Goal: Task Accomplishment & Management: Complete application form

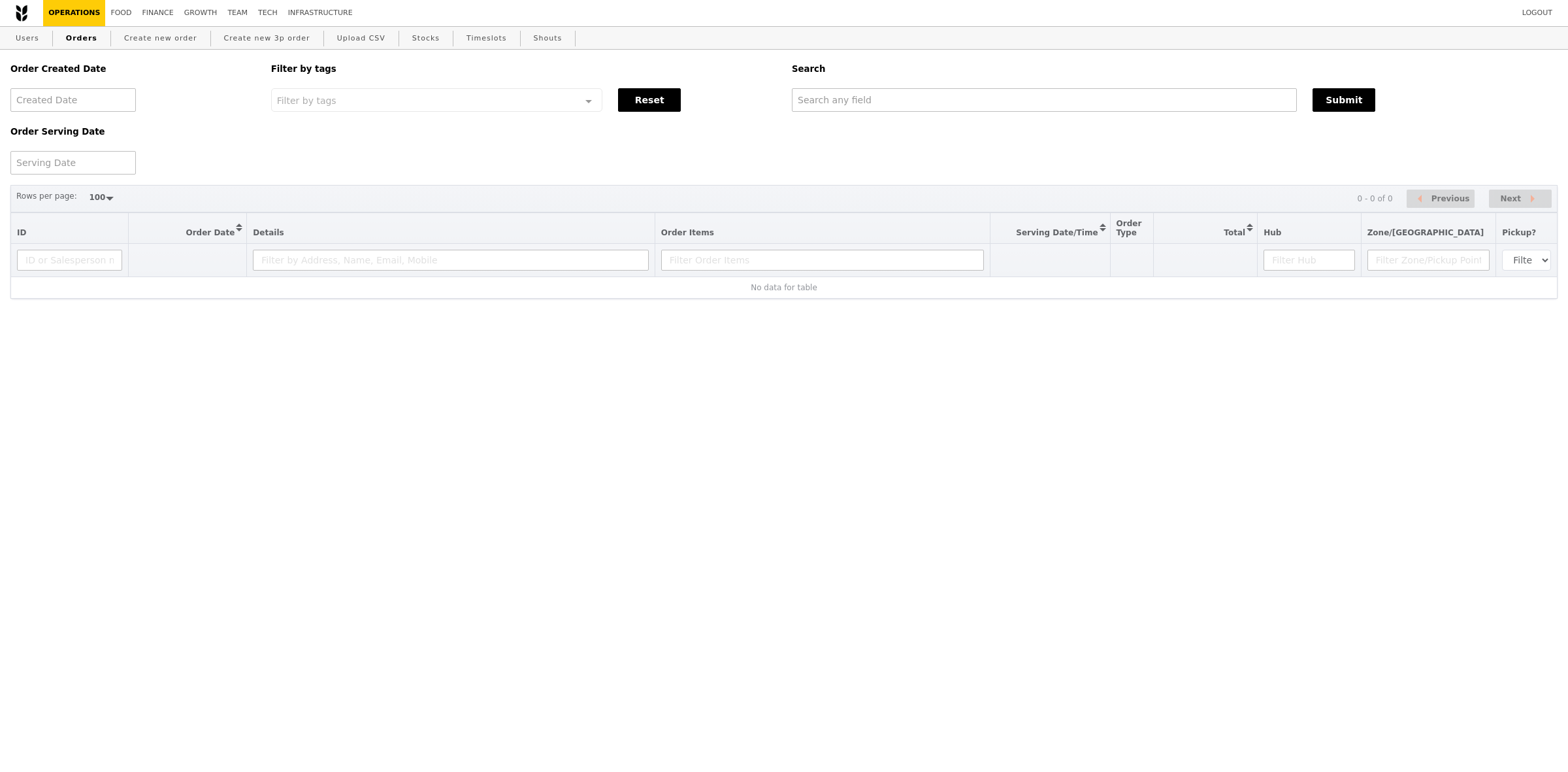
select select "100"
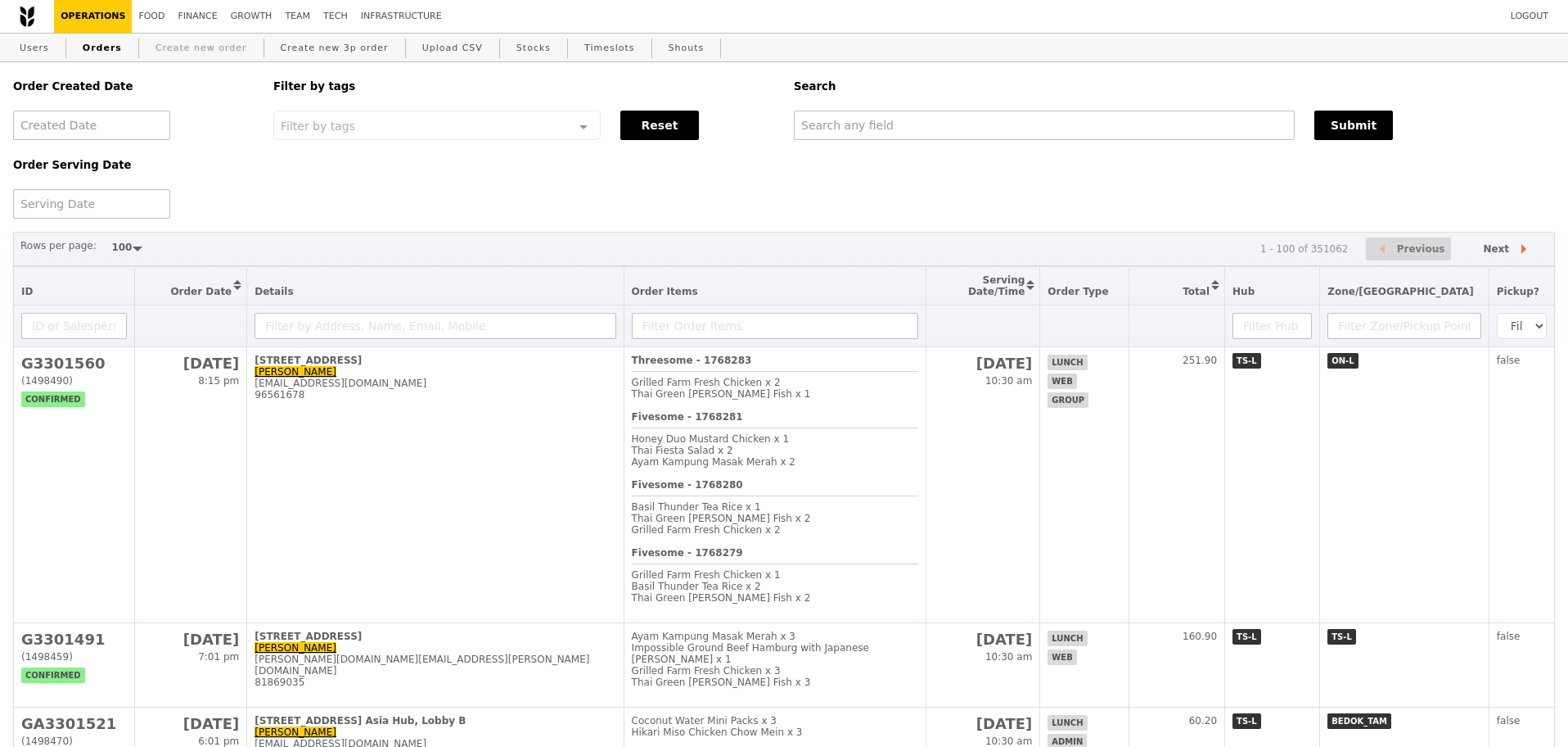
click at [164, 45] on link "Create new order" at bounding box center [201, 48] width 105 height 29
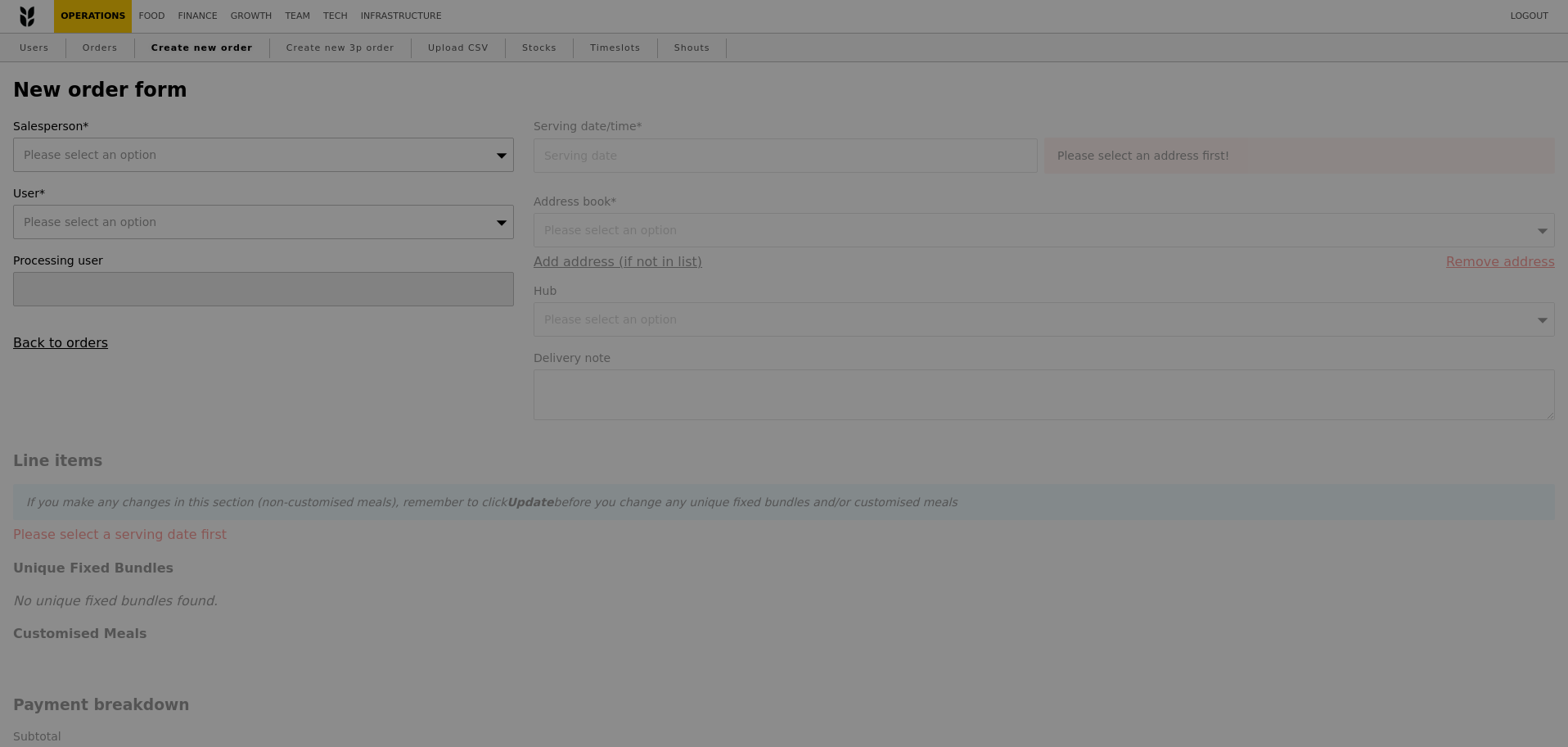
type input "Confirm"
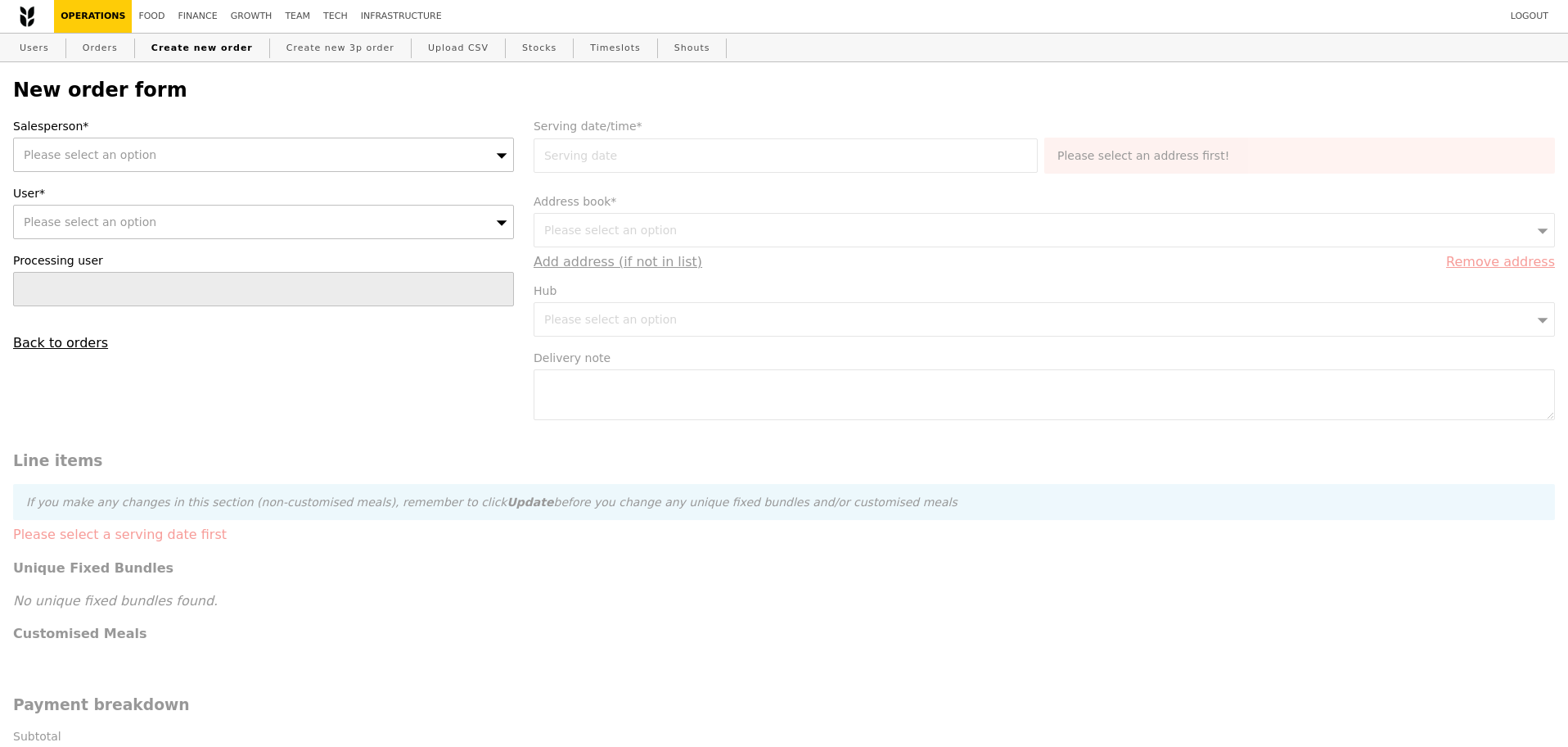
click at [317, 161] on div "Please select an option" at bounding box center [263, 154] width 501 height 34
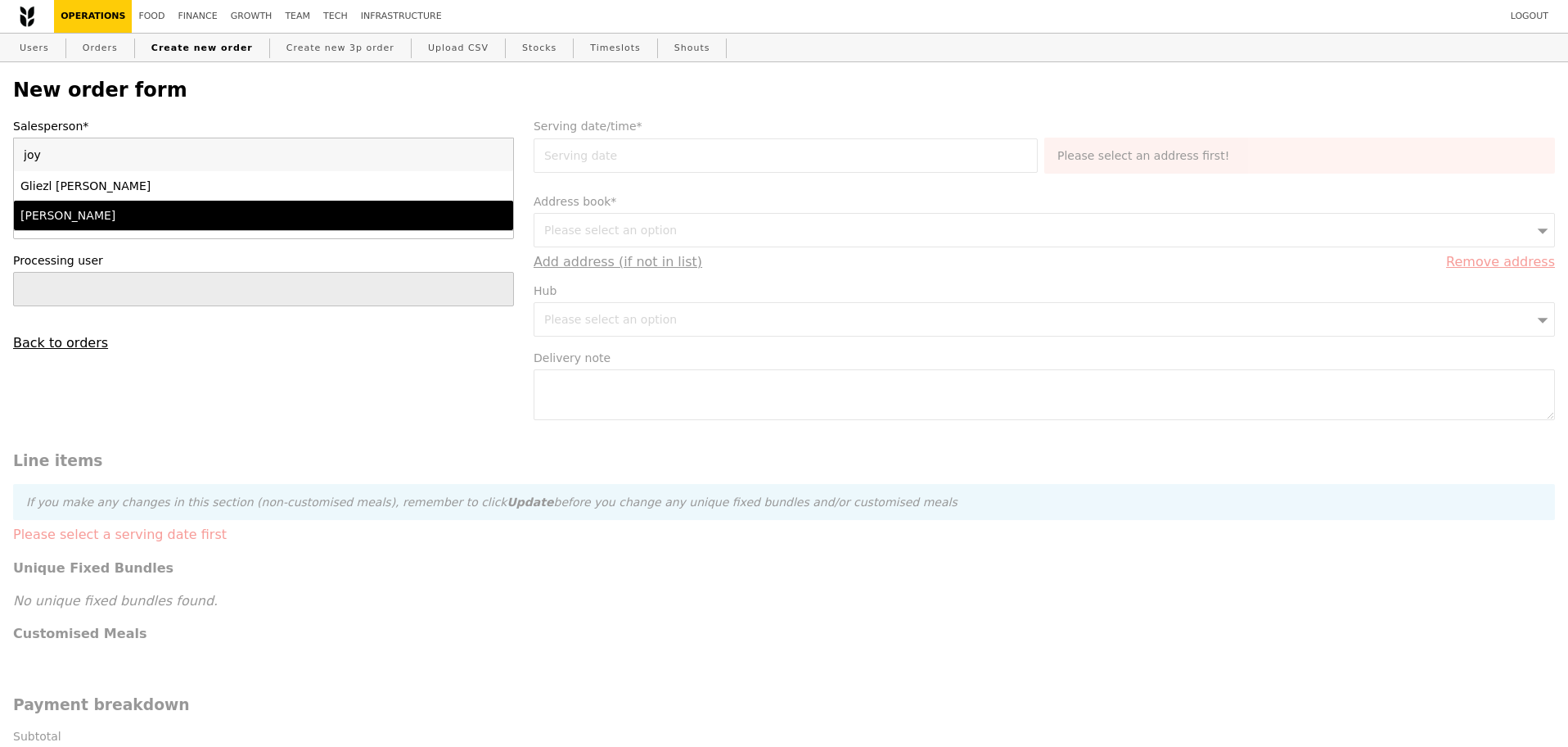
type input "joy"
click at [283, 208] on li "Joyce" at bounding box center [263, 215] width 499 height 29
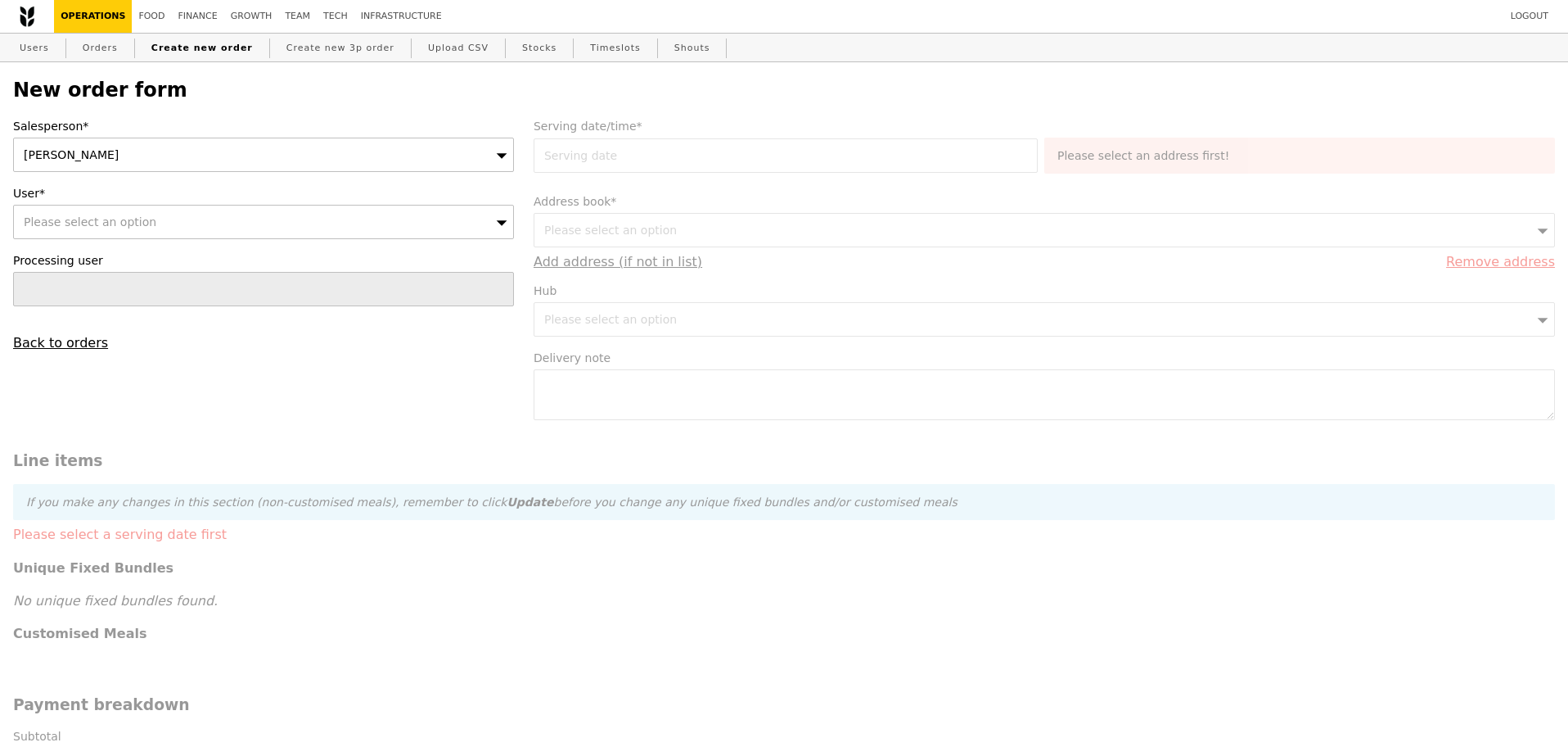
click at [226, 226] on div "Please select an option" at bounding box center [263, 222] width 501 height 34
type input "alka@podiumsociety.com"
type input "Confirm"
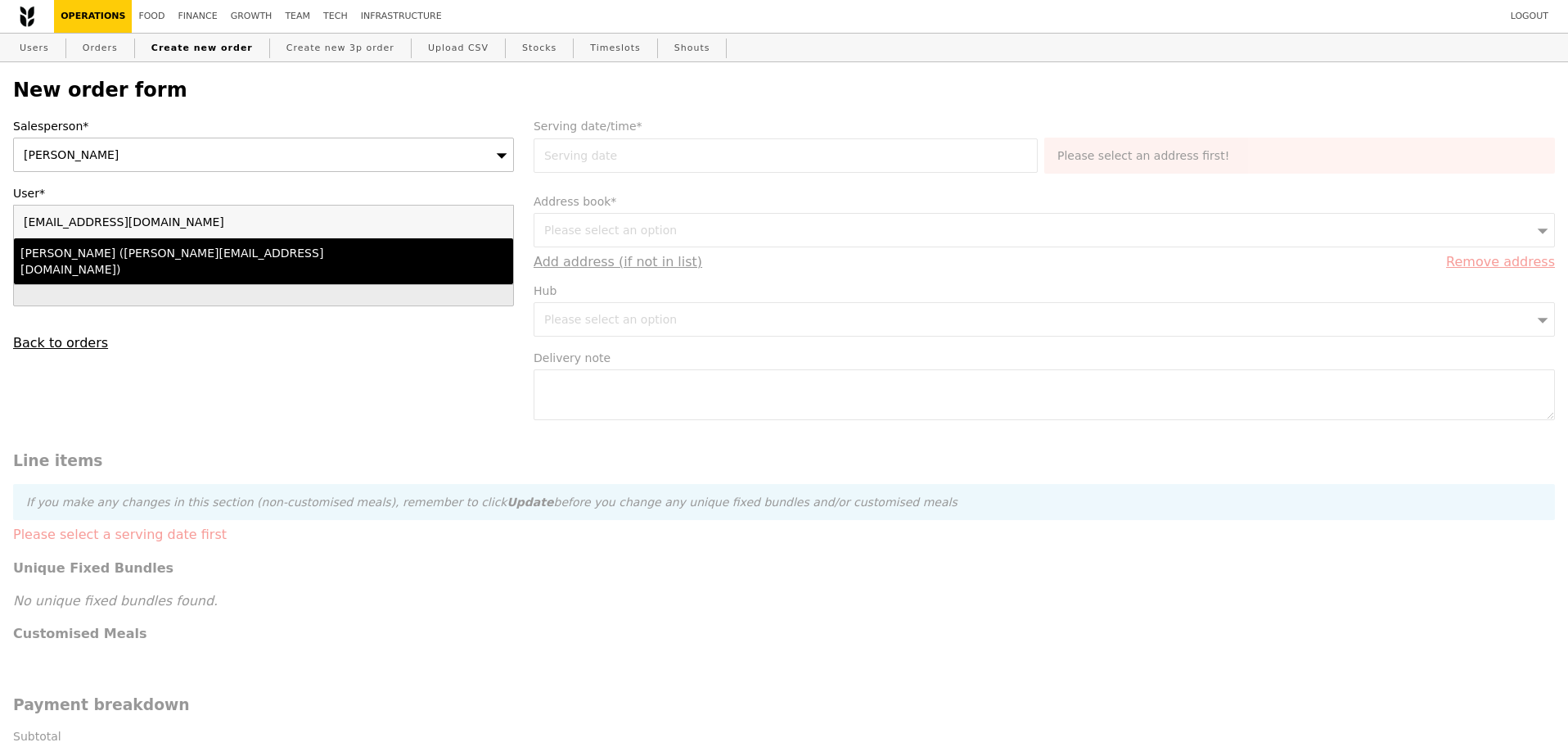
type input "alka@podiumsociety.com"
click at [206, 259] on div "Alka Gupta (alka@podiumsociety.com)" at bounding box center [202, 261] width 364 height 33
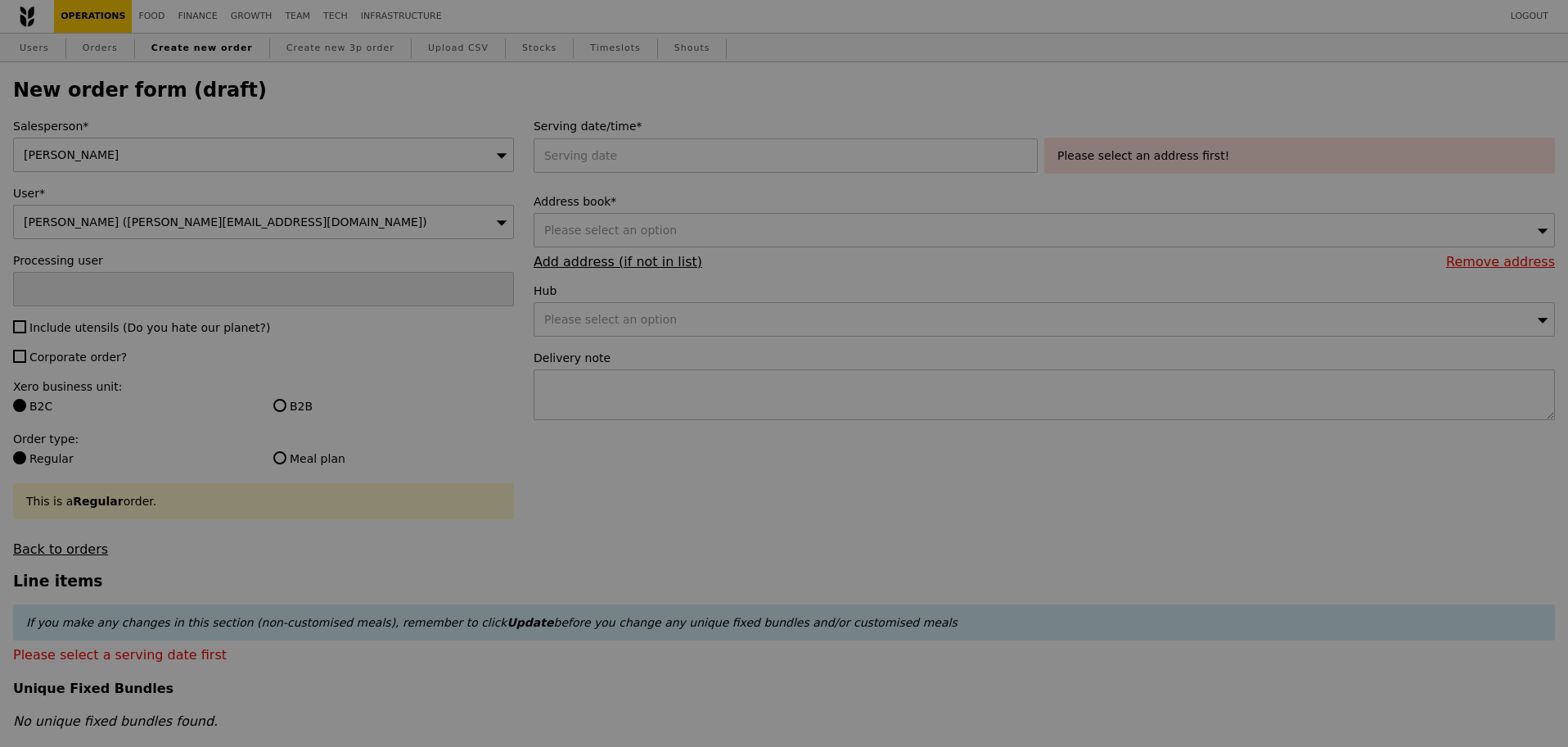
type input "Confirm"
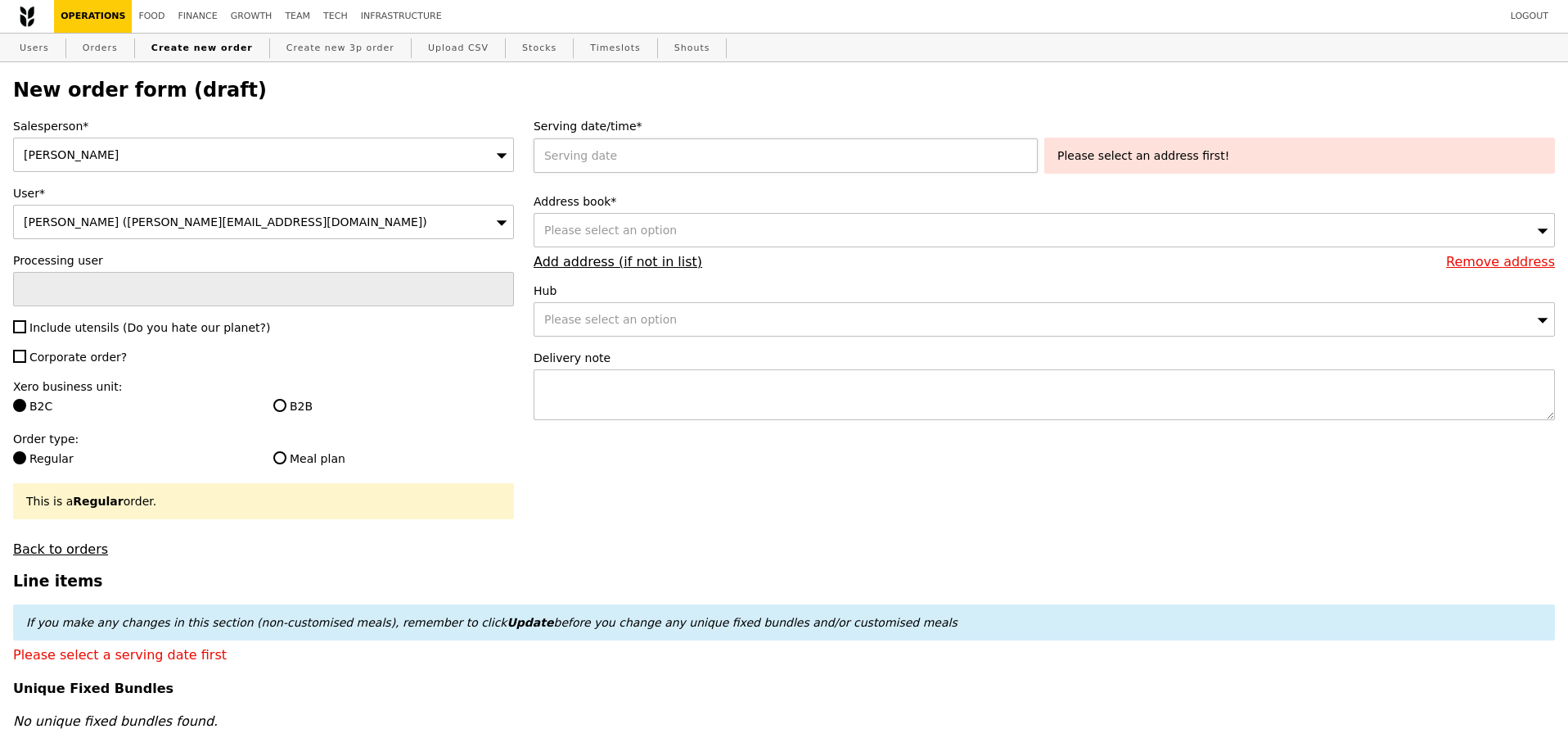
click at [664, 169] on div at bounding box center [790, 155] width 511 height 34
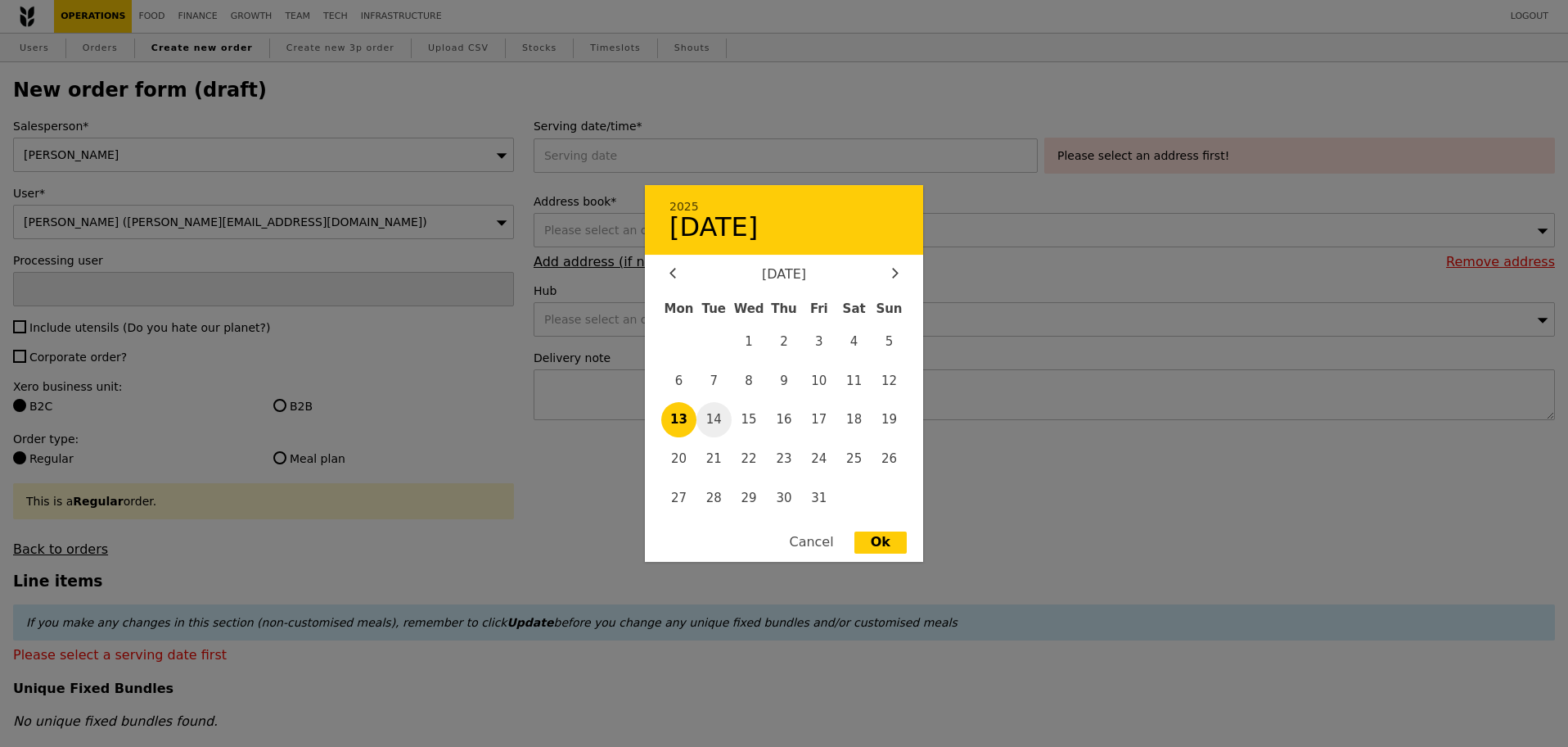
click at [720, 421] on span "14" at bounding box center [714, 419] width 35 height 35
type input "14 Oct 2025"
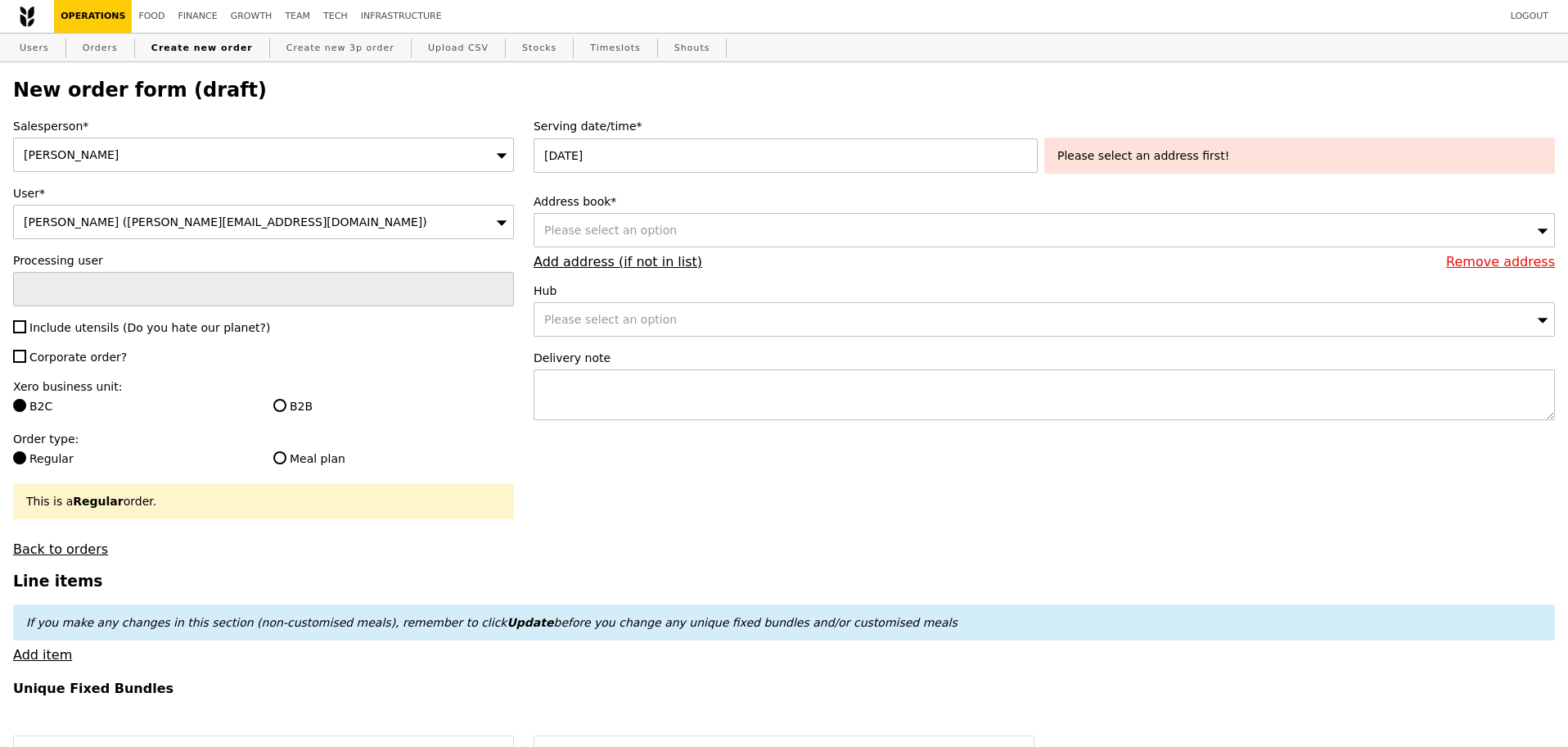
click at [1113, 156] on div "Please select an address first!" at bounding box center [1300, 155] width 484 height 16
click at [711, 243] on div "Please select an option" at bounding box center [1045, 230] width 1022 height 34
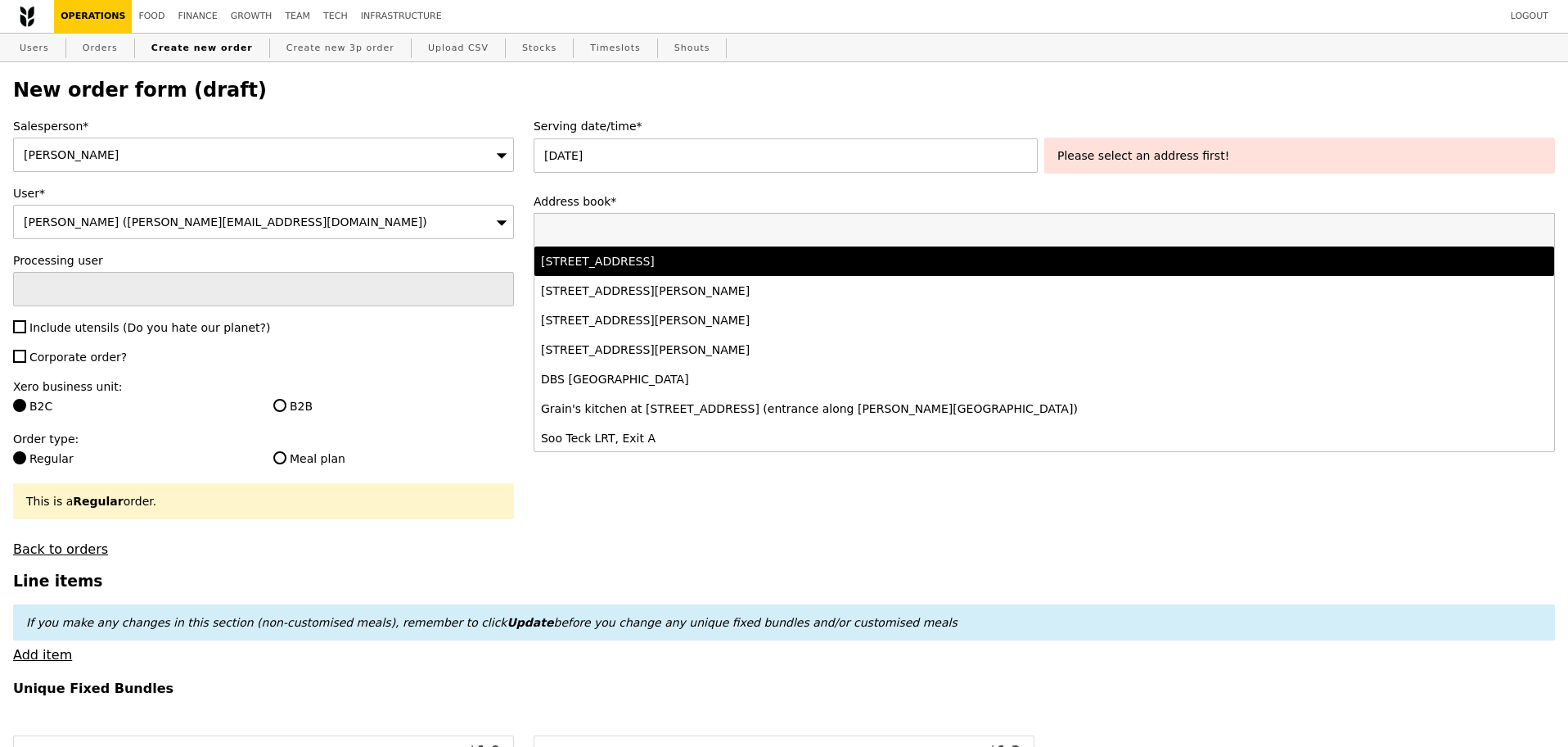
click at [694, 269] on div "11 Keng Cheow Street, #04-09, Singapore 059608" at bounding box center [918, 261] width 755 height 16
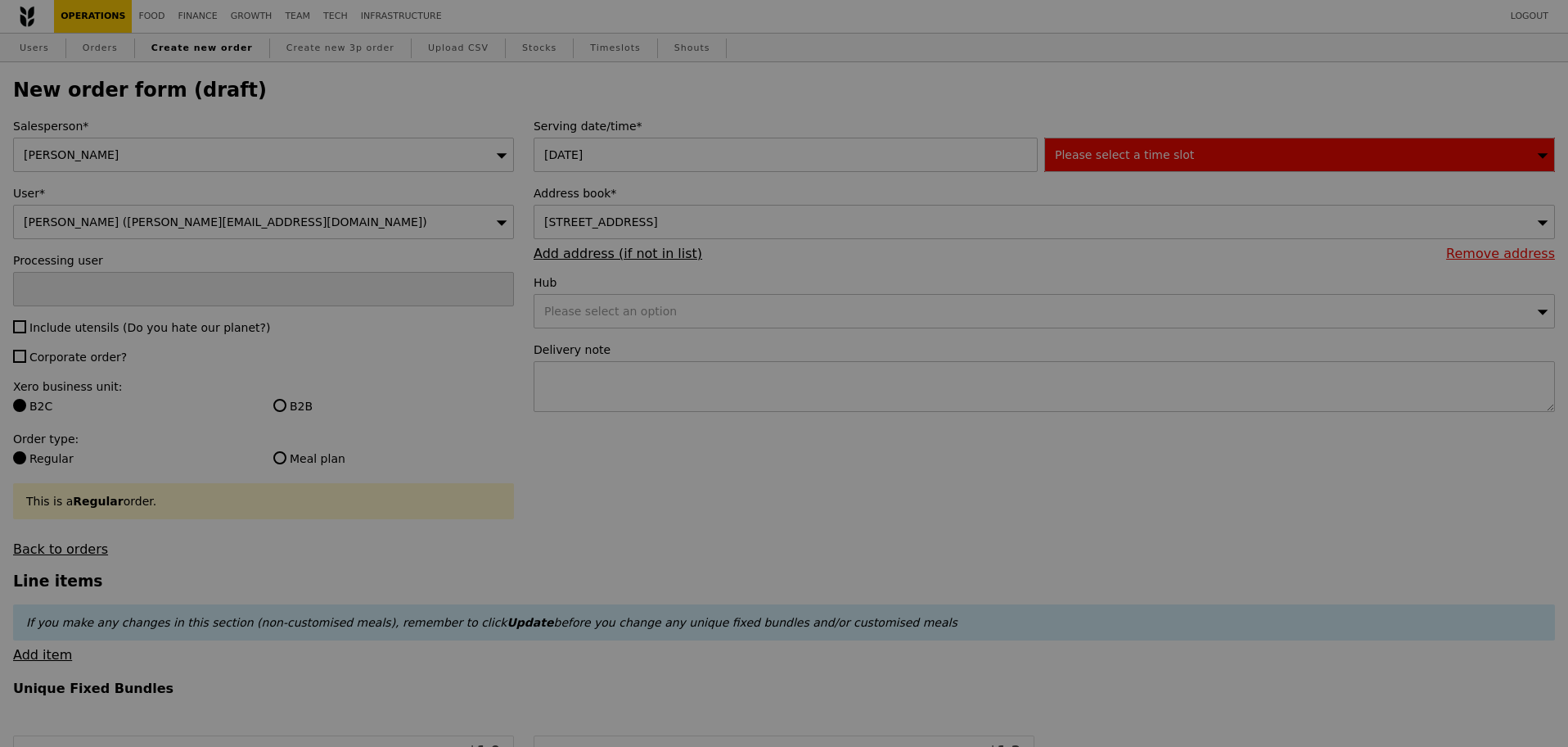
click at [1104, 165] on div at bounding box center [784, 373] width 1568 height 747
type input "Confirm"
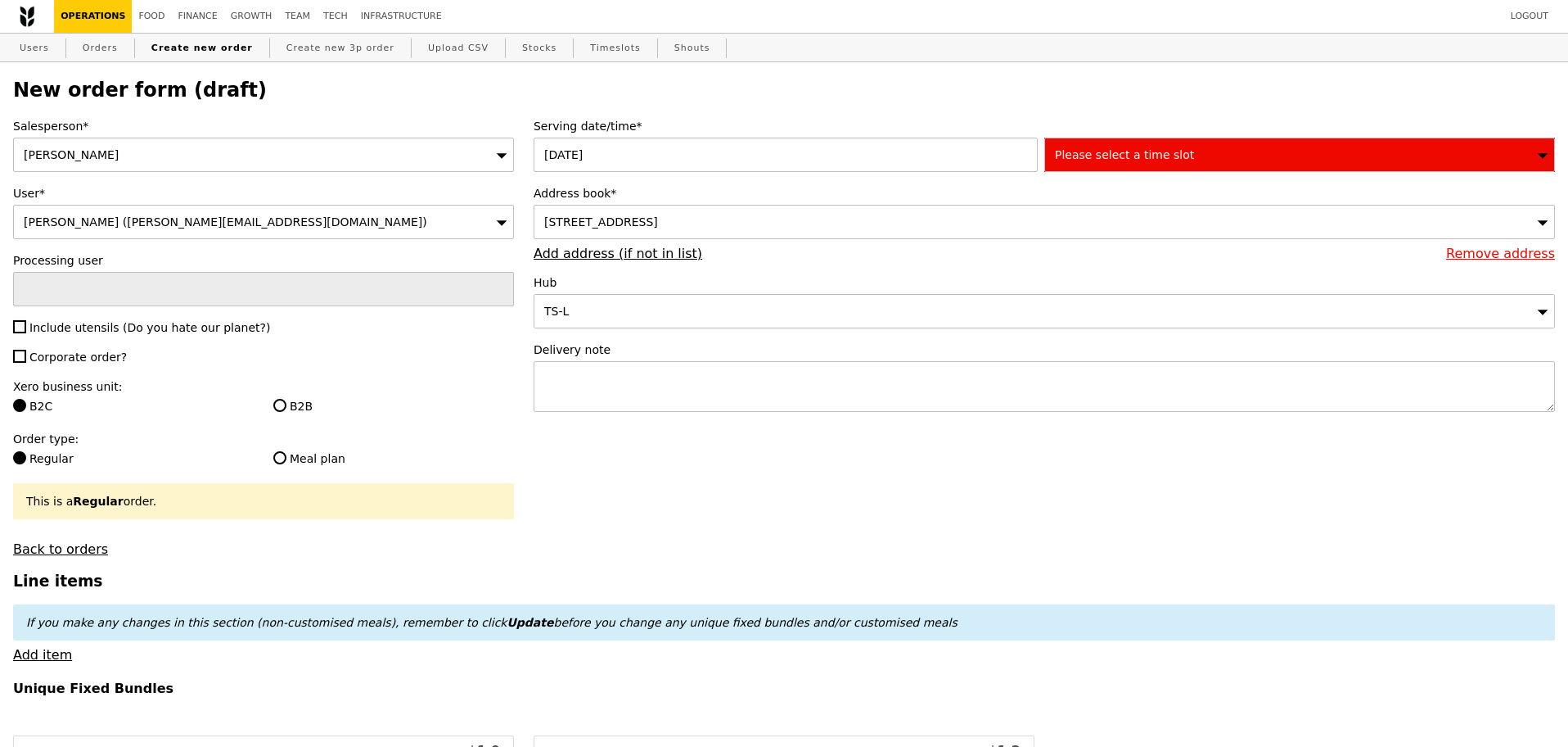
click at [1104, 161] on span "Please select a time slot" at bounding box center [1125, 154] width 139 height 13
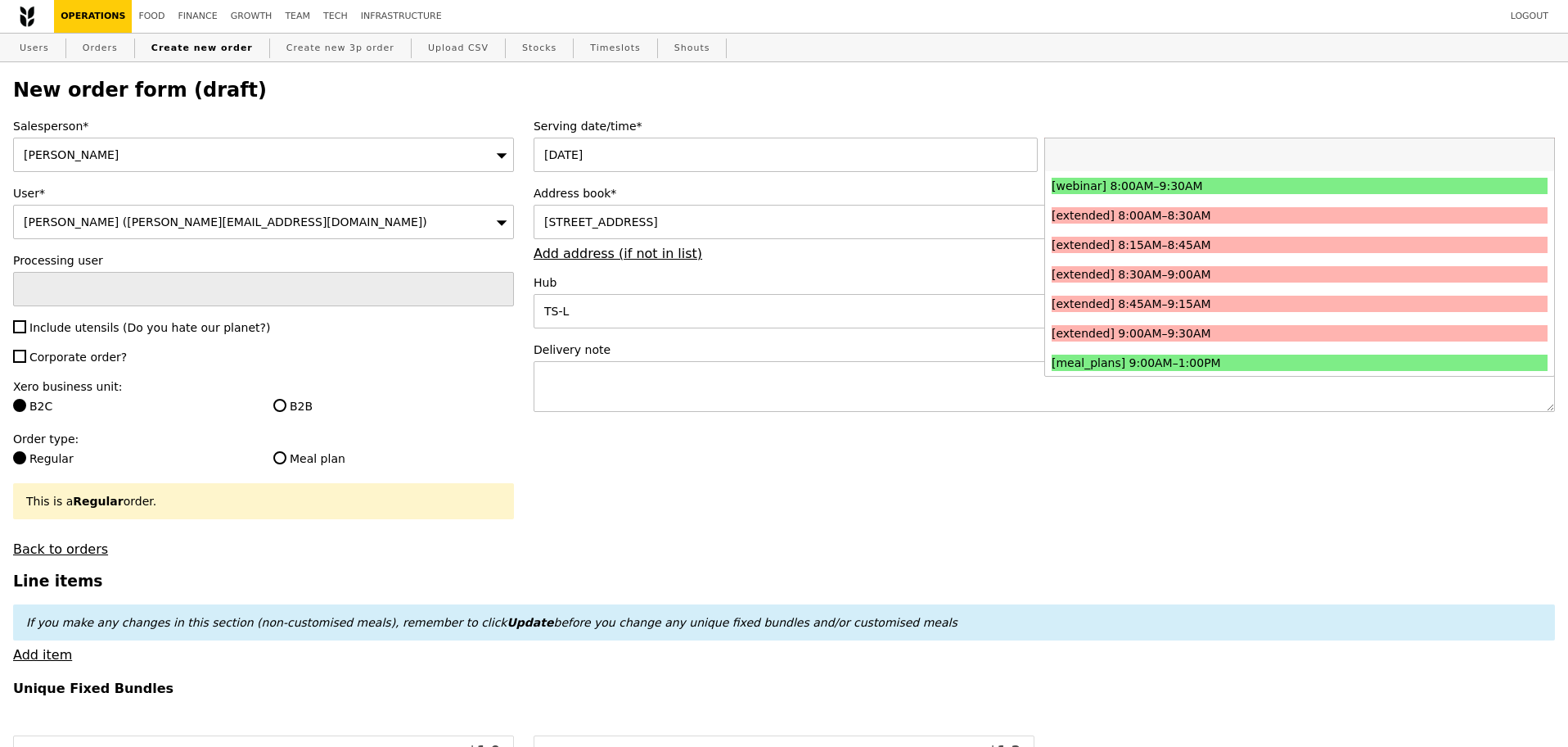
type input "1"
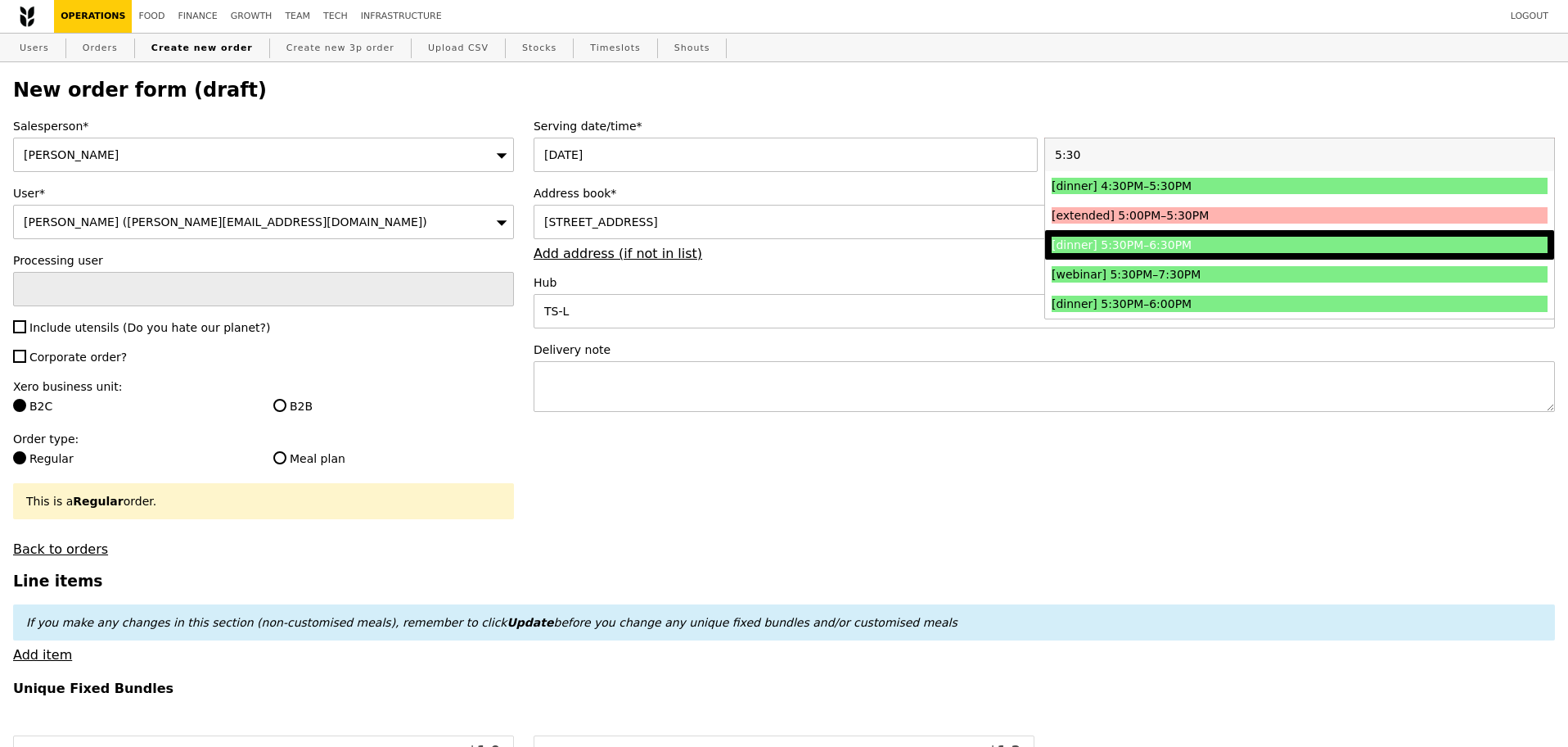
type input "5:30"
click at [1159, 238] on li "[dinner] 5:30PM–6:30PM" at bounding box center [1300, 244] width 509 height 29
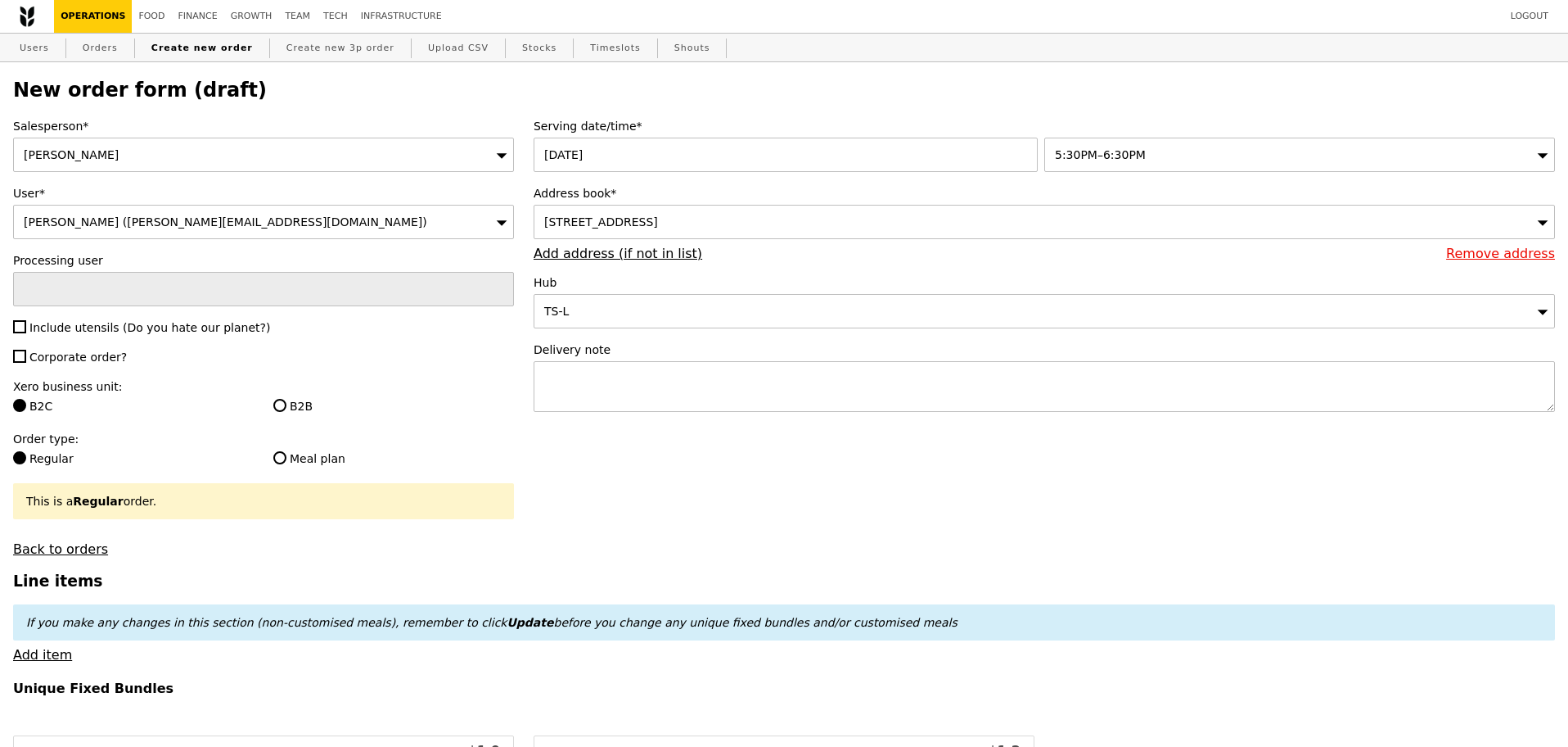
type input "Confirm"
click at [862, 390] on textarea at bounding box center [1045, 386] width 1022 height 51
paste textarea "Alka - 8565 2596 PLEASE LEAVE FOOD OUTSIDE - RING ONCE ONLY TAKE PHOTO AND WHAT…"
type textarea "Alka - 8565 2596 PLEASE LEAVE FOOD OUTSIDE - RING ONCE ONLY TAKE PHOTO AND WHAT…"
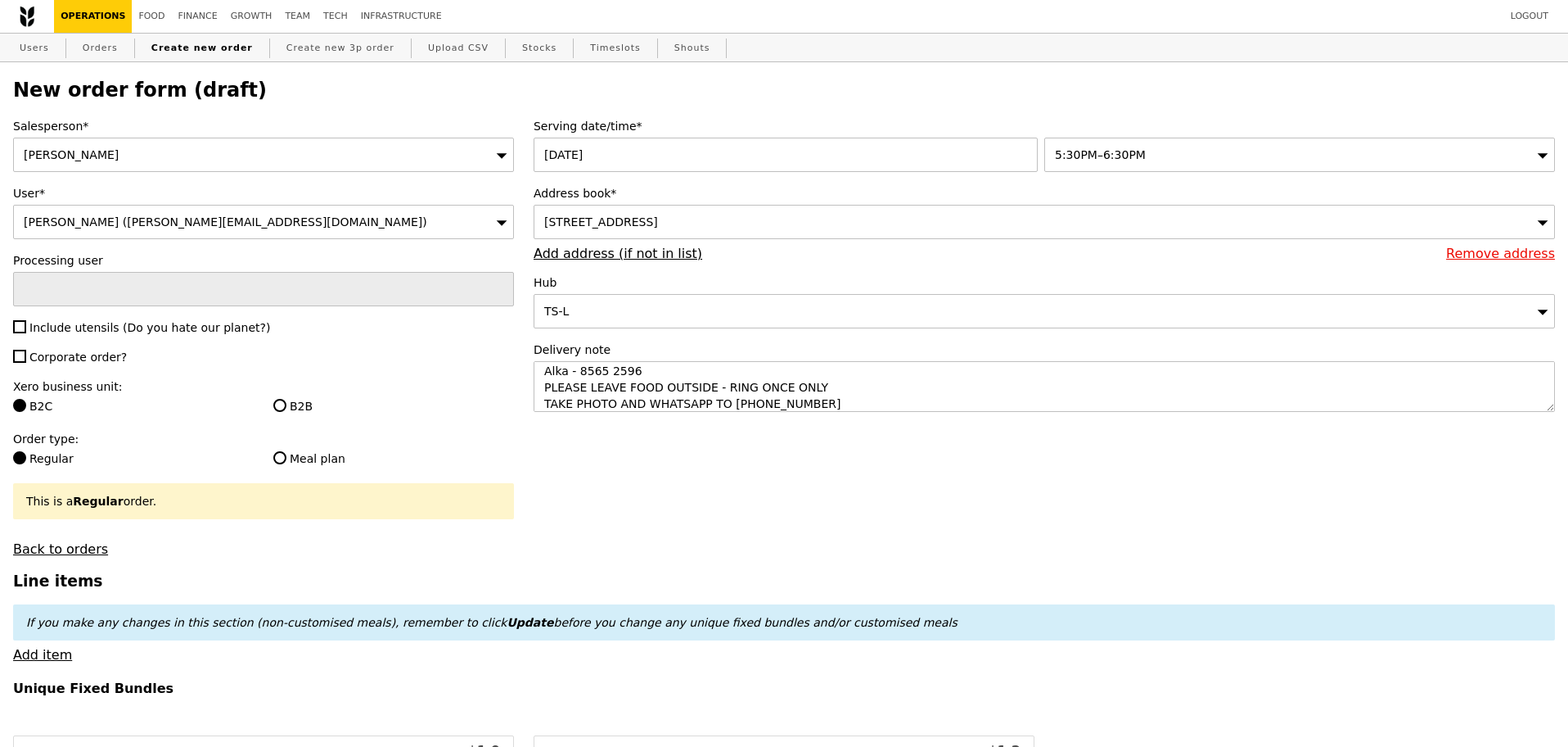
type input "Confirm"
click at [60, 330] on span "Include utensils (Do you hate our planet?)" at bounding box center [149, 327] width 241 height 13
click at [27, 330] on input "Include utensils (Do you hate our planet?)" at bounding box center [19, 326] width 13 height 13
checkbox input "true"
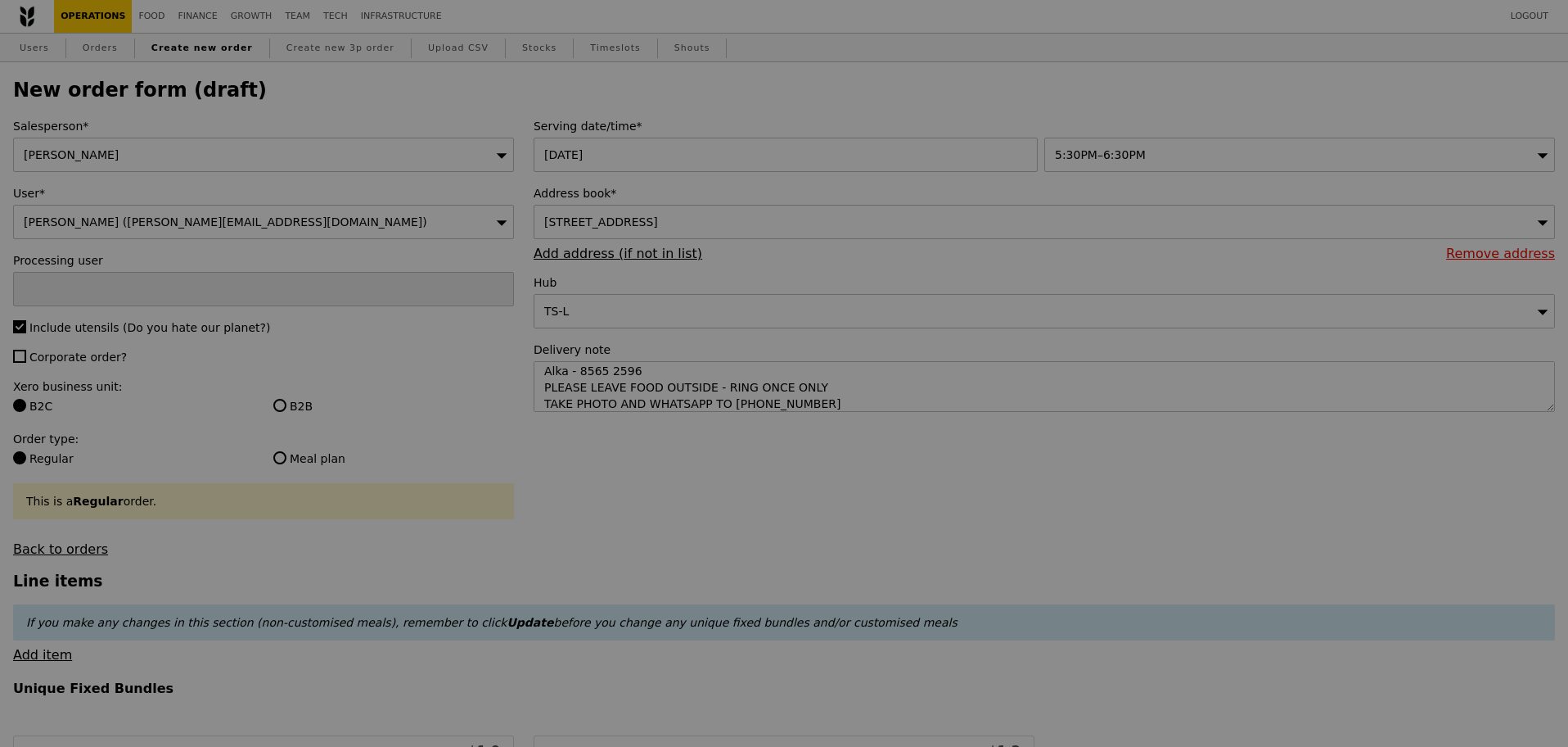
click at [54, 360] on div at bounding box center [784, 373] width 1568 height 747
type input "Confirm"
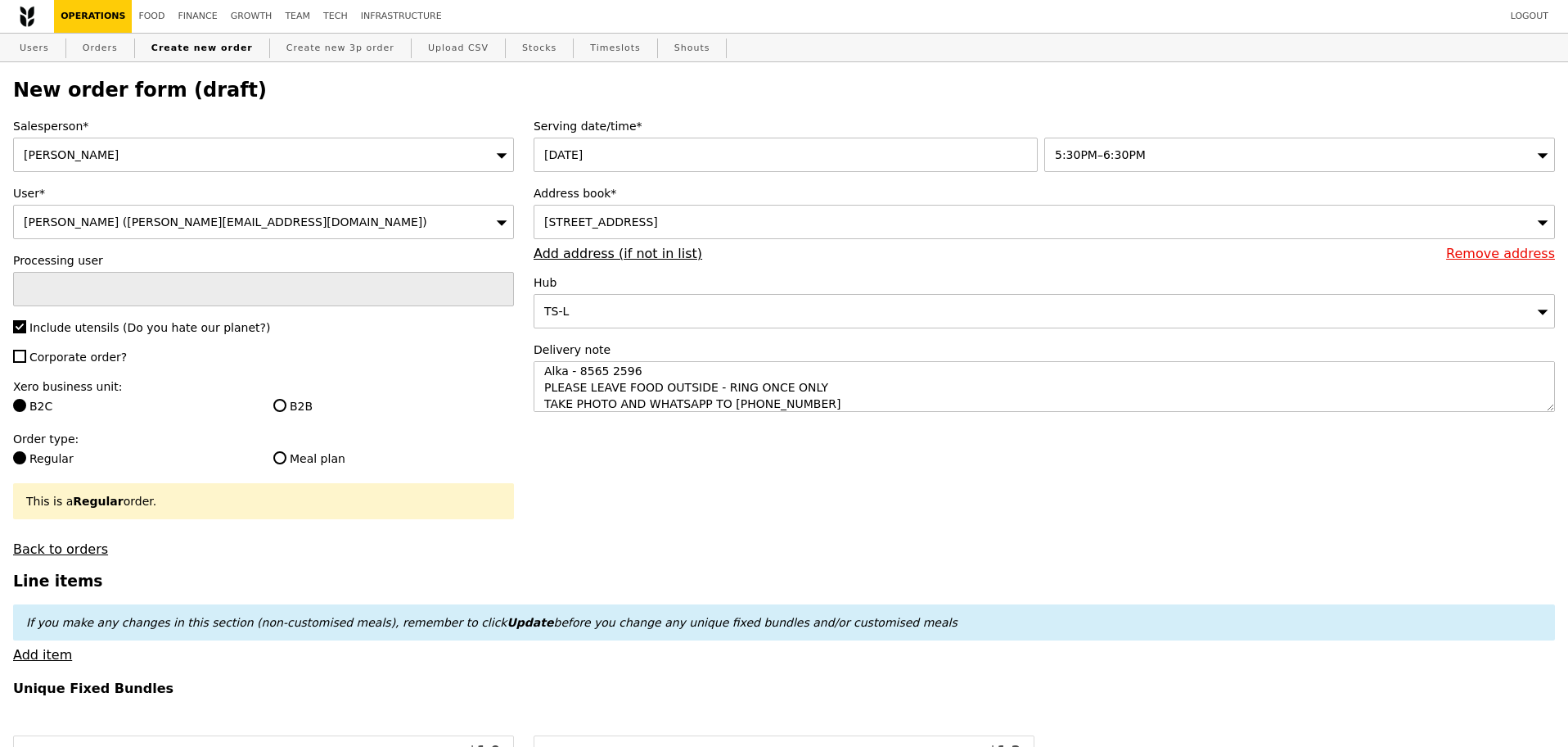
click at [90, 361] on span "Corporate order?" at bounding box center [78, 357] width 98 height 13
click at [27, 361] on input "Corporate order?" at bounding box center [19, 356] width 13 height 13
checkbox input "true"
click at [280, 404] on input "B2B" at bounding box center [279, 405] width 13 height 13
radio input "true"
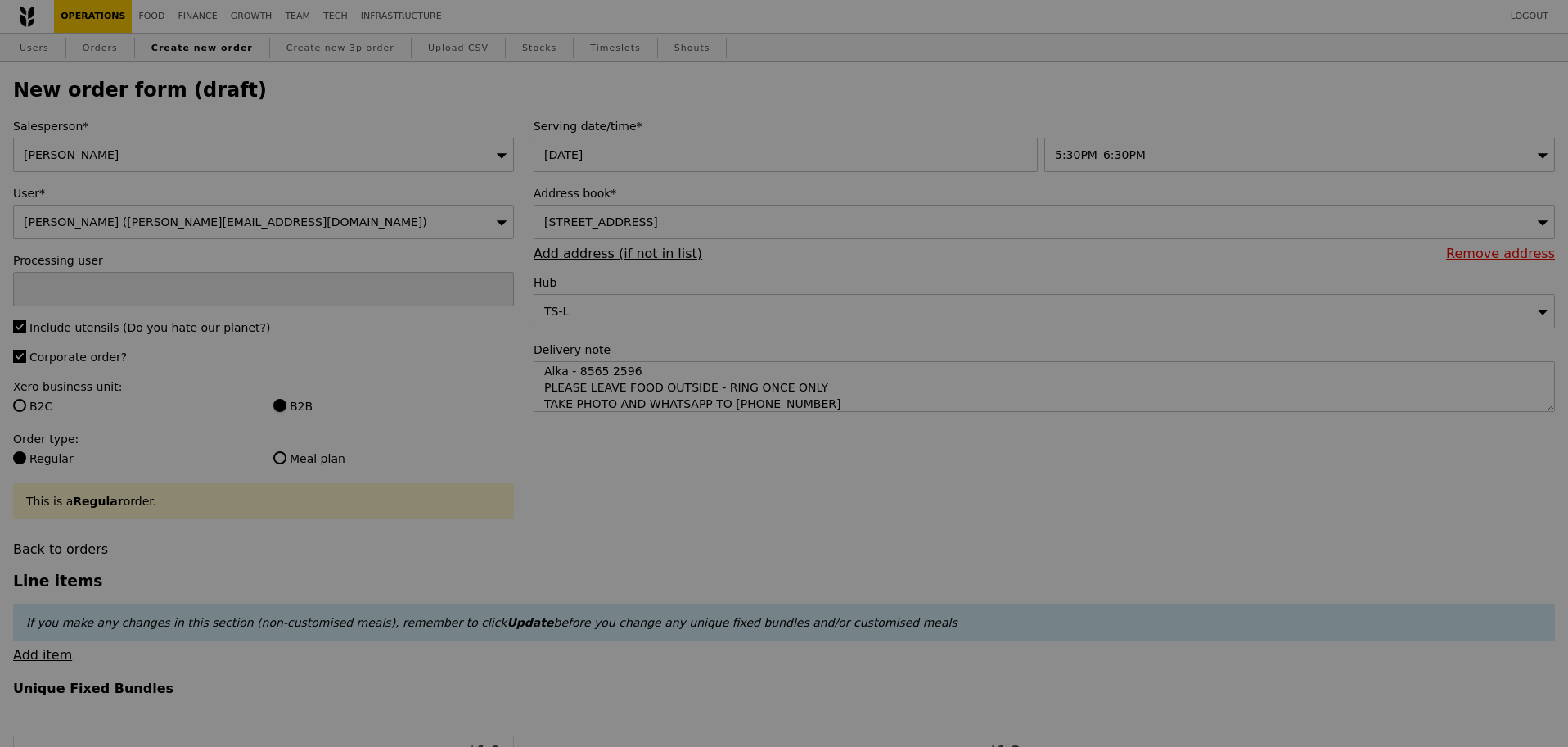
type input "Confirm"
type input "1.79"
type input "1.95"
type input "10.32"
type input "11.25"
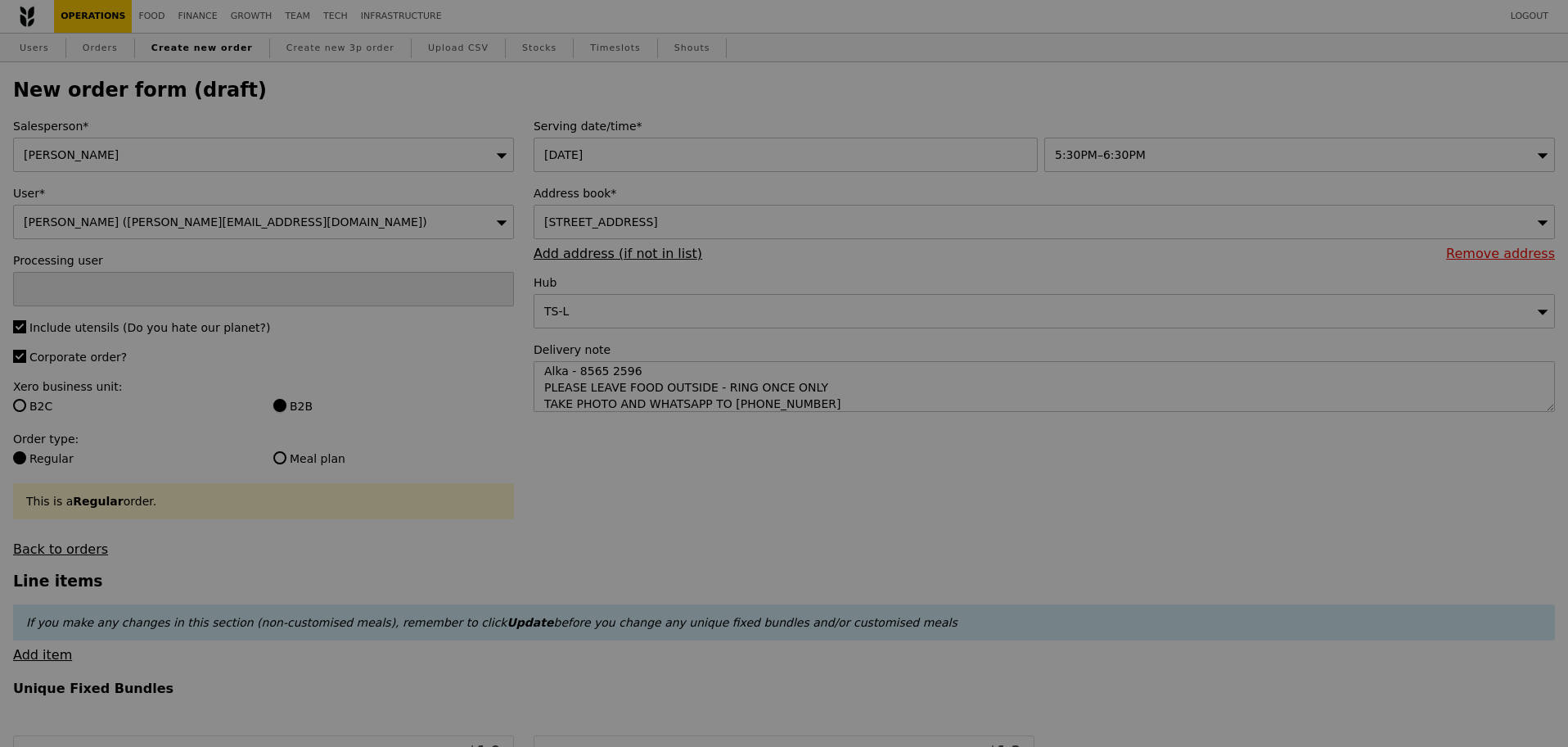
type input "13.20"
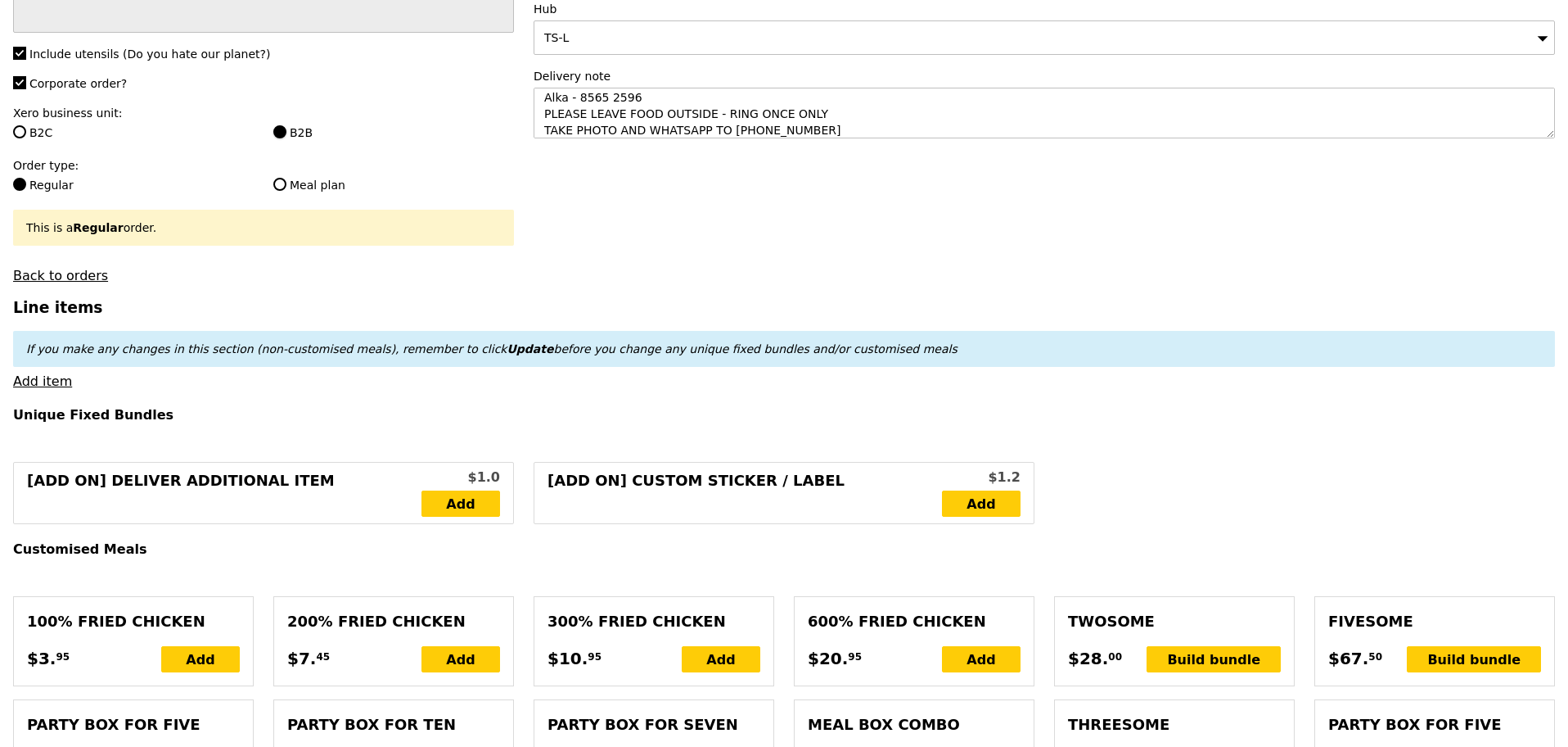
scroll to position [307, 0]
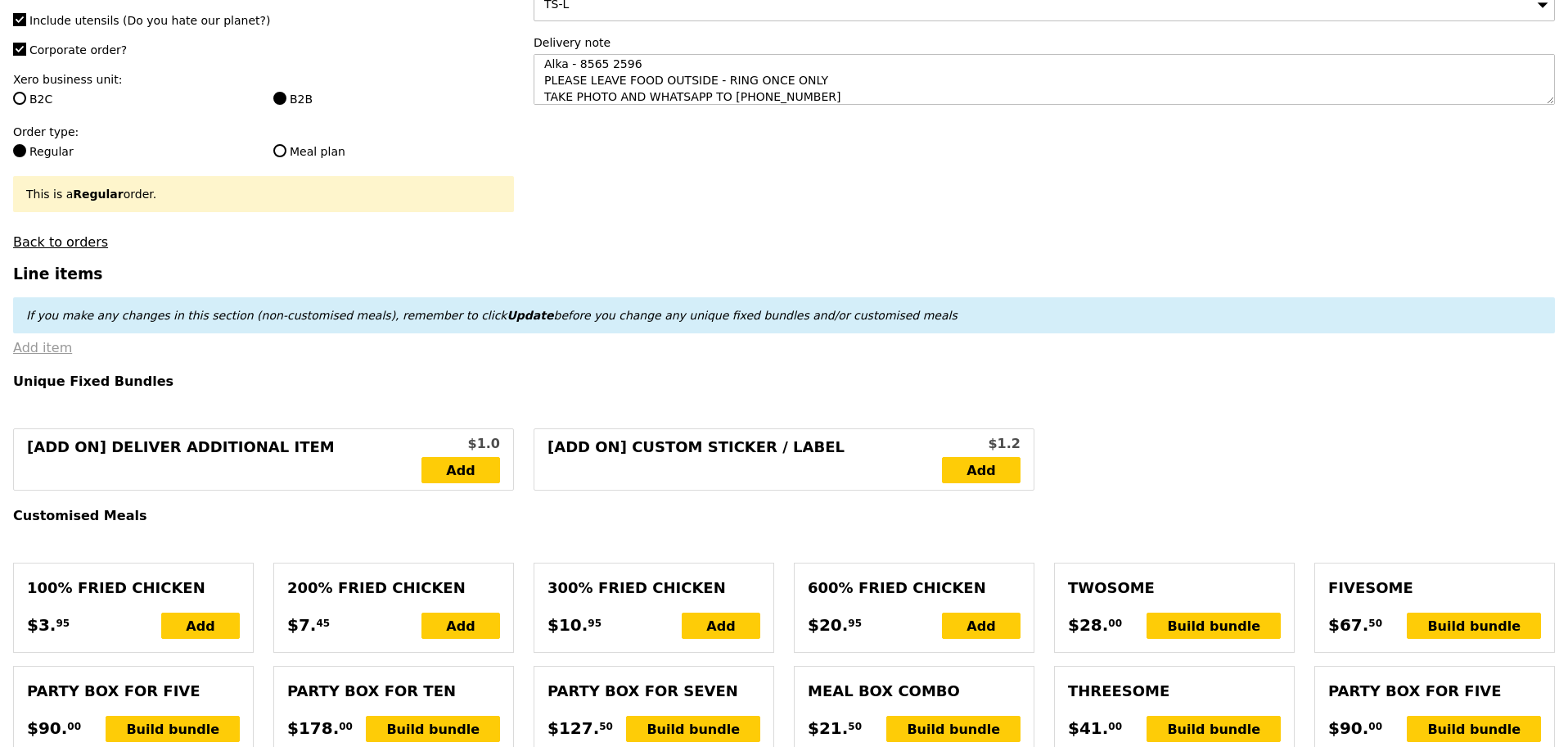
click at [53, 354] on link "Add item" at bounding box center [42, 347] width 59 height 15
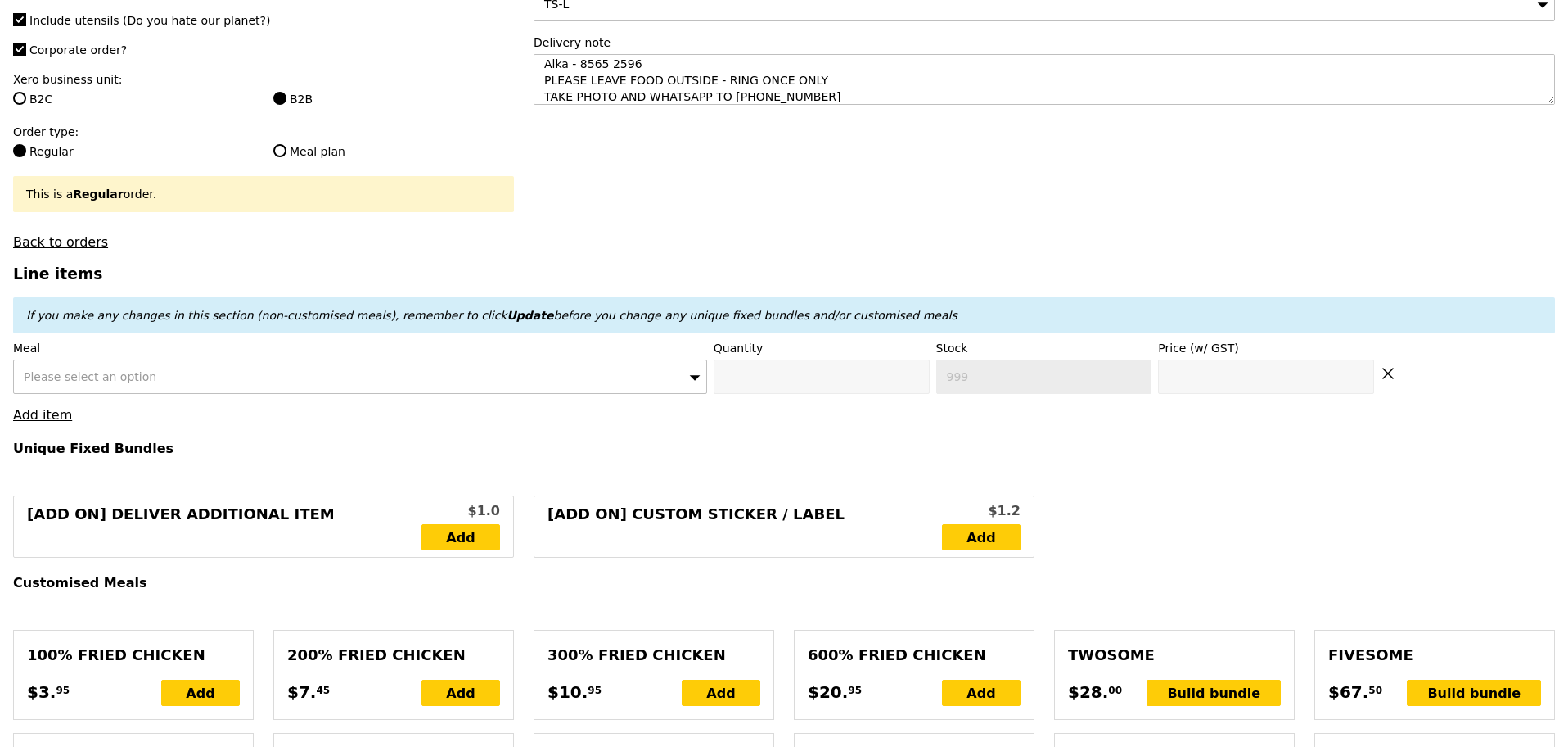
click at [99, 383] on span "Please select an option" at bounding box center [90, 377] width 133 height 13
type input "mentai"
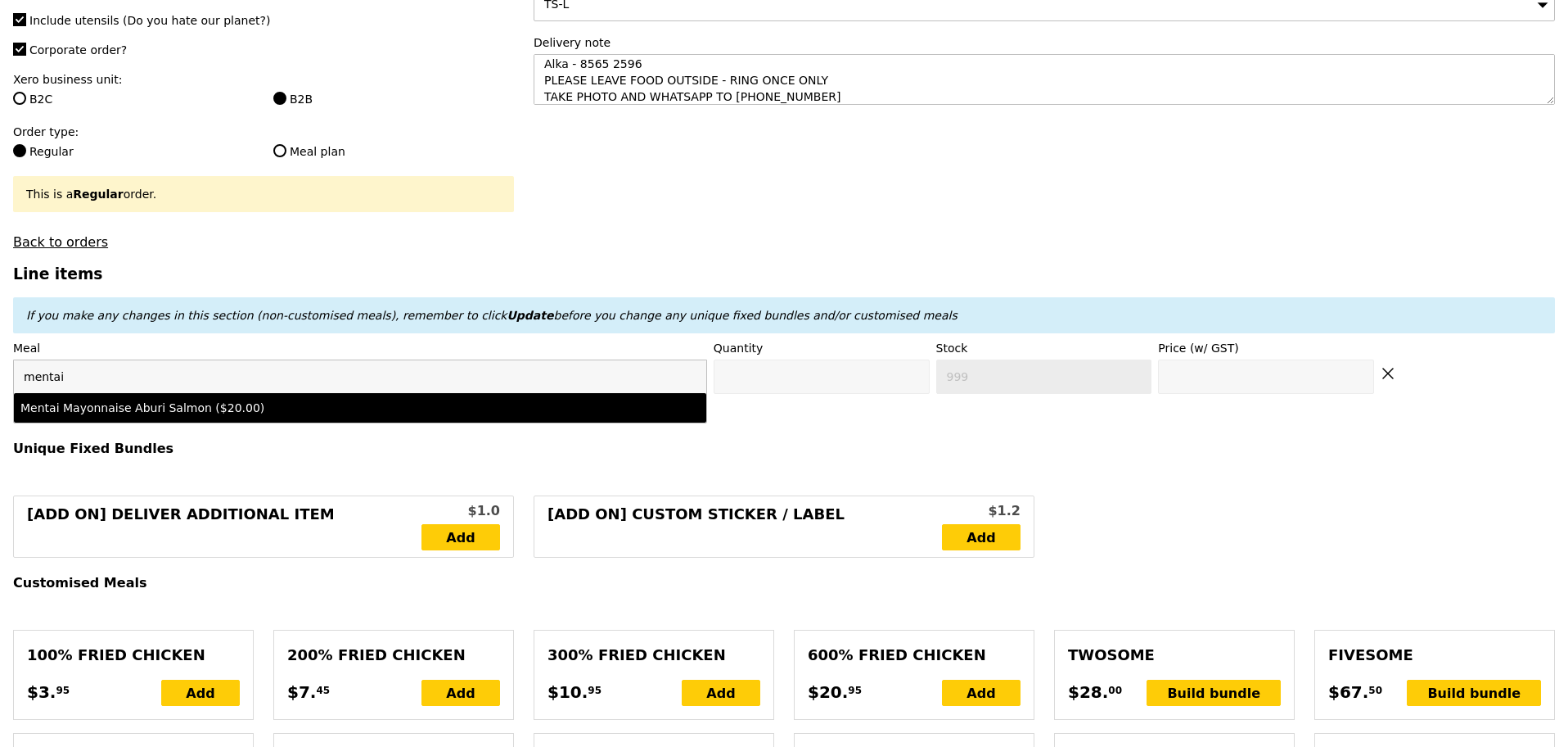
click at [110, 416] on div "Mentai Mayonnaise Aburi Salmon ($20.00)" at bounding box center [275, 407] width 509 height 16
type input "Confirm anyway"
type input "0"
type input "465"
type input "20.0"
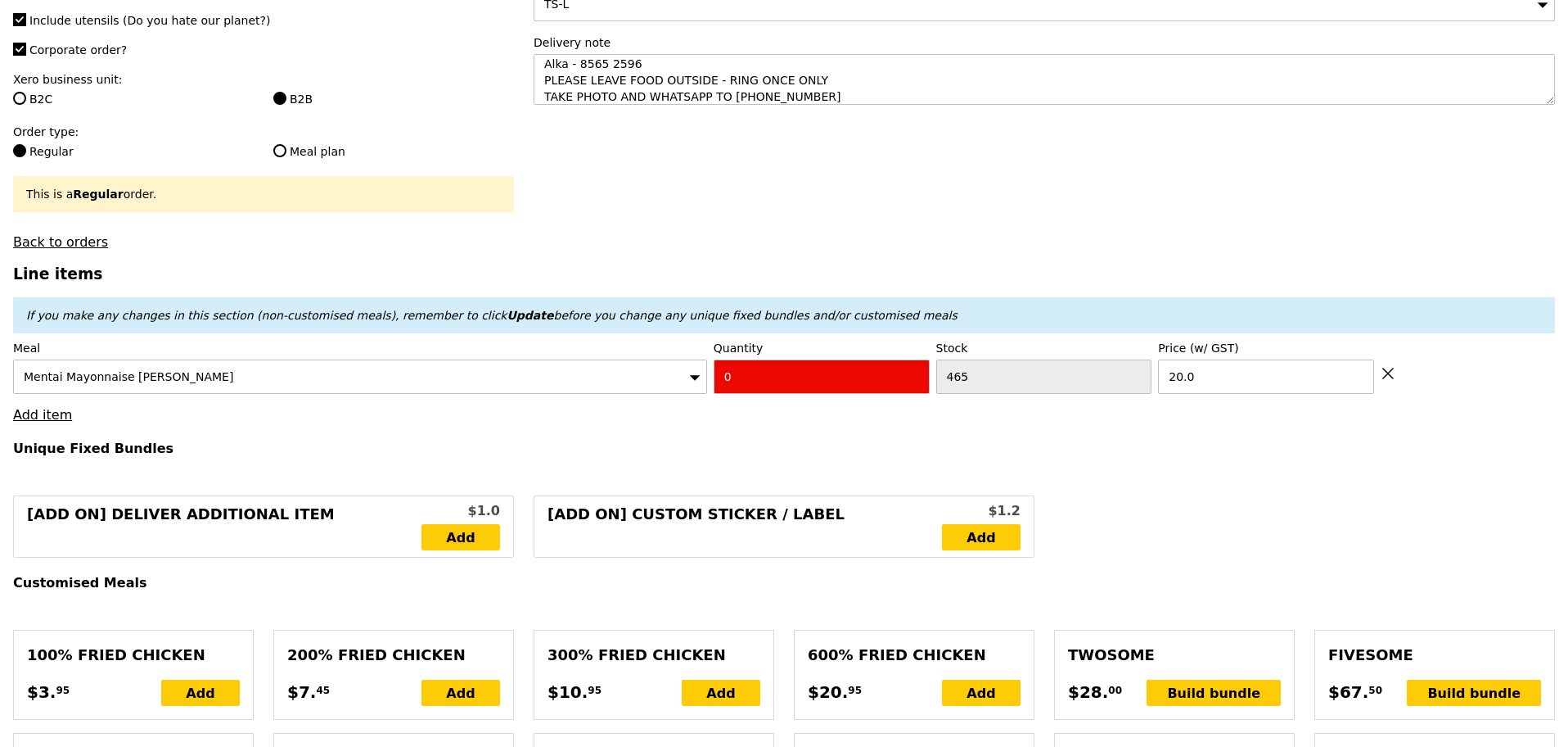
drag, startPoint x: 744, startPoint y: 385, endPoint x: 590, endPoint y: 381, distance: 154.1
click at [588, 376] on div "Meal Mentai Mayonnaise Aburi Salmon Quantity 0 Stock 465 Price (w/ GST) 20.0" at bounding box center [784, 366] width 1542 height 54
type input "Confirm"
type input "1"
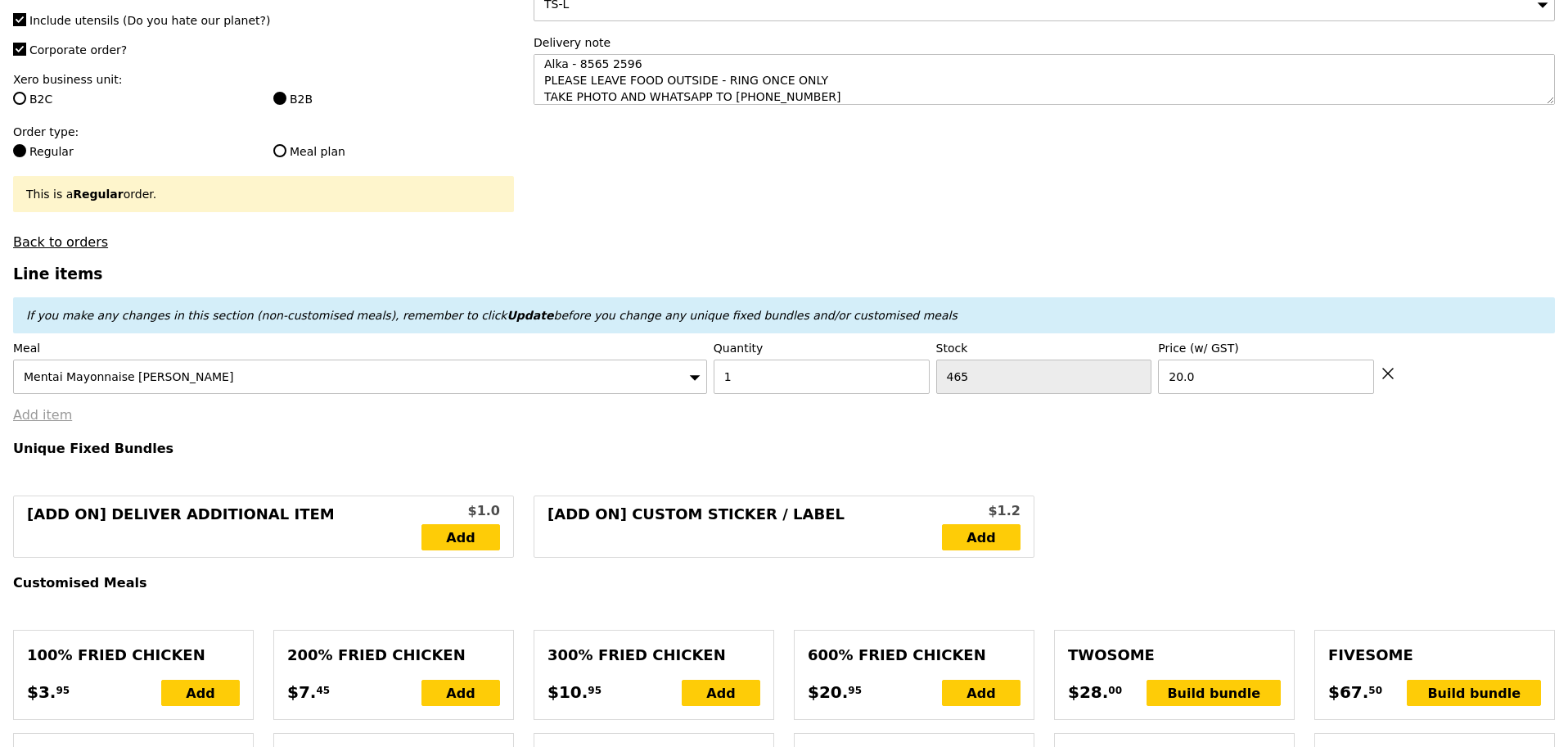
click at [64, 423] on link "Add item" at bounding box center [42, 415] width 59 height 15
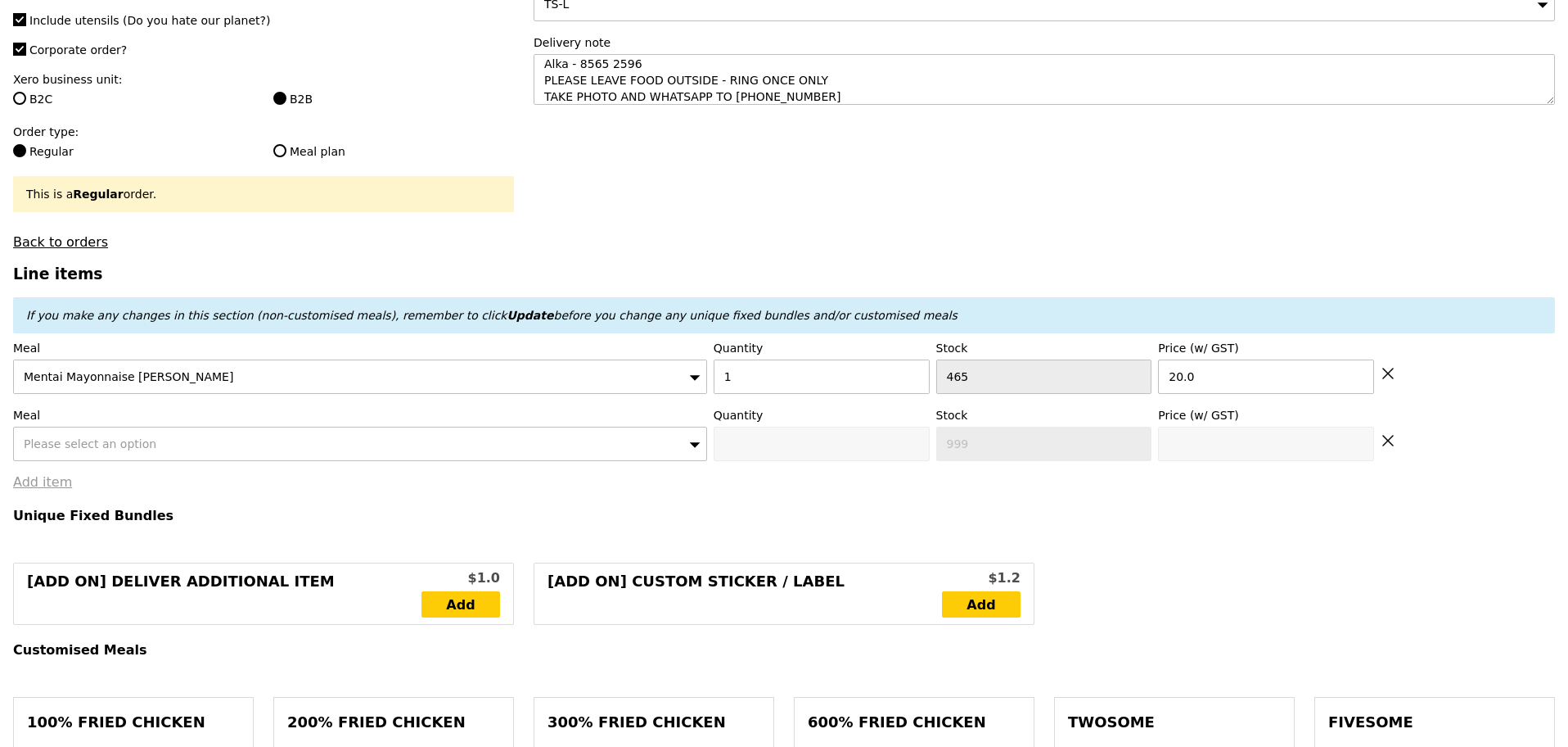
type input "Loading..."
click at [83, 447] on span "Please select an option" at bounding box center [90, 443] width 133 height 13
type input "20.00"
type input "8.49"
type input "9.25"
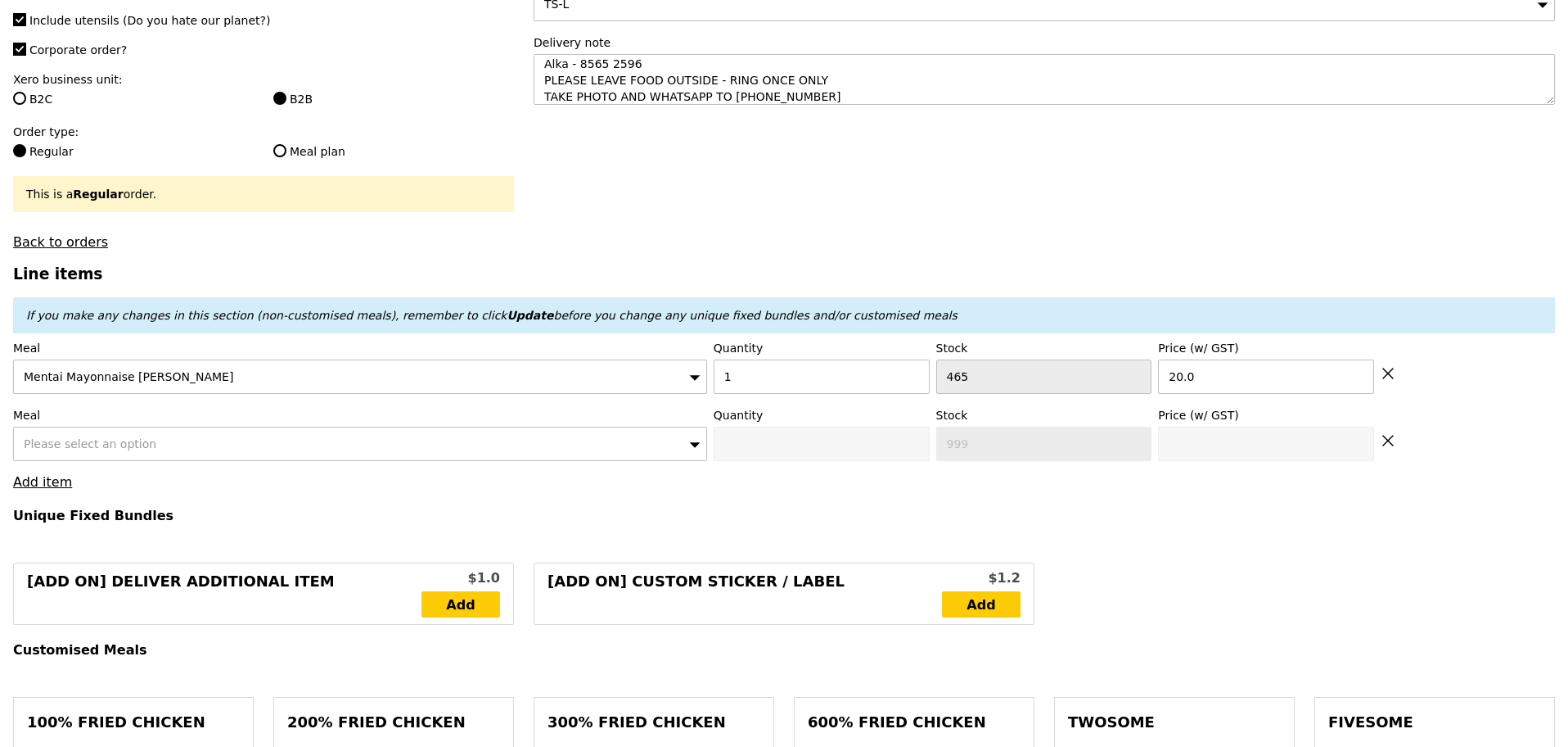
type input "31.20"
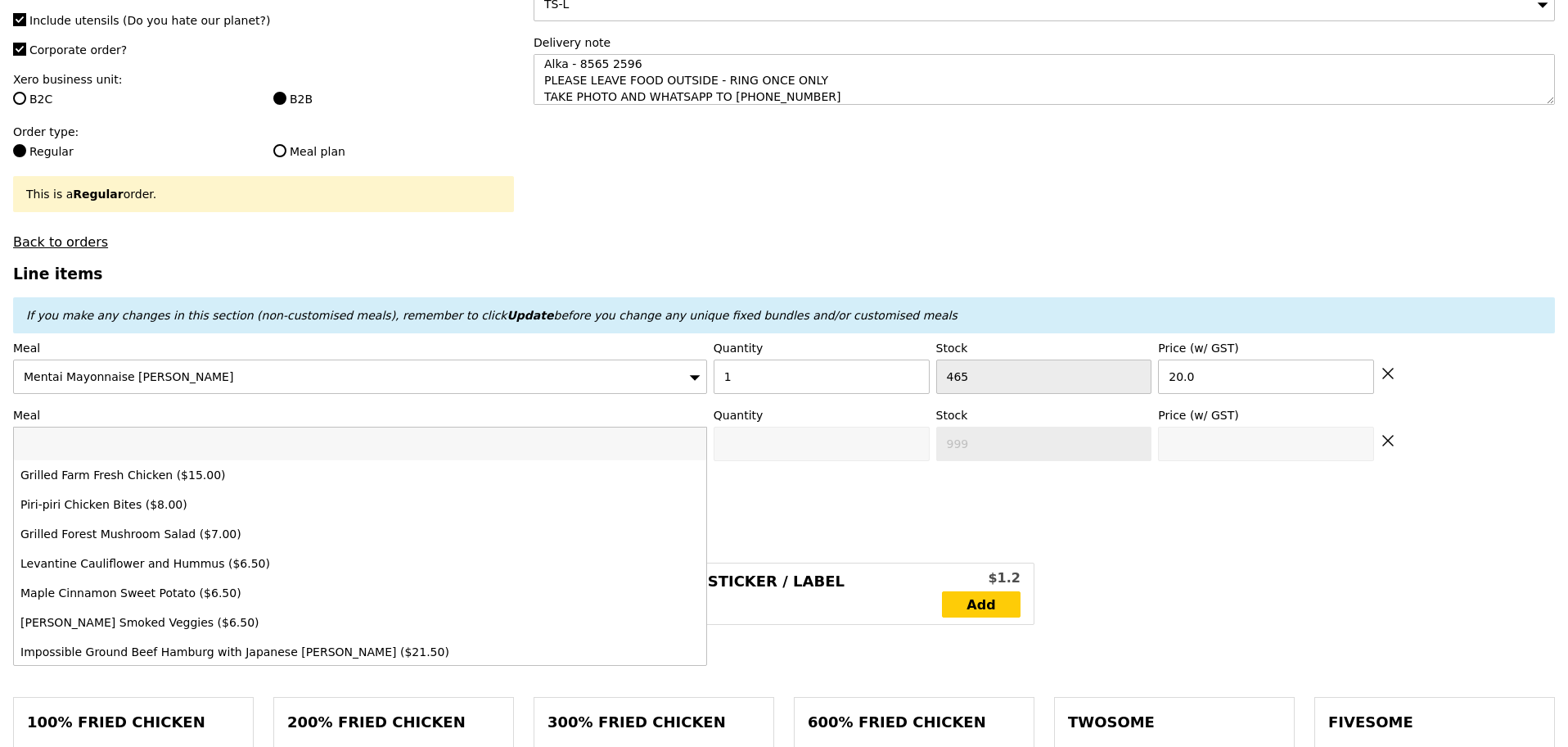
type input "Confirm"
type input "grilled"
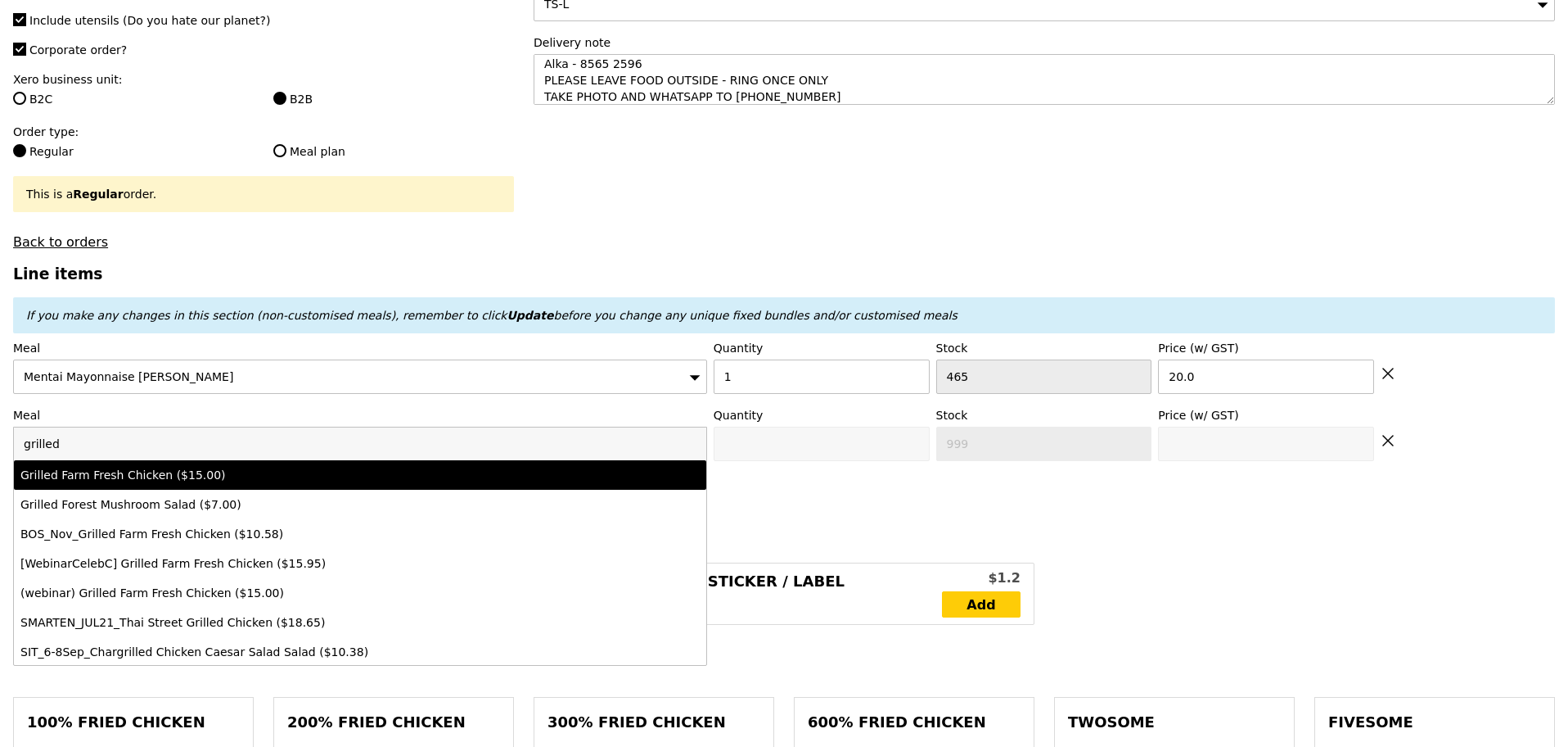
type input "Confirm anyway"
type input "0"
type input "443"
type input "15.0"
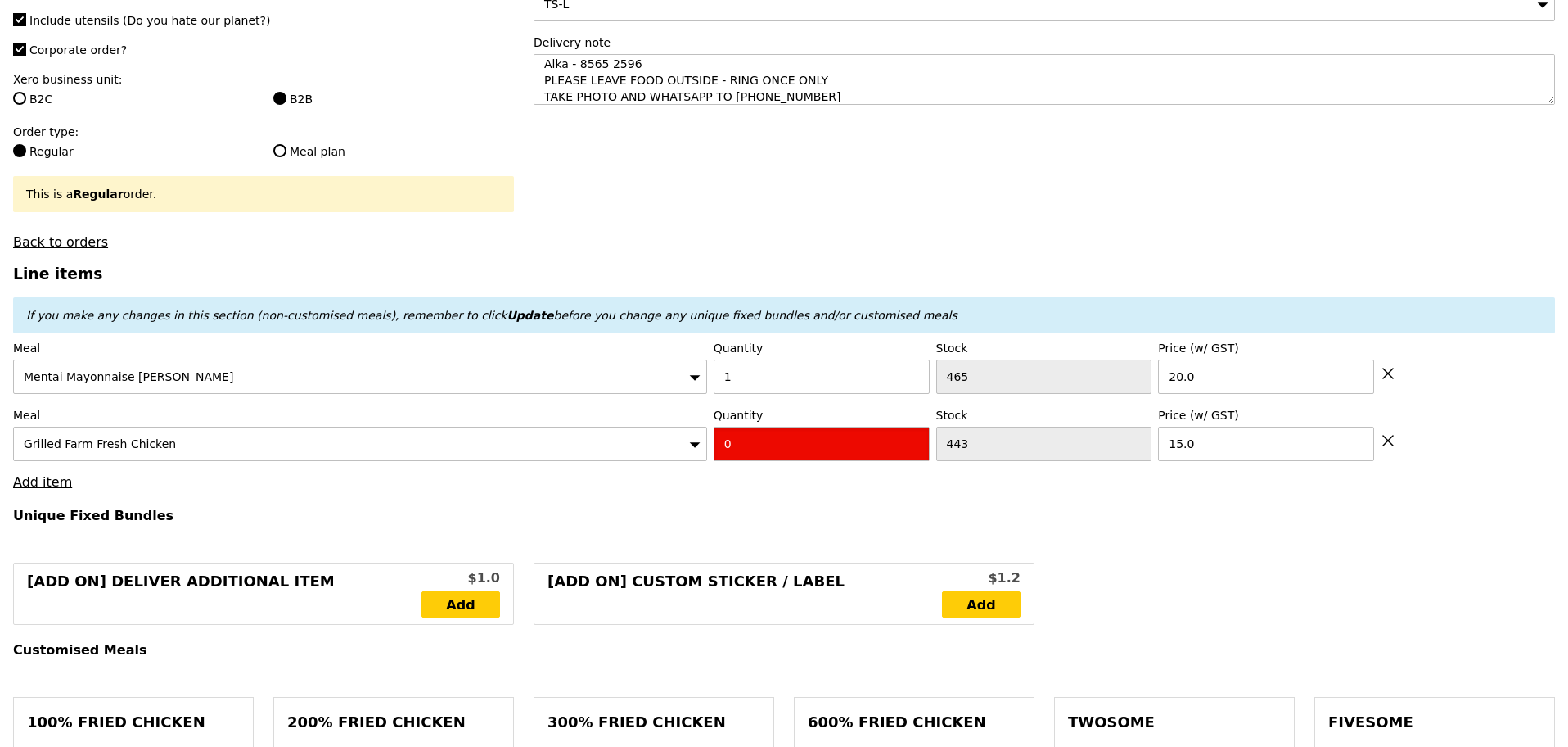
drag, startPoint x: 745, startPoint y: 448, endPoint x: 689, endPoint y: 449, distance: 56.0
click at [694, 447] on div "Meal Grilled Farm Fresh Chicken Quantity 0 Stock 443 Price (w/ GST) 15.0" at bounding box center [784, 434] width 1542 height 54
type input "Confirm"
type input "3"
drag, startPoint x: 625, startPoint y: 489, endPoint x: 459, endPoint y: 485, distance: 166.0
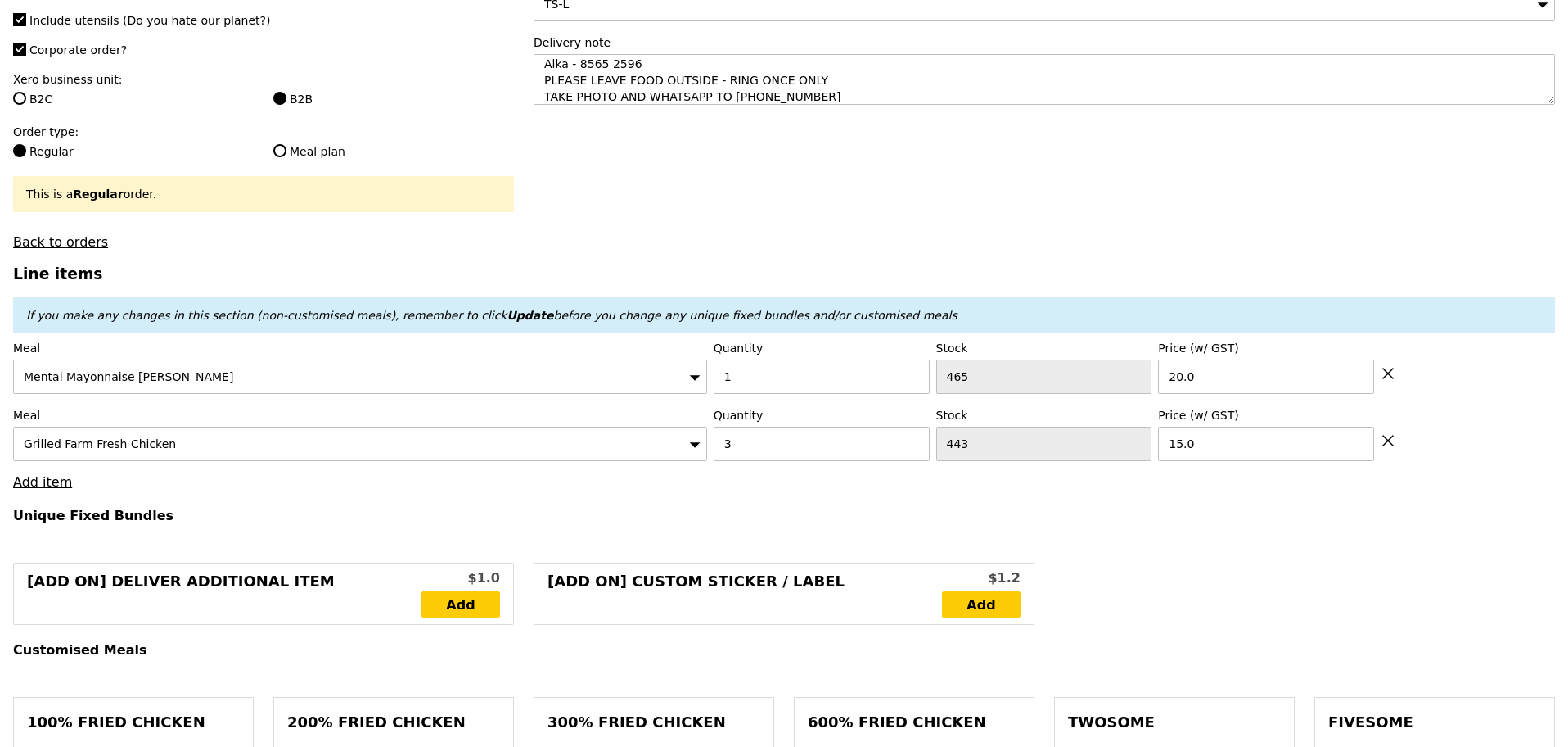
click at [63, 489] on link "Add item" at bounding box center [42, 482] width 59 height 15
type input "Loading..."
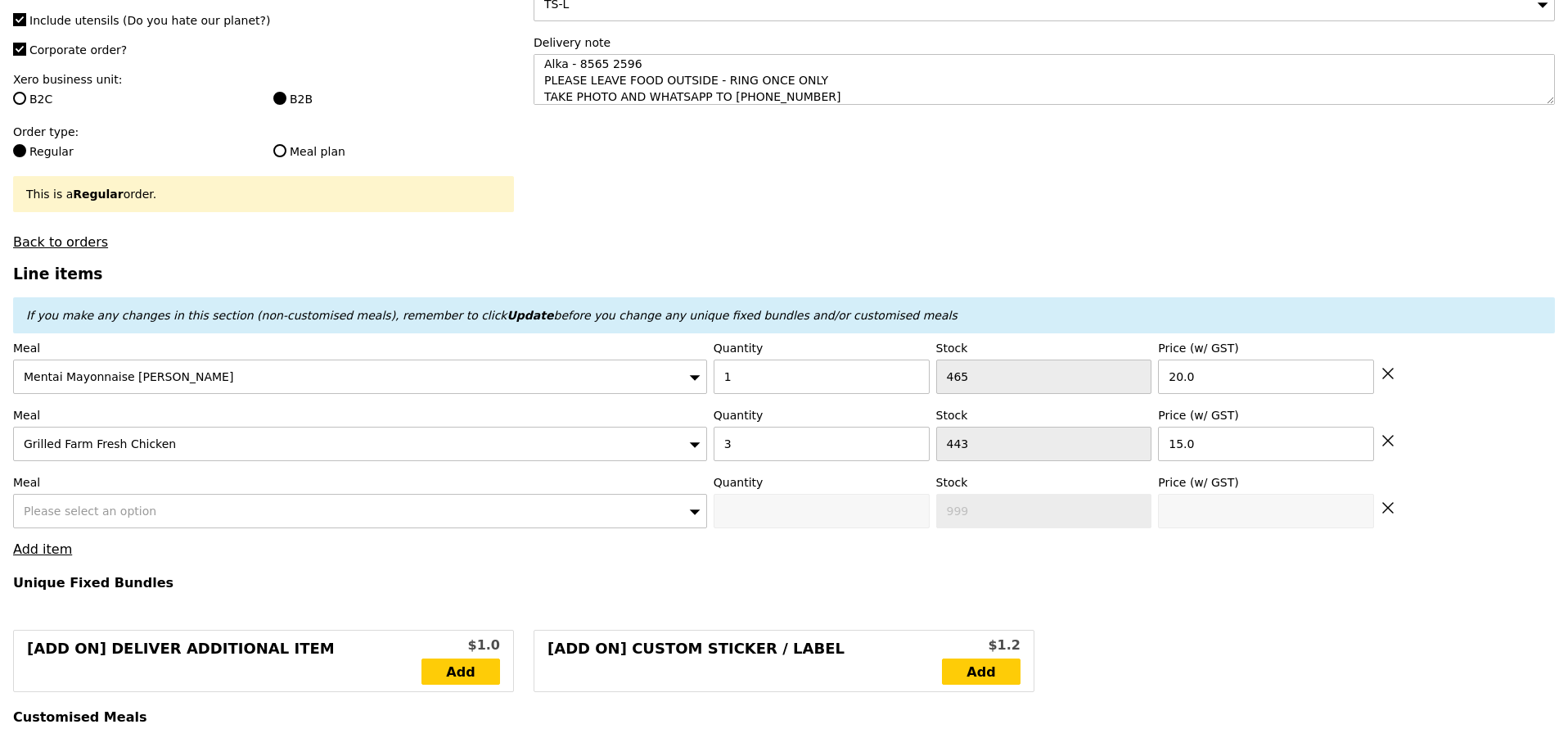
type input "65.00"
type input "4.36"
type input "4.75"
type input "71.70"
type input "Confirm"
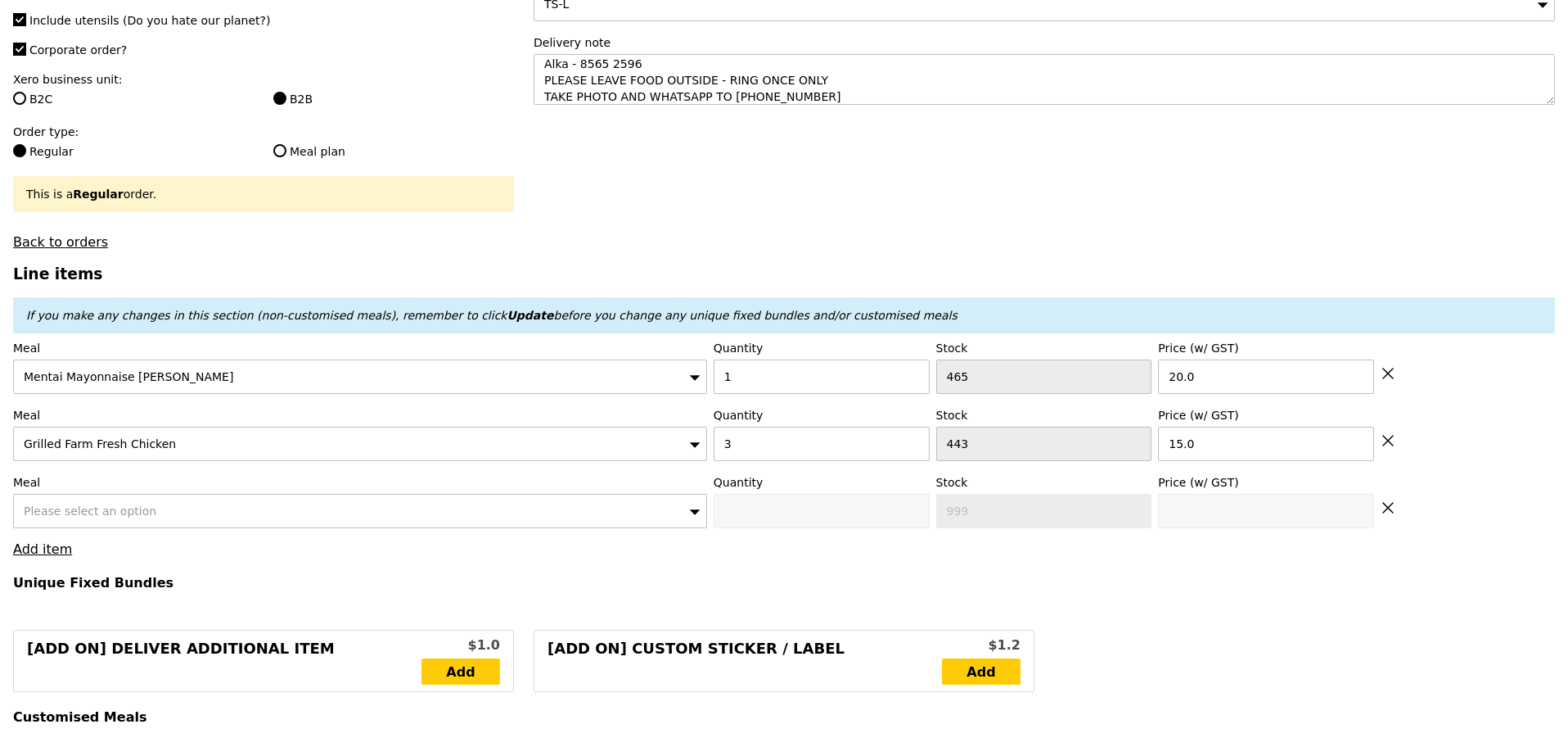
click at [182, 520] on div "Please select an option" at bounding box center [360, 511] width 694 height 34
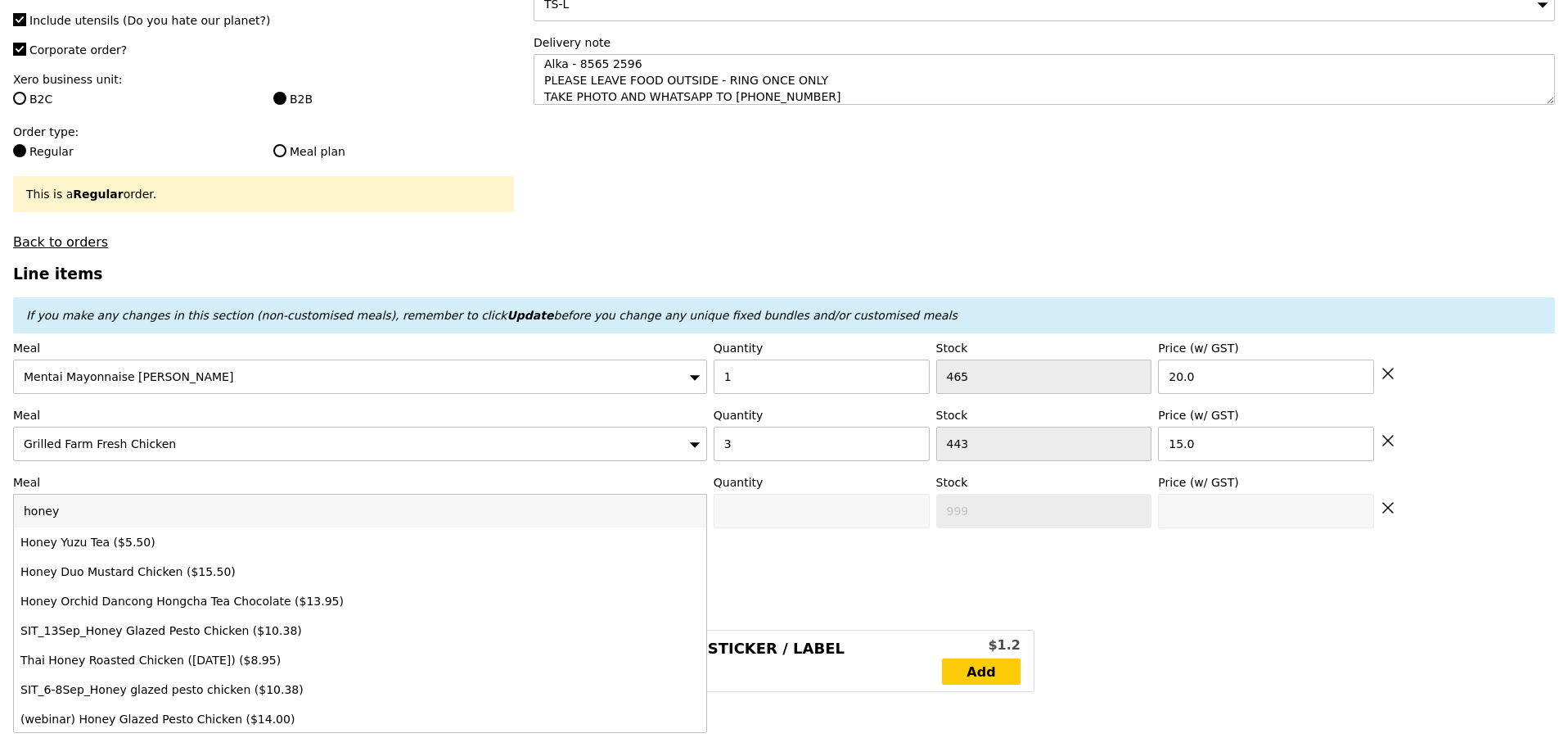
type input "honey y"
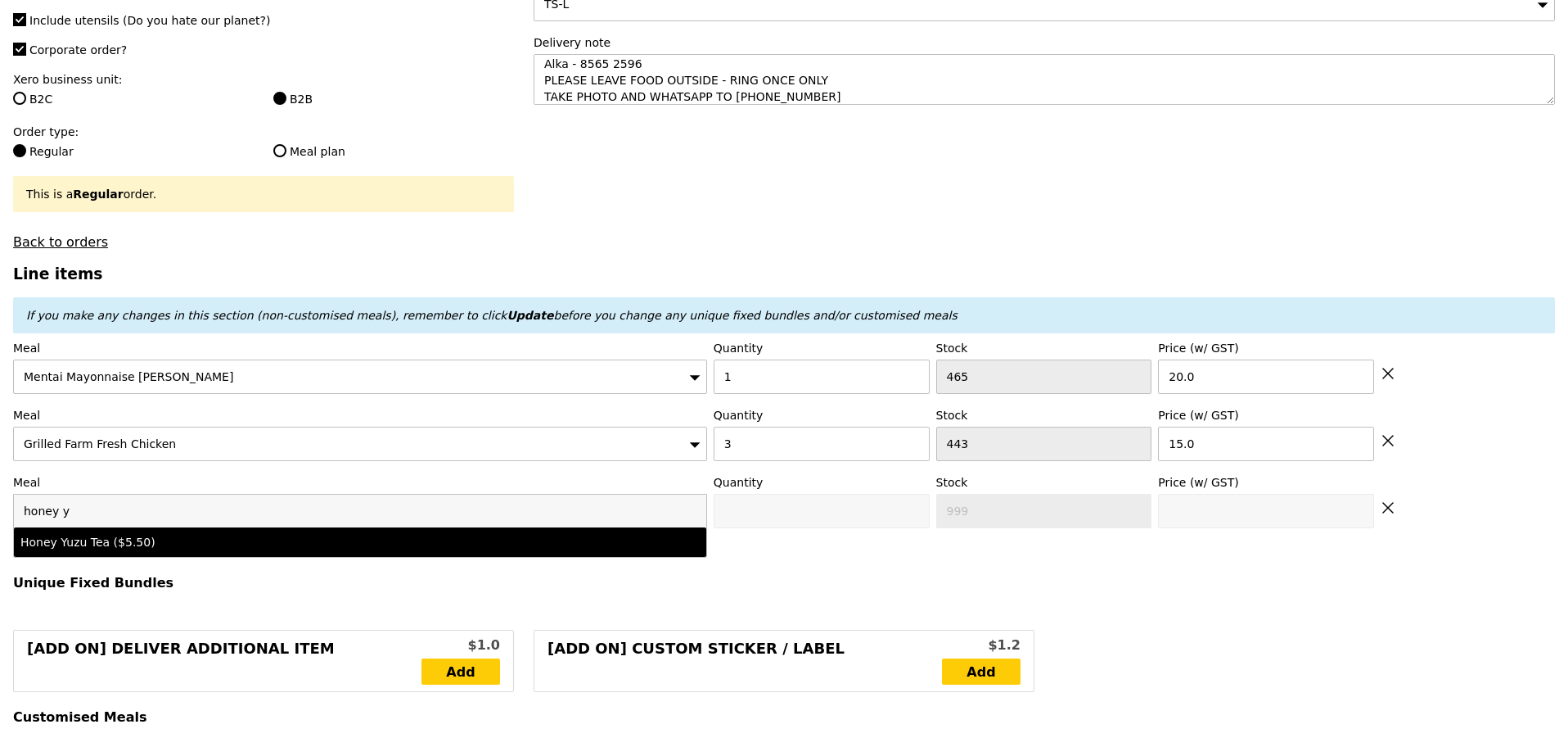
type input "Confirm anyway"
type input "0"
type input "488"
type input "5.5"
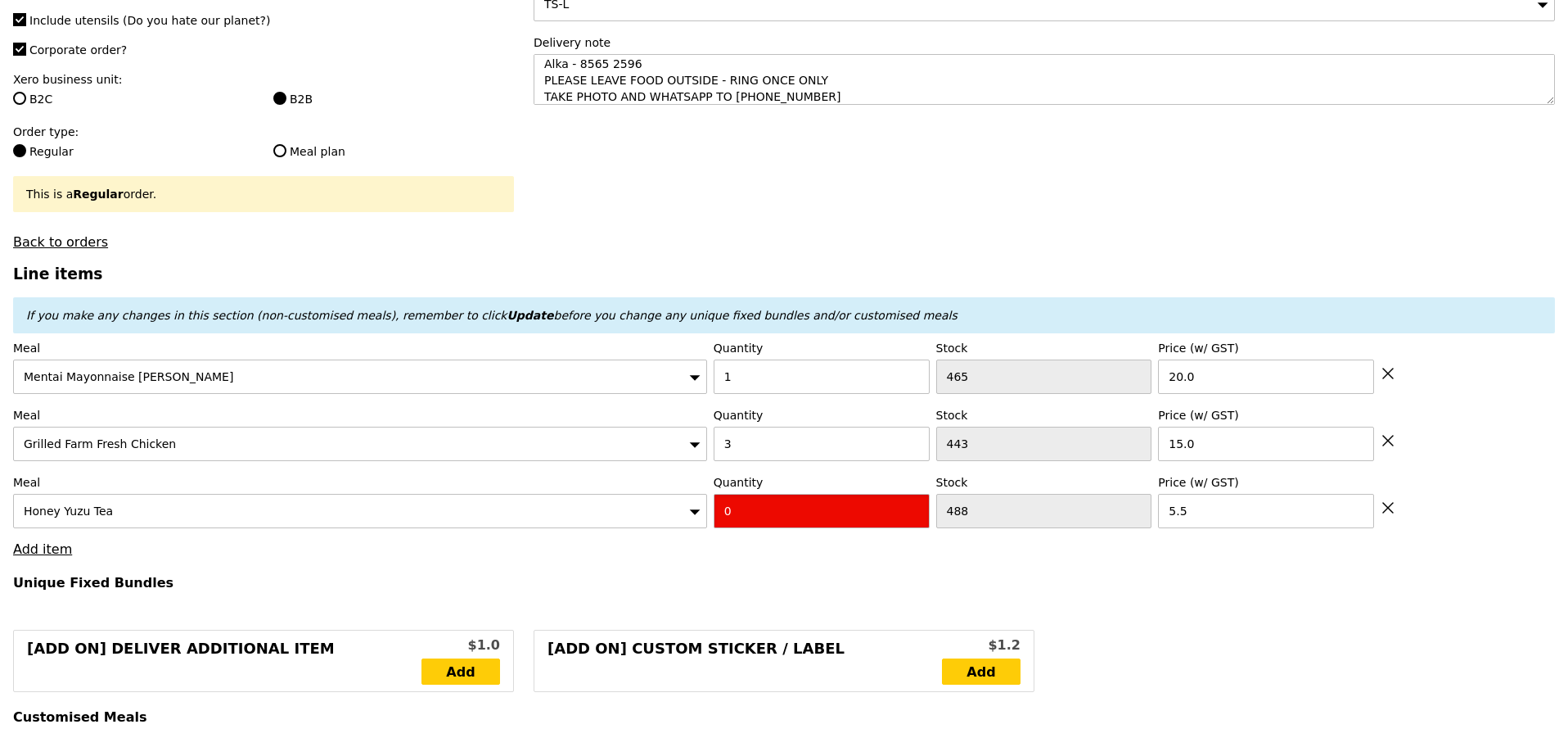
drag, startPoint x: 741, startPoint y: 520, endPoint x: 673, endPoint y: 523, distance: 68.1
click at [677, 521] on div "Meal Honey Yuzu Tea Quantity 0 Stock 488 Price (w/ GST) 5.5" at bounding box center [784, 501] width 1542 height 54
type input "Confirm"
type input "1"
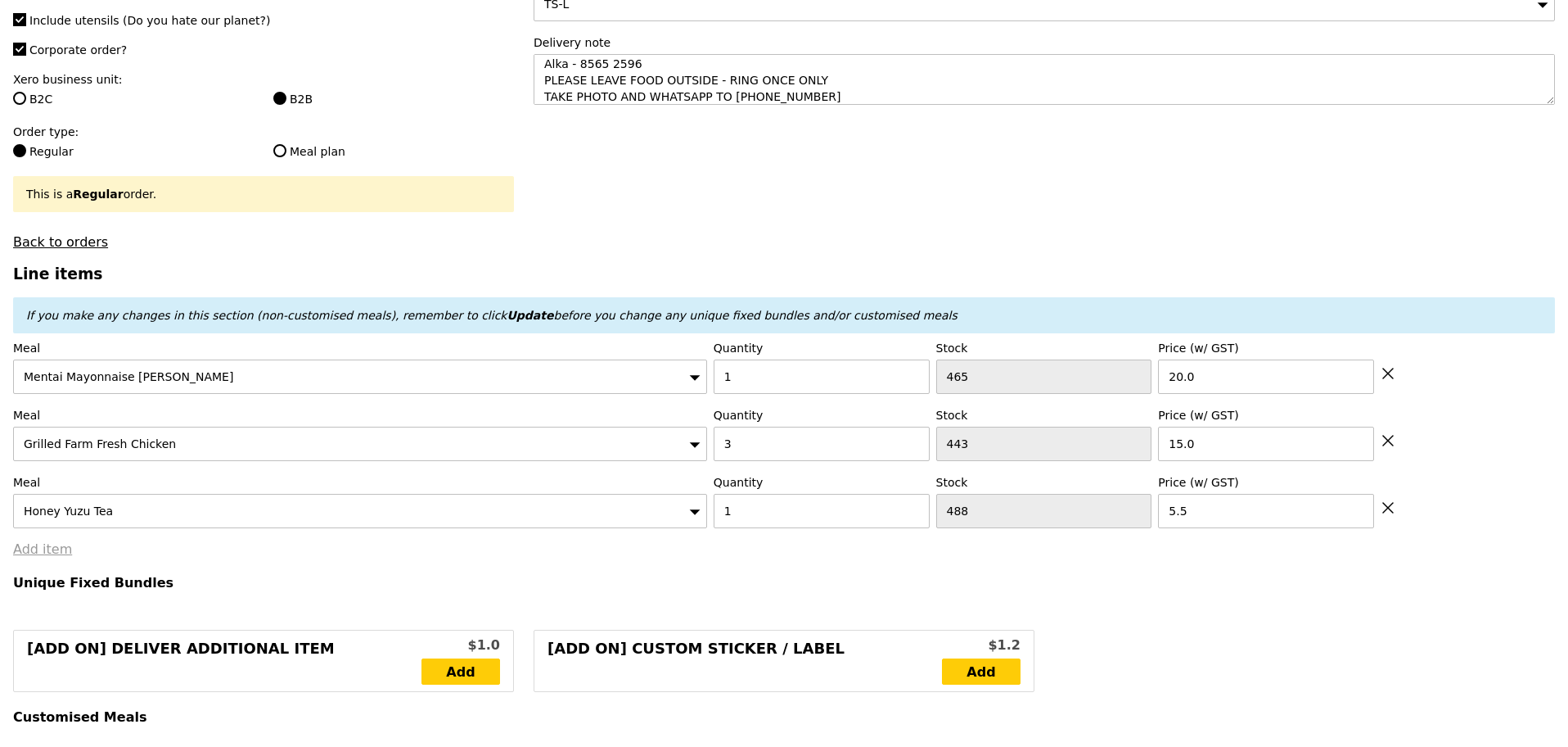
click at [57, 557] on link "Add item" at bounding box center [42, 549] width 59 height 15
type input "Loading..."
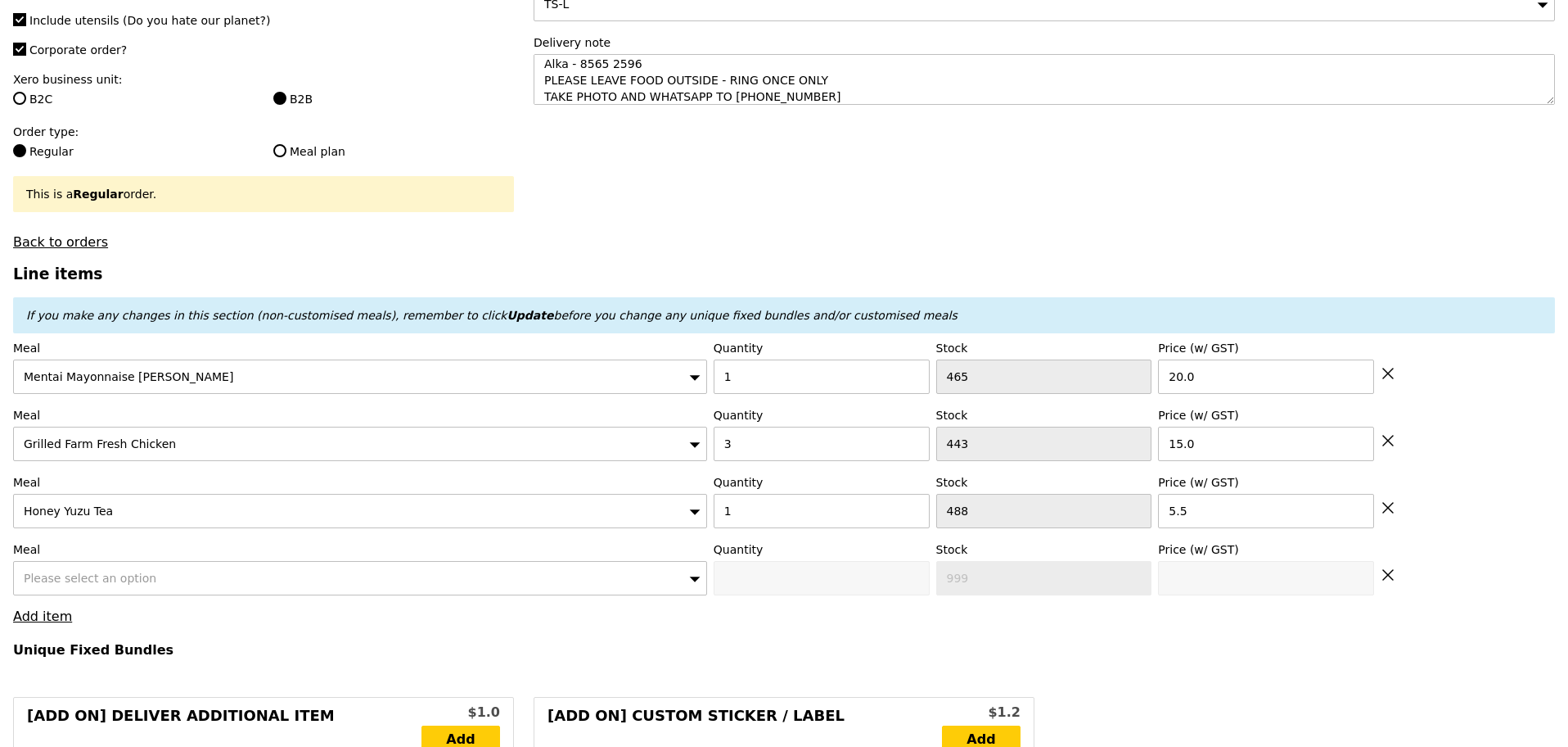
click at [75, 578] on div "Please select an option" at bounding box center [360, 578] width 694 height 34
type input "70.50"
type input "3.85"
type input "4.20"
type input "76.65"
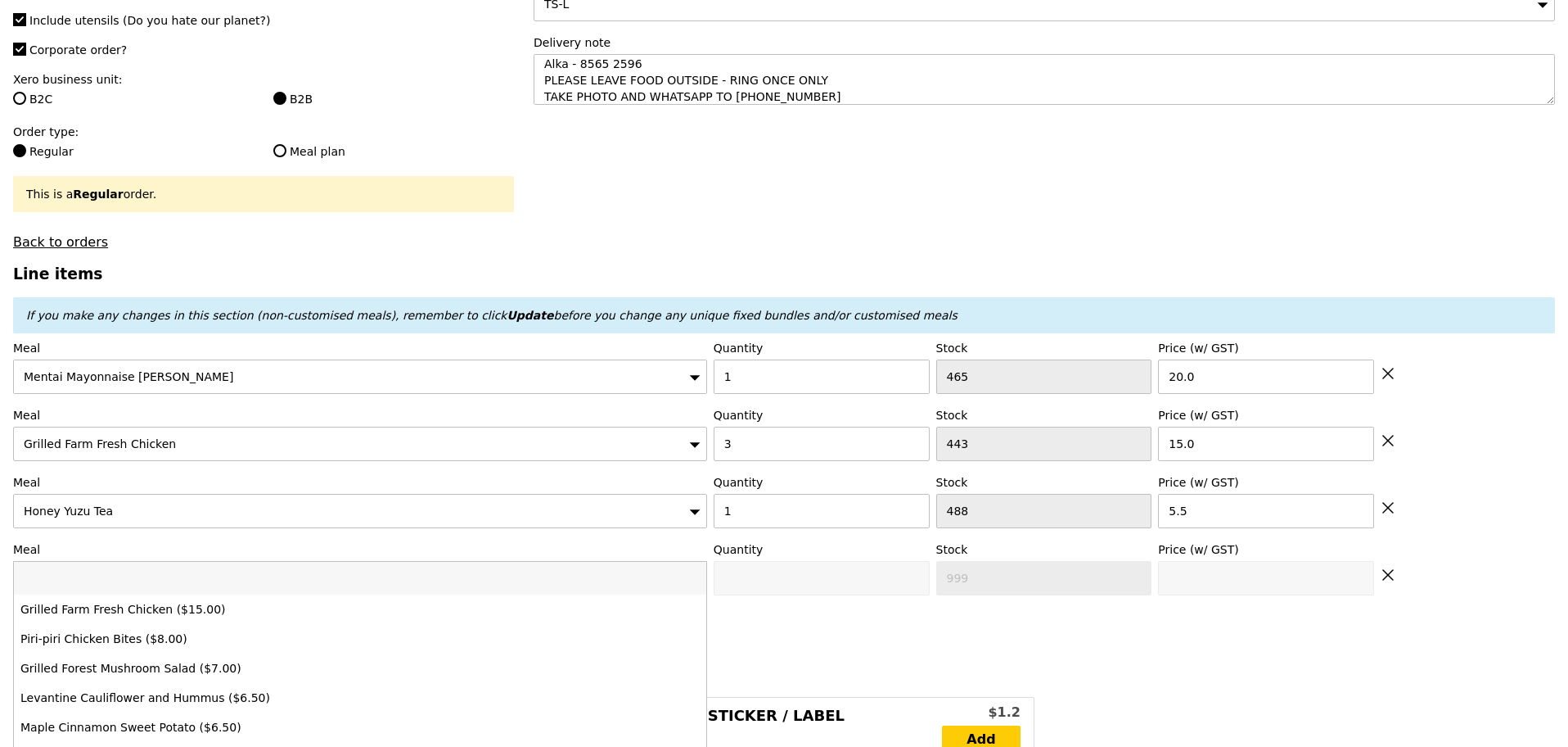
type input "Confirm"
type input "waterm"
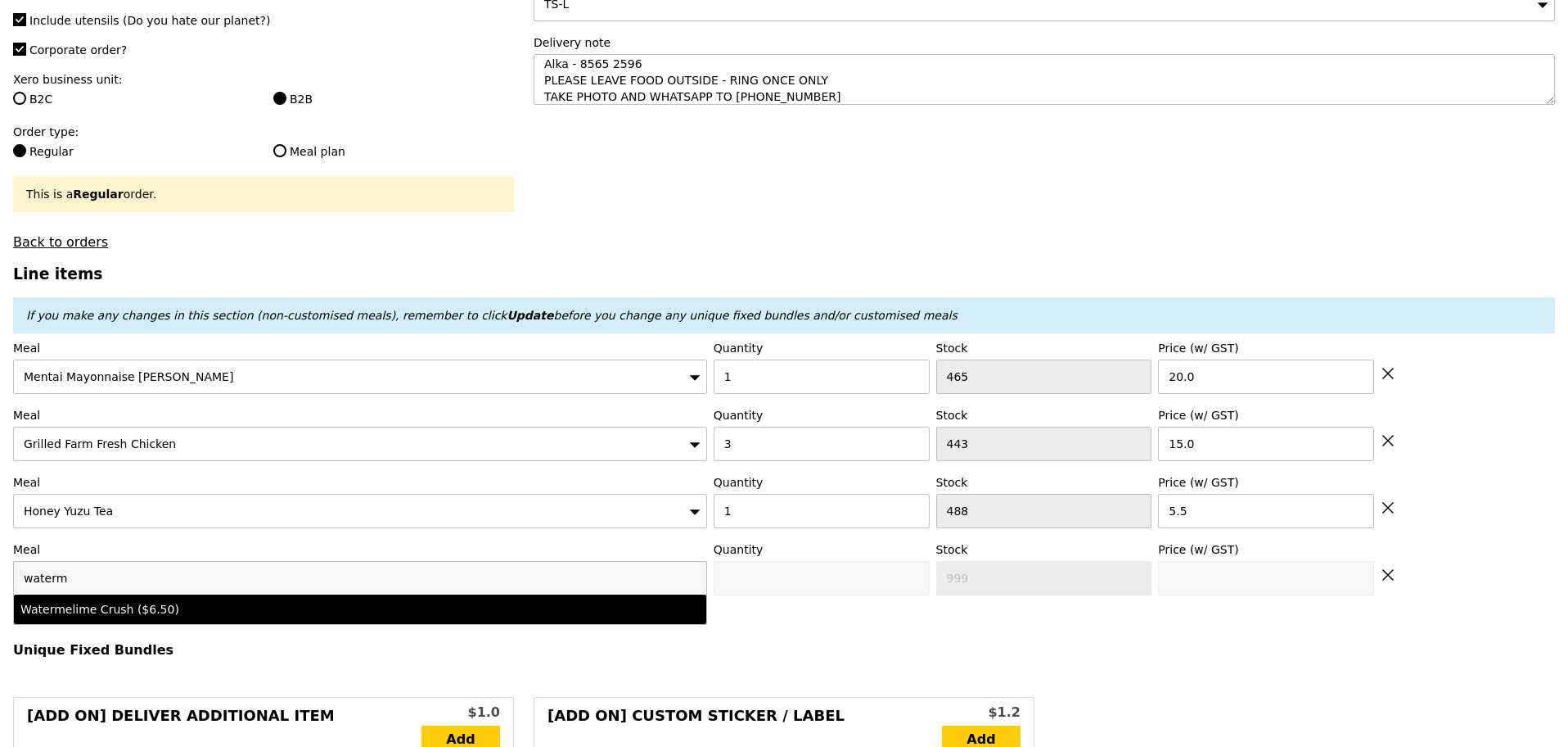
type input "Confirm anyway"
type input "0"
type input "496"
type input "6.5"
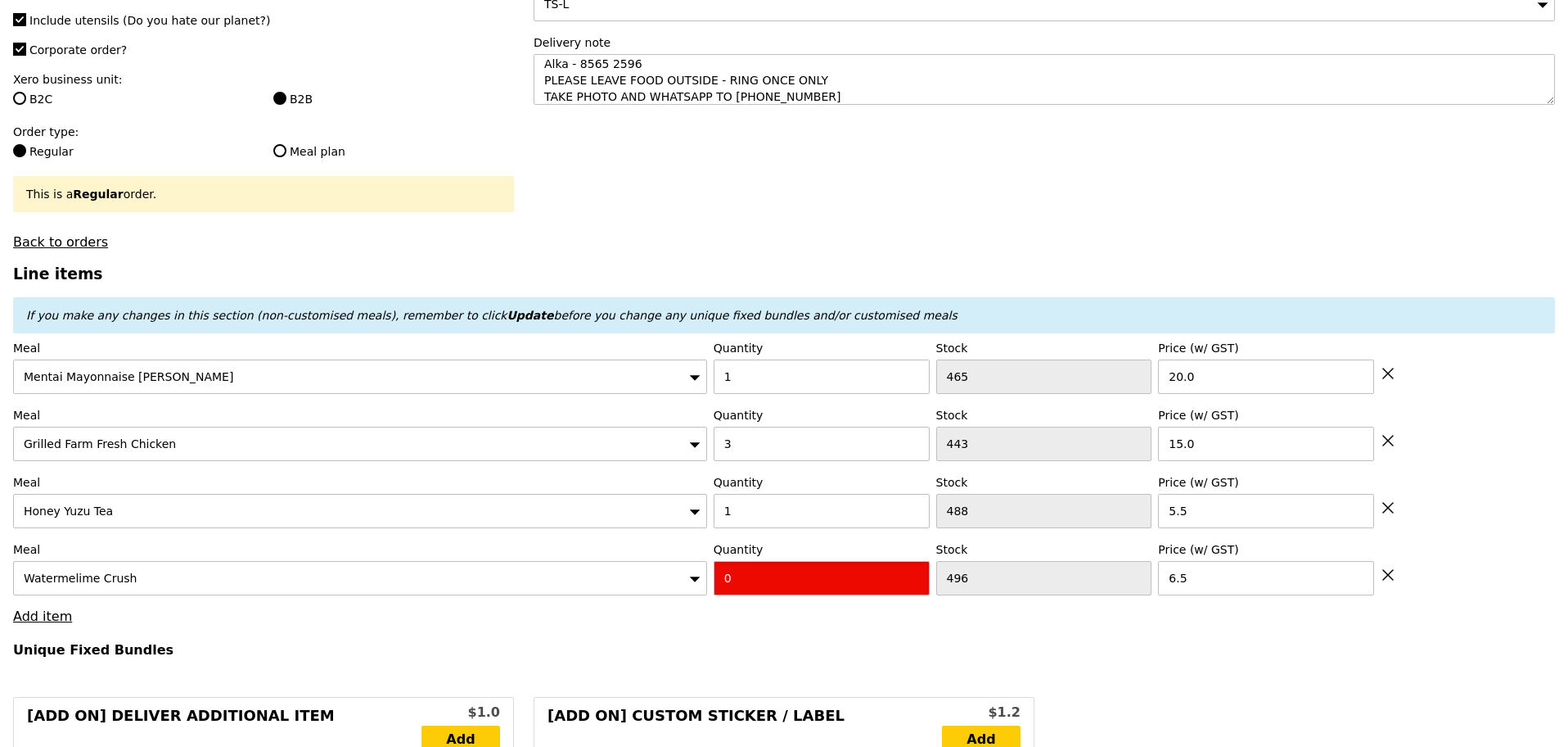
click at [700, 584] on div "Meal Watermelime Crush Quantity 0 Stock 496 Price (w/ GST) 6.5" at bounding box center [784, 568] width 1542 height 54
type input "Confirm"
type input "1"
type input "Loading..."
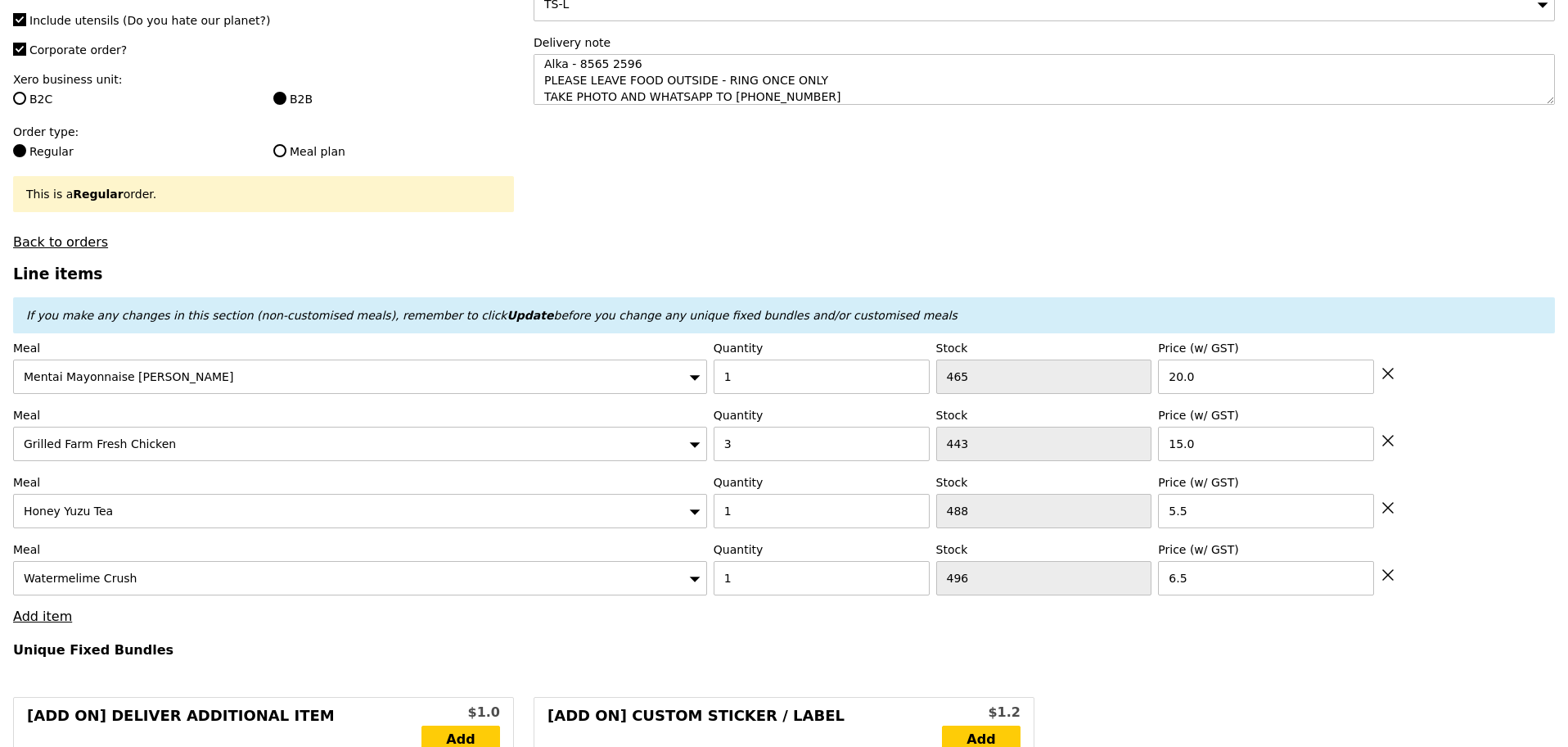
type input "77.00"
type input "3.62"
type input "3.95"
type input "82.90"
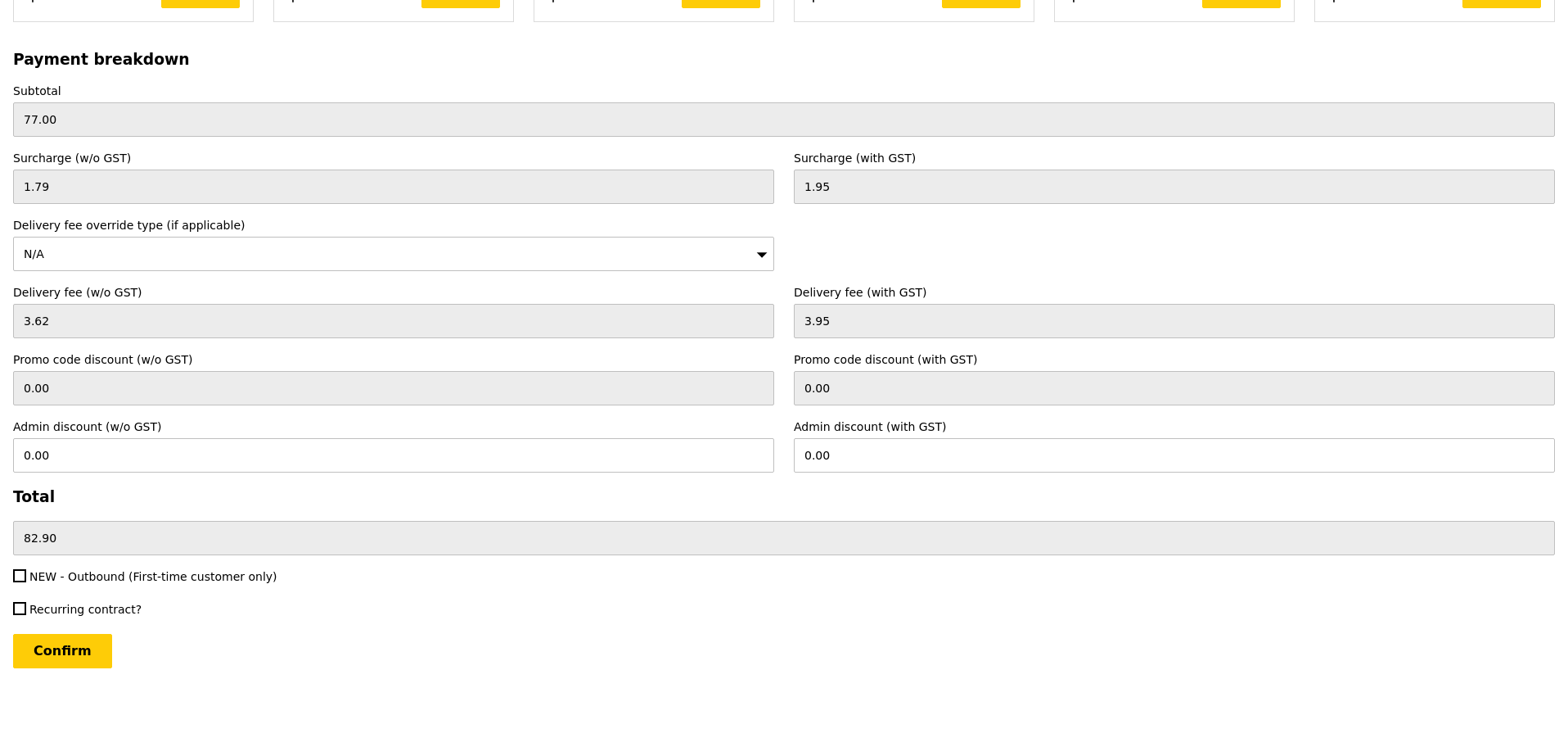
scroll to position [3784, 0]
click at [93, 656] on input "Confirm" at bounding box center [63, 651] width 99 height 34
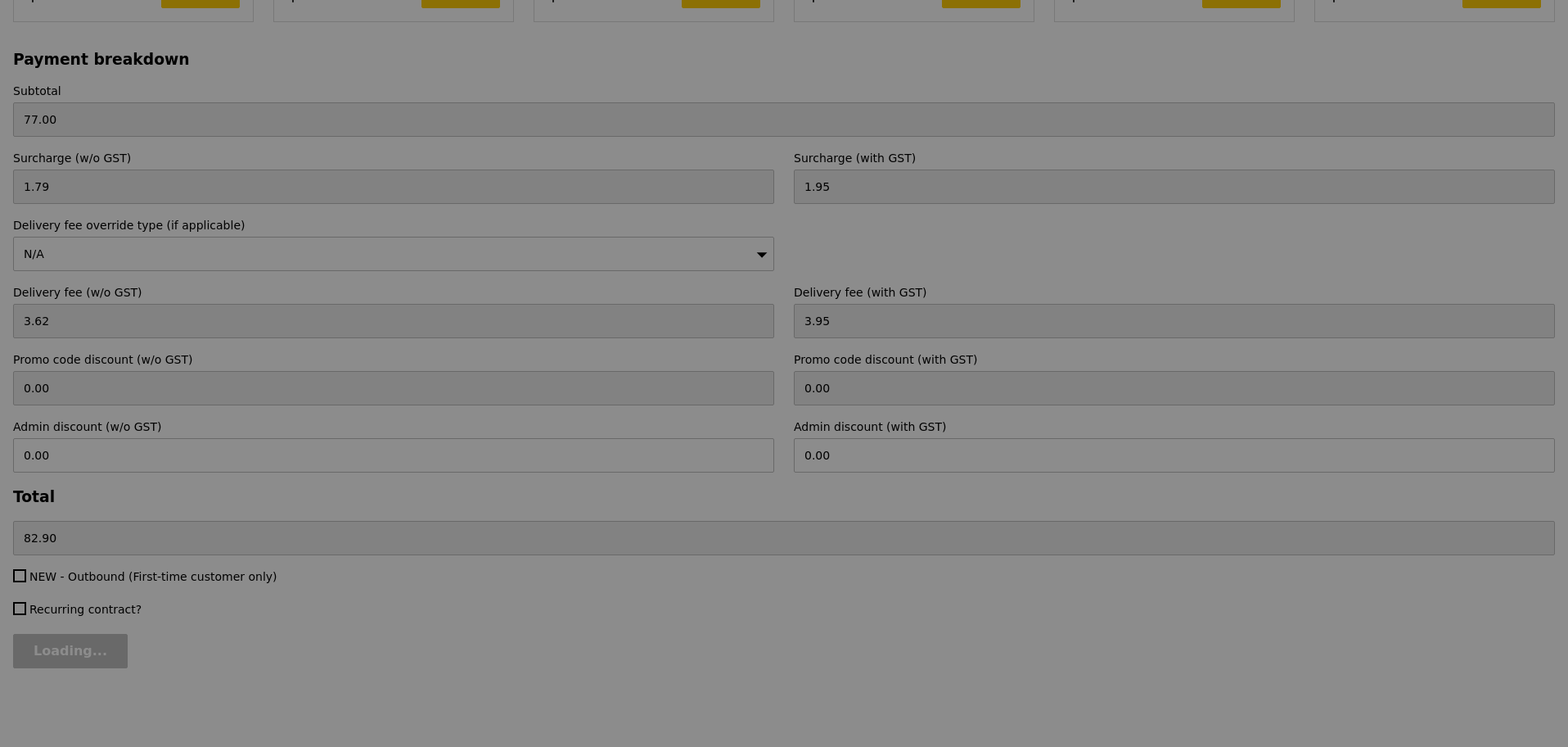
type input "Loading..."
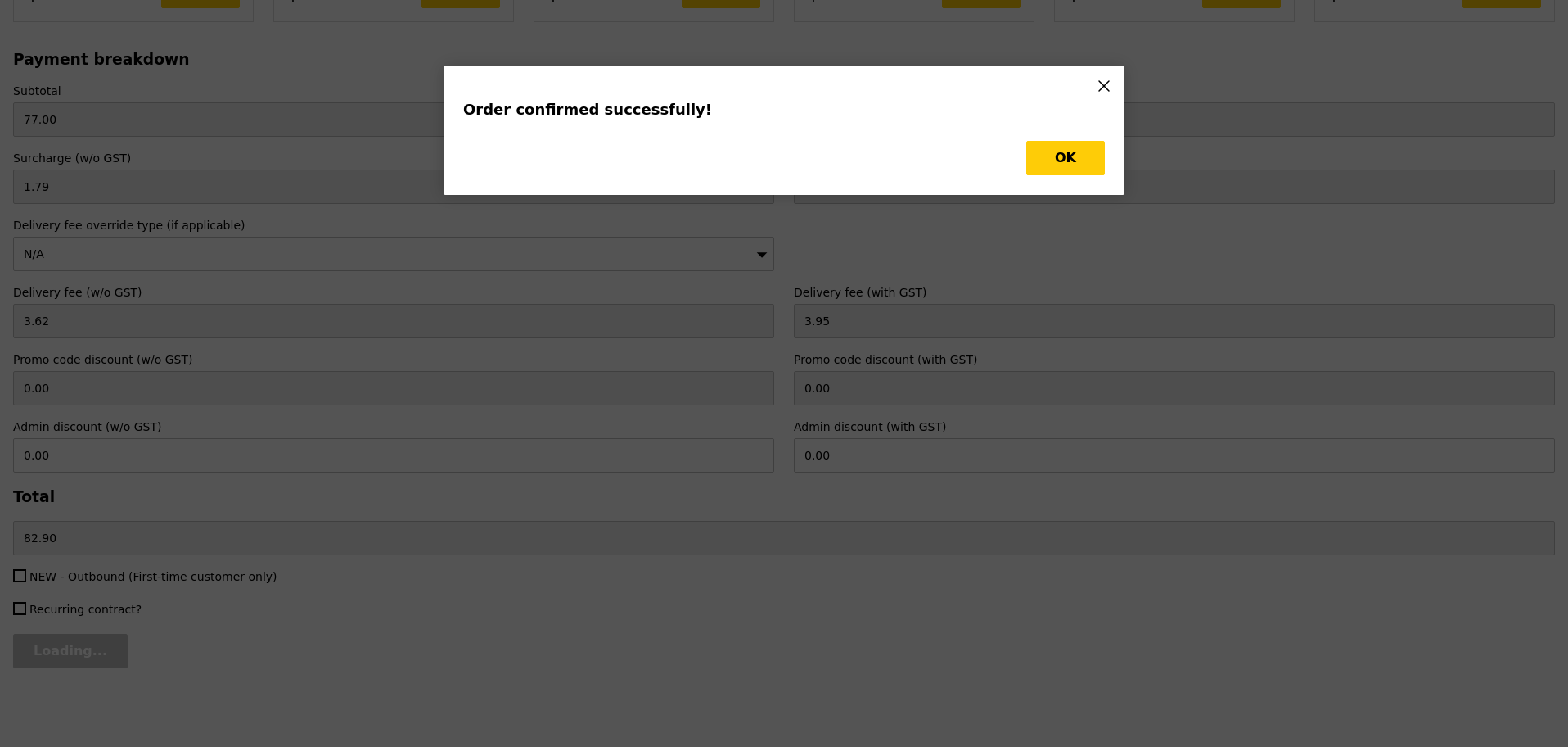
type input "Joyce"
type input "Loading..."
checkbox input "false"
type input "496"
type input "6.50"
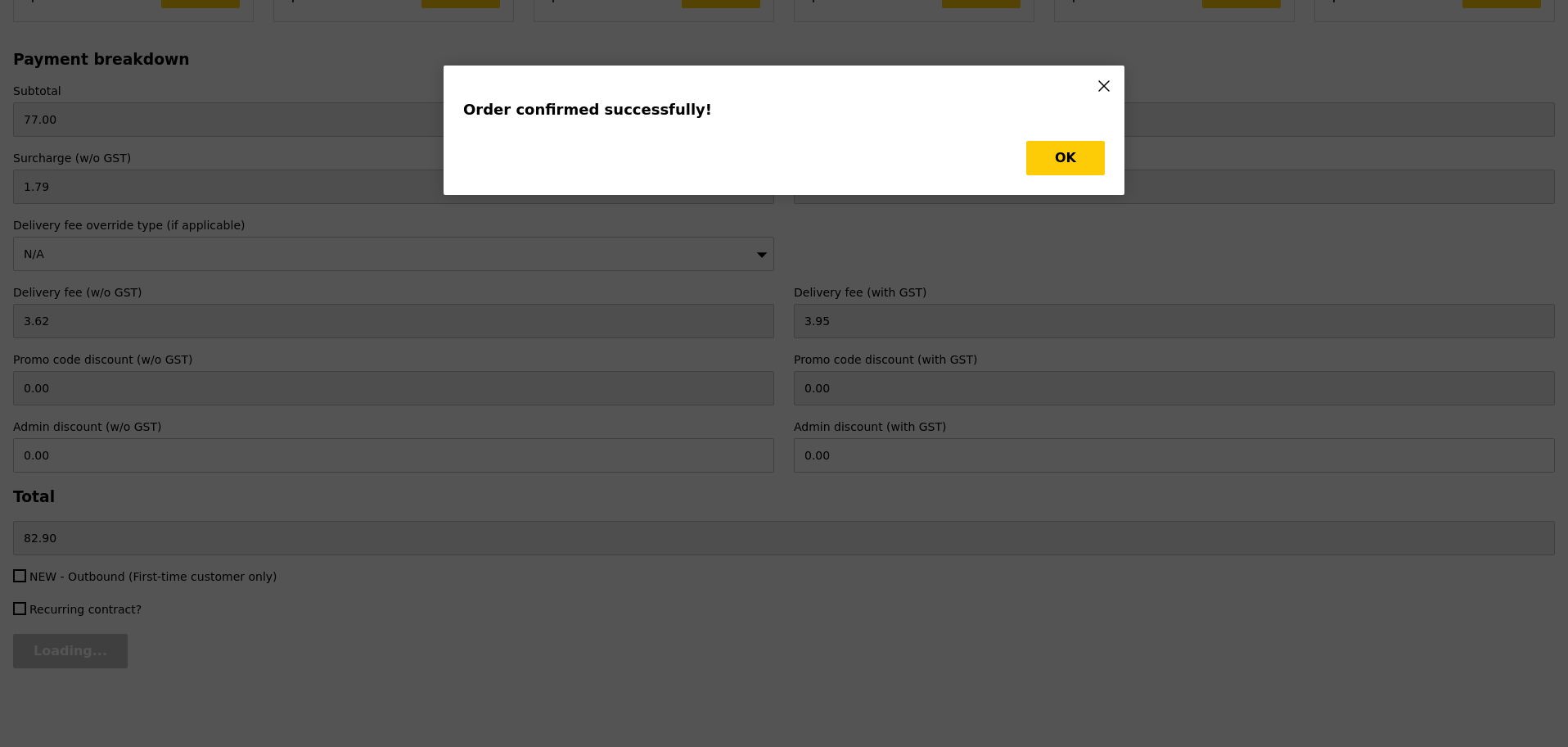
type input "1"
type input "488"
type input "5.50"
type input "3"
type input "443"
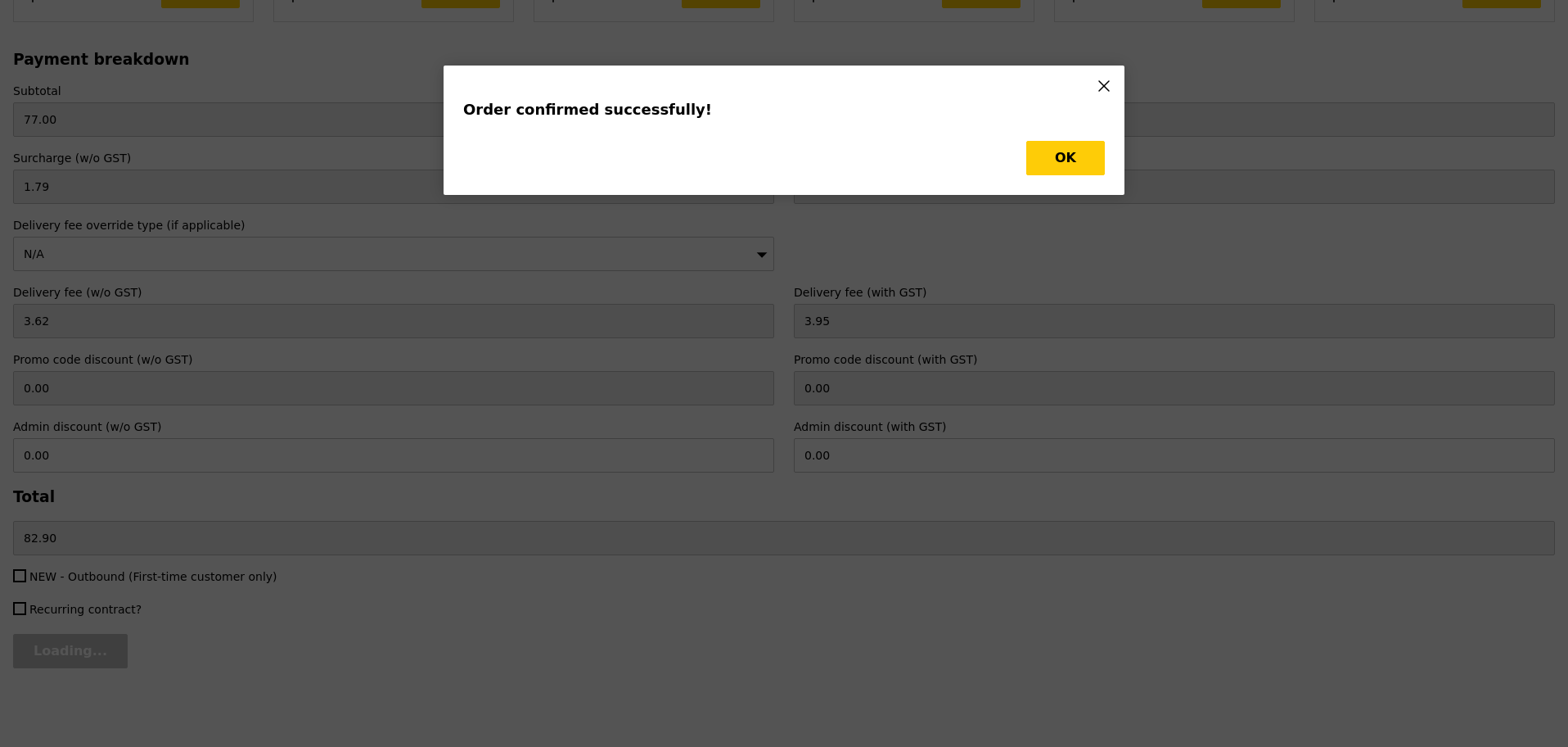
type input "15.00"
type input "465"
type input "20.00"
click at [1041, 166] on button "OK" at bounding box center [1066, 158] width 79 height 34
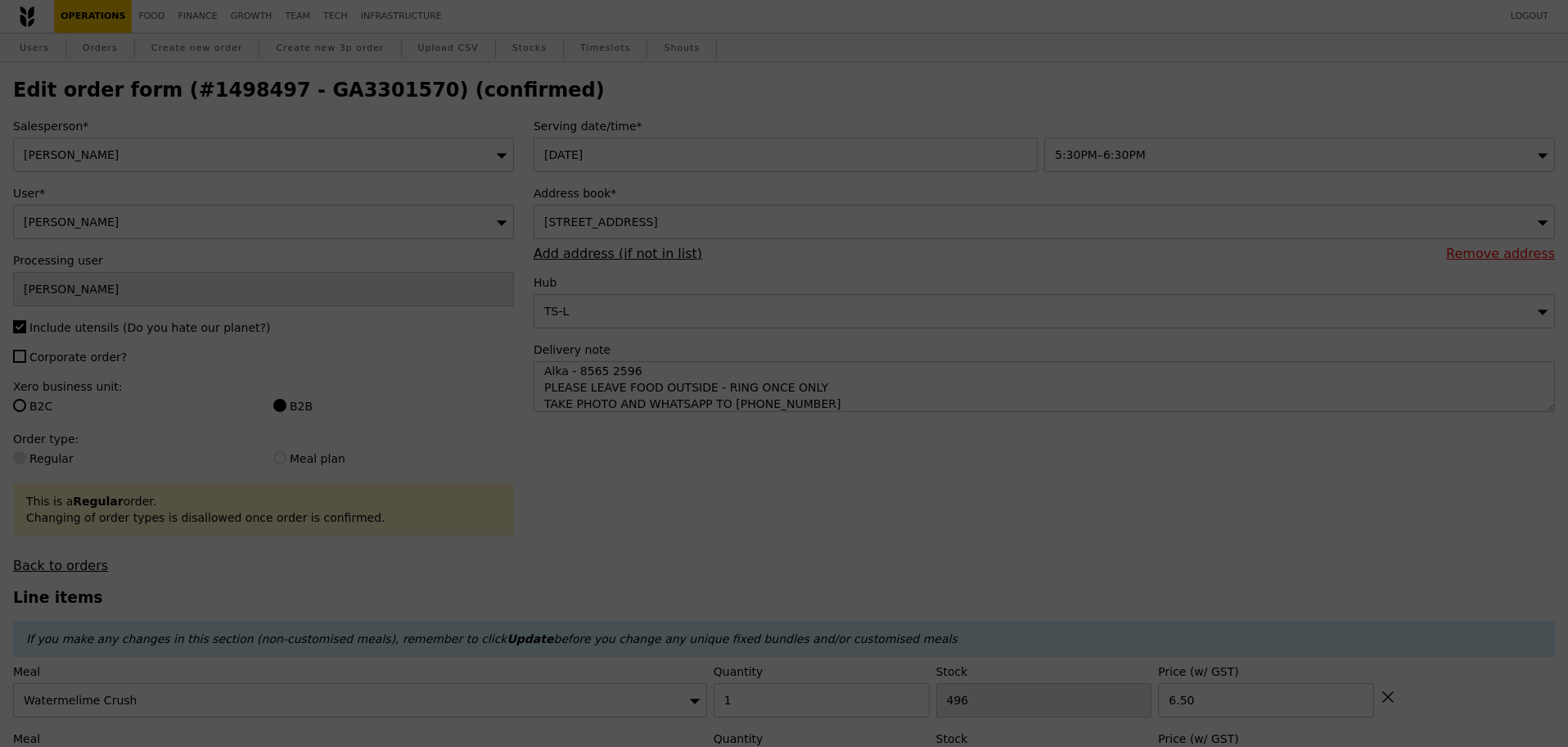
type input "495"
type input "487"
type input "440"
type input "464"
click at [362, 97] on h2 "Edit order form (#1498497 - GA3301570) (confirmed)" at bounding box center [784, 90] width 1542 height 23
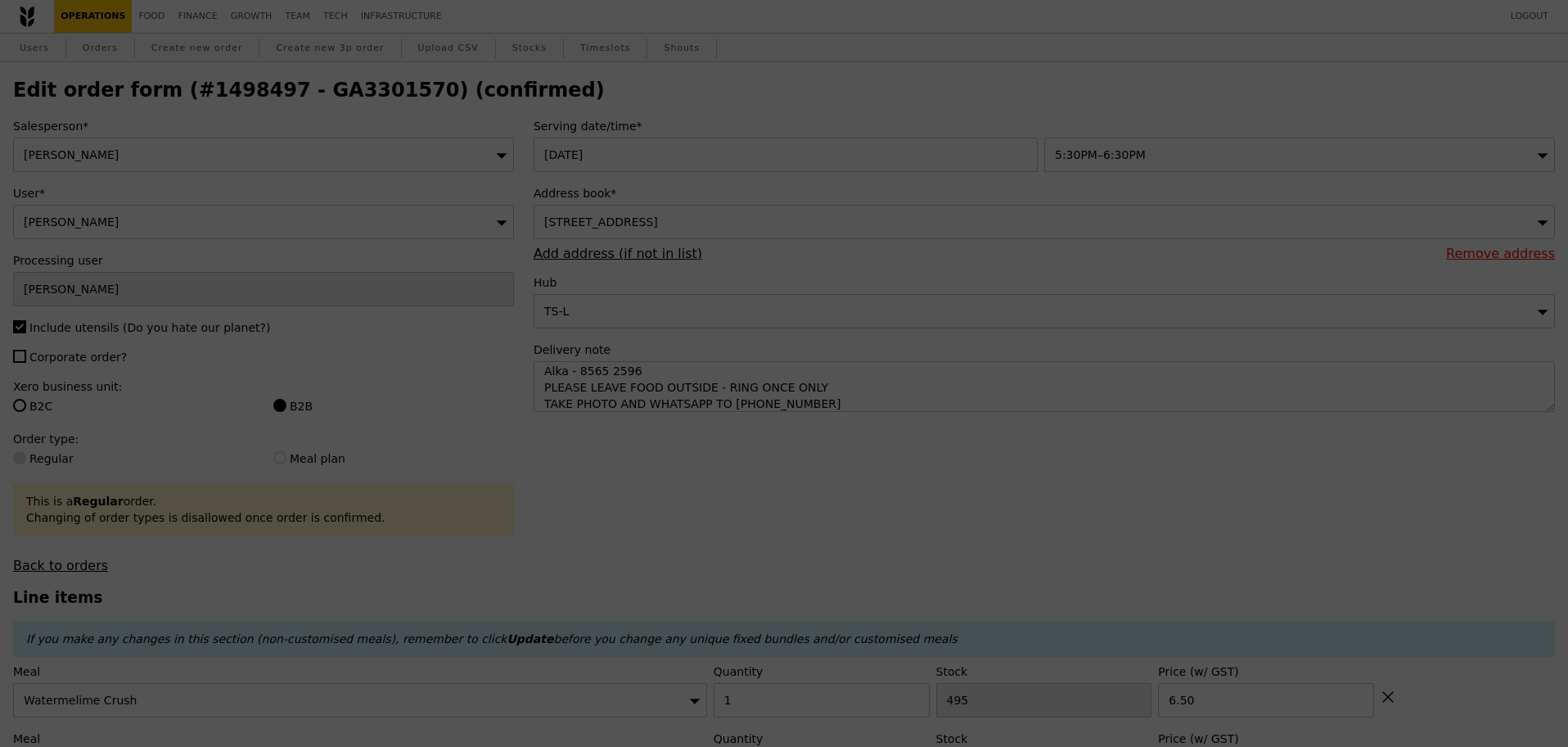
click at [362, 97] on h2 "Edit order form (#1498497 - GA3301570) (confirmed)" at bounding box center [784, 90] width 1542 height 23
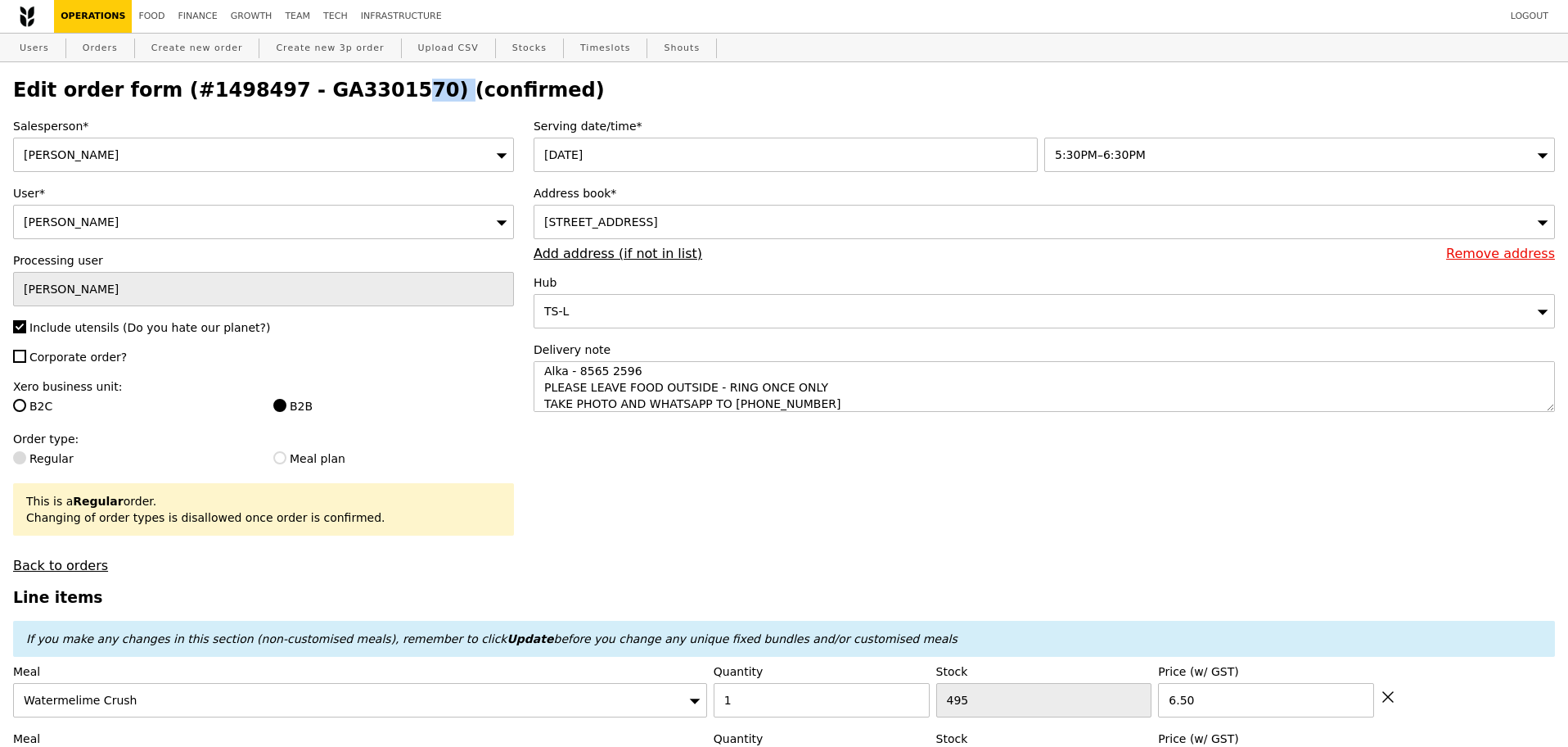
type input "Update"
click at [266, 234] on div "Alka Gupta" at bounding box center [263, 222] width 501 height 34
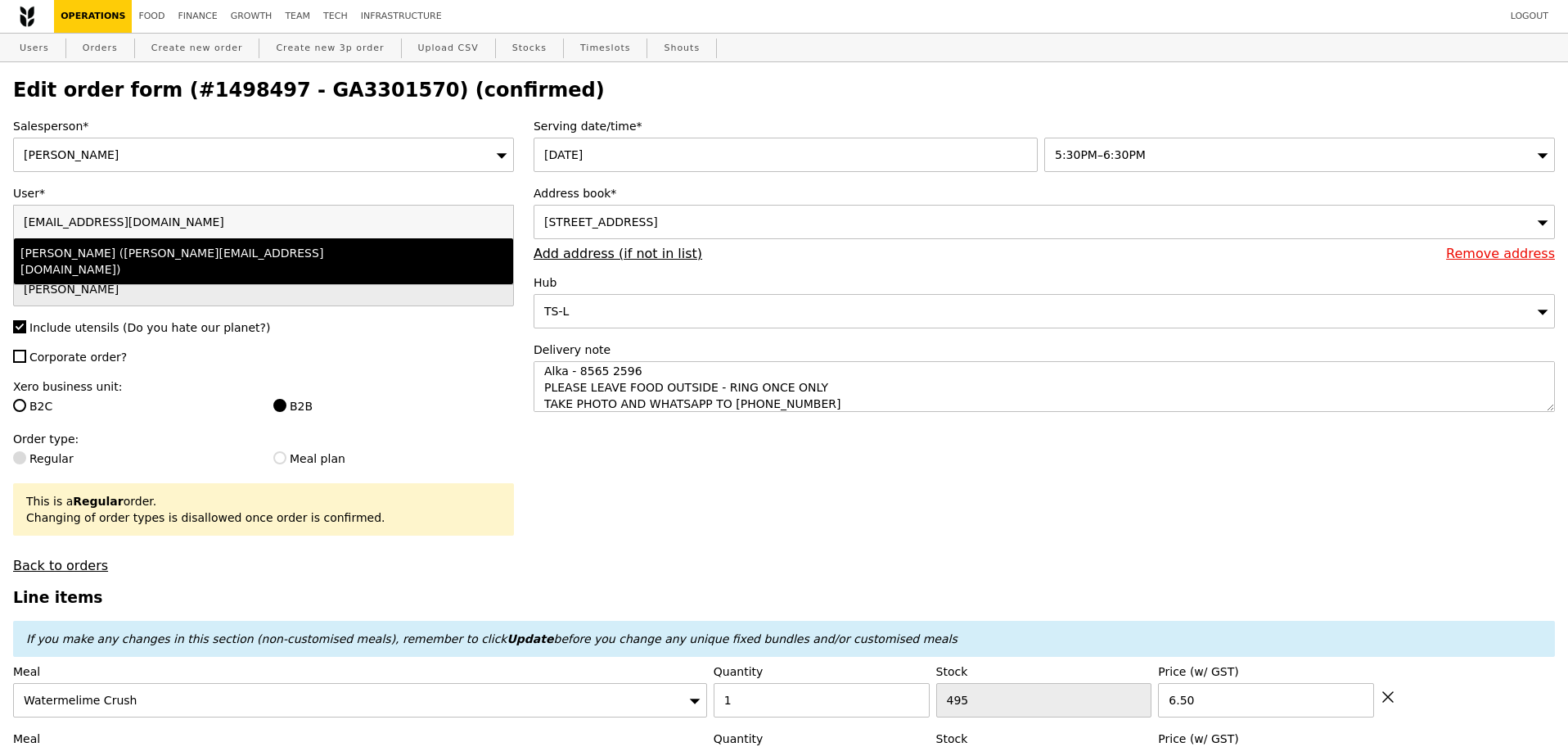
drag, startPoint x: 804, startPoint y: 548, endPoint x: 565, endPoint y: 92, distance: 514.8
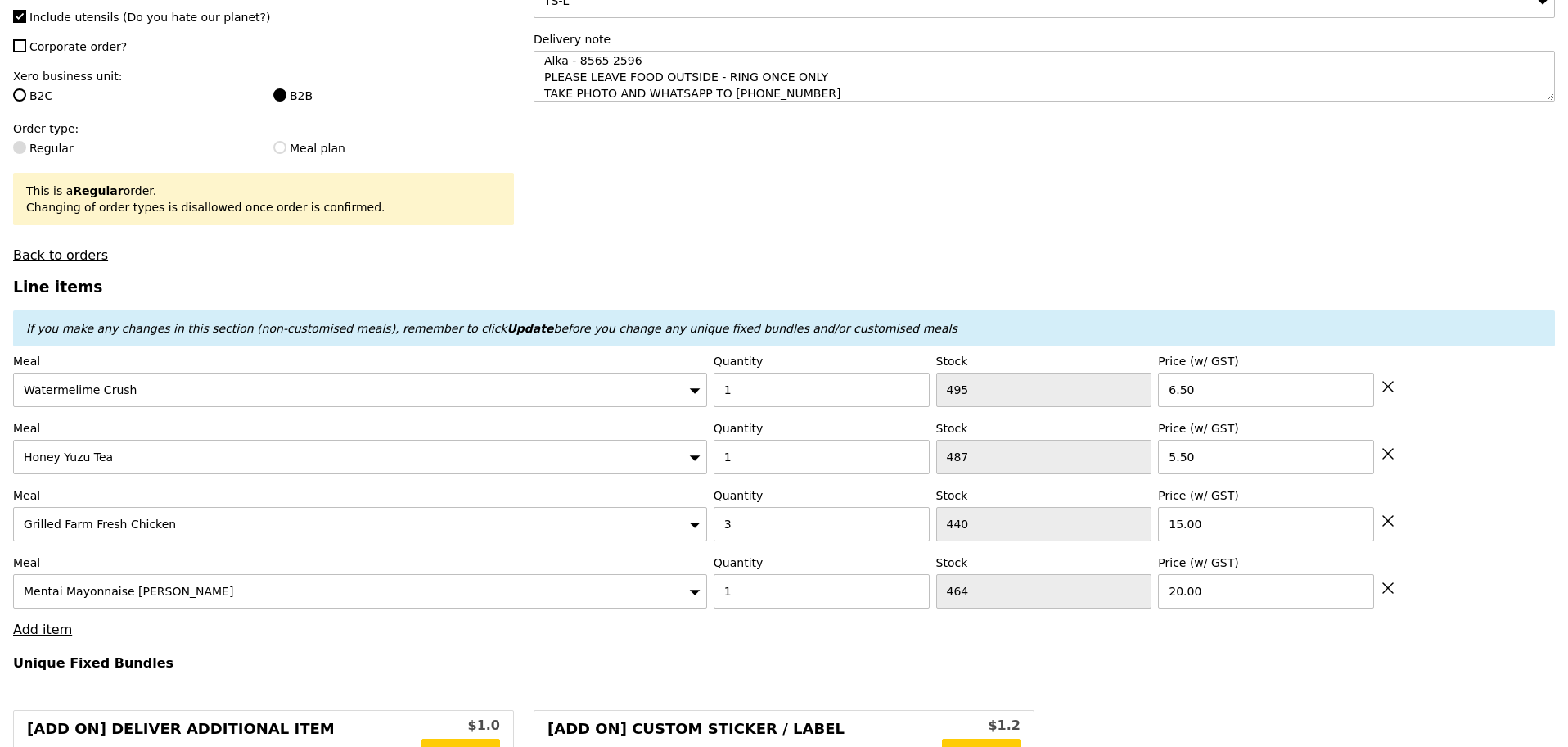
scroll to position [409, 0]
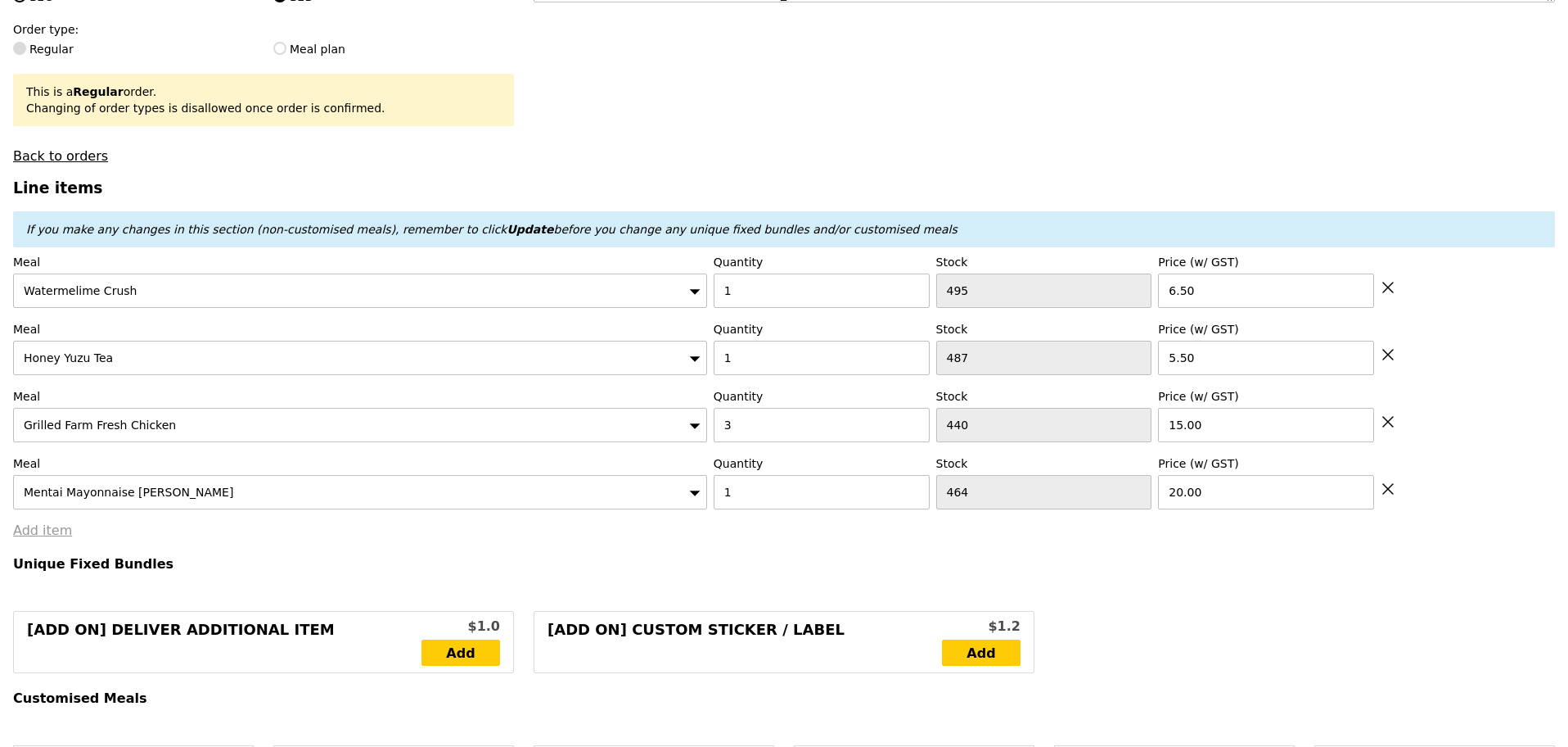
click at [33, 538] on link "Add item" at bounding box center [42, 530] width 59 height 15
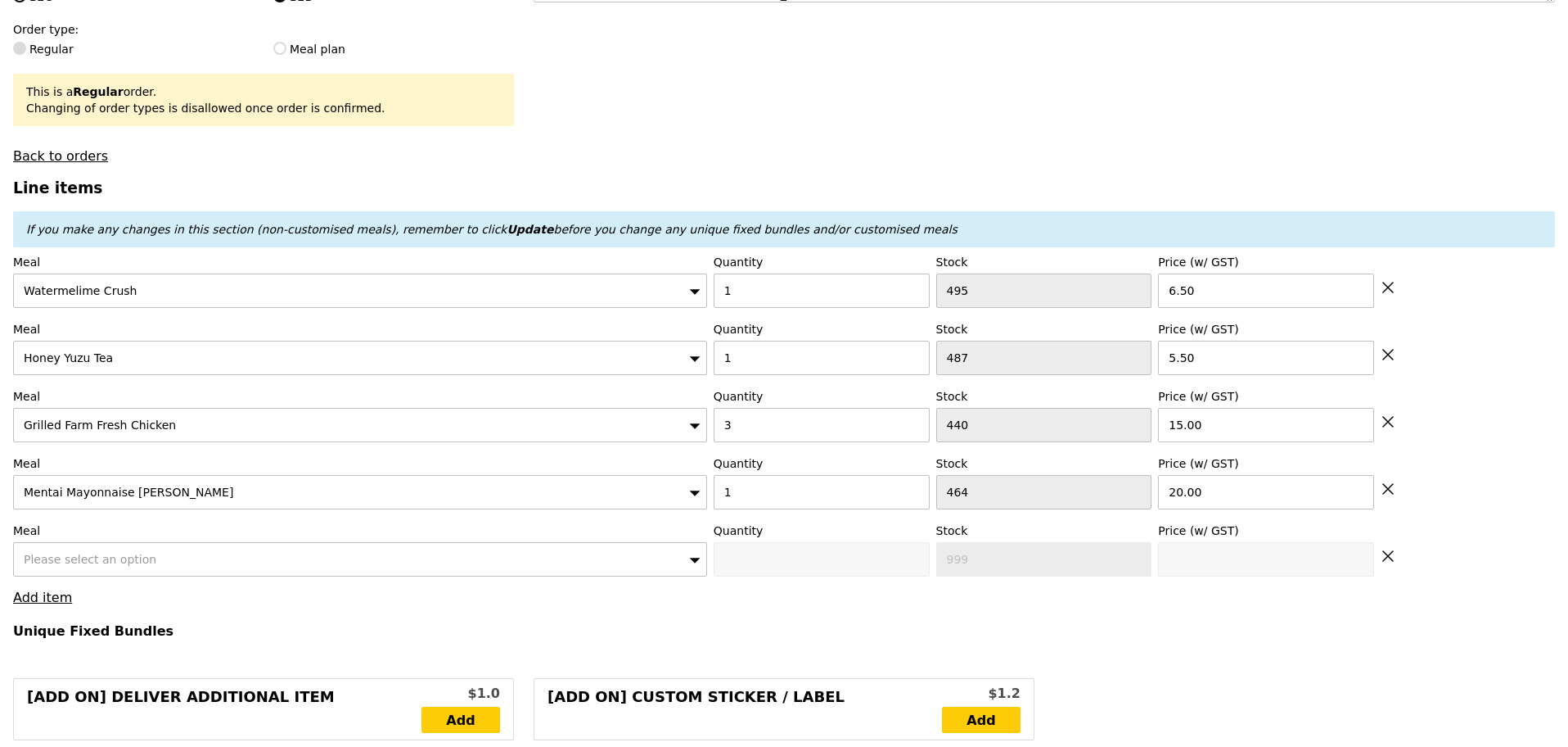
click at [80, 566] on span "Please select an option" at bounding box center [90, 558] width 133 height 13
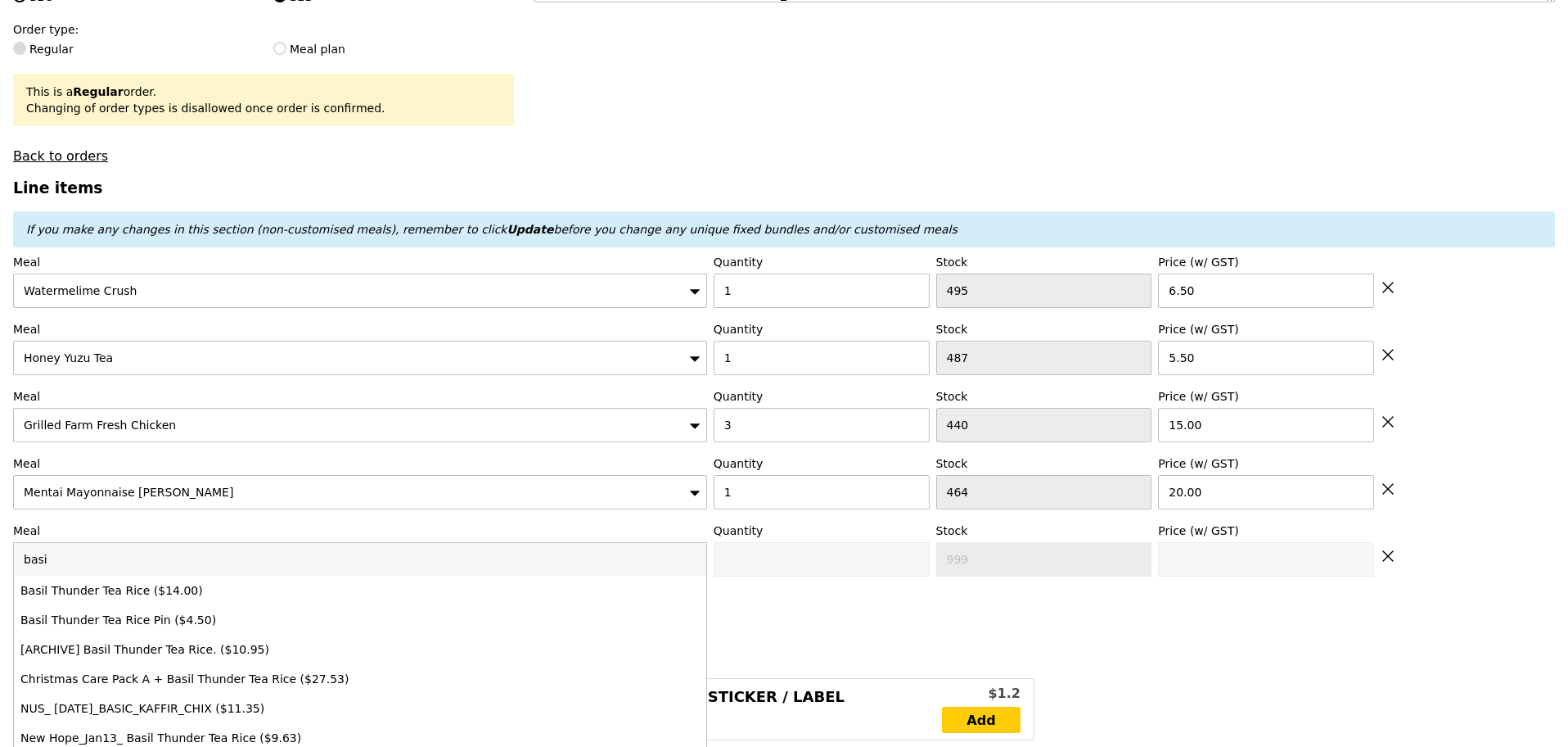
type input "basi"
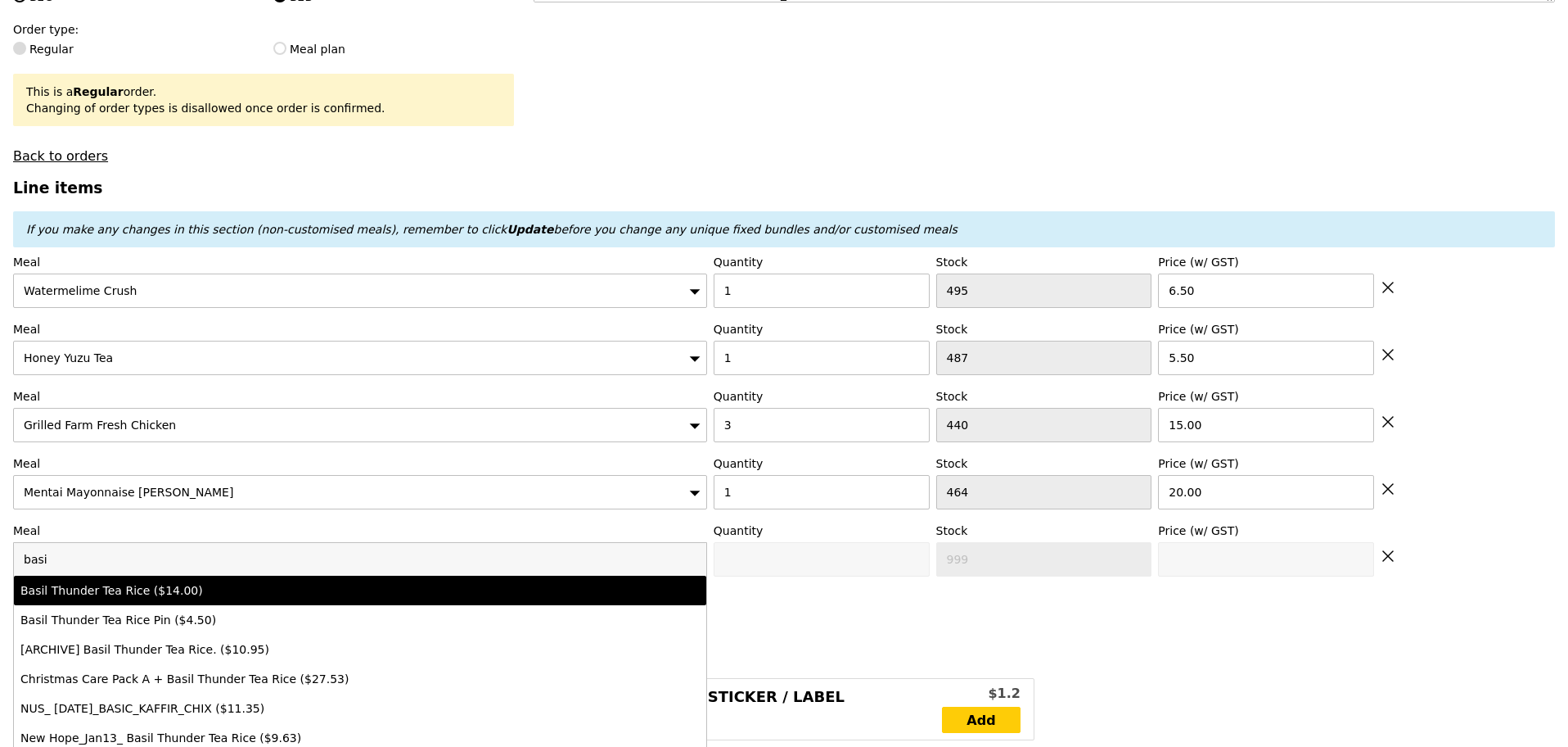
click at [125, 599] on div "Basil Thunder Tea Rice ($14.00)" at bounding box center [275, 590] width 509 height 16
type input "0"
type input "478"
type input "14.0"
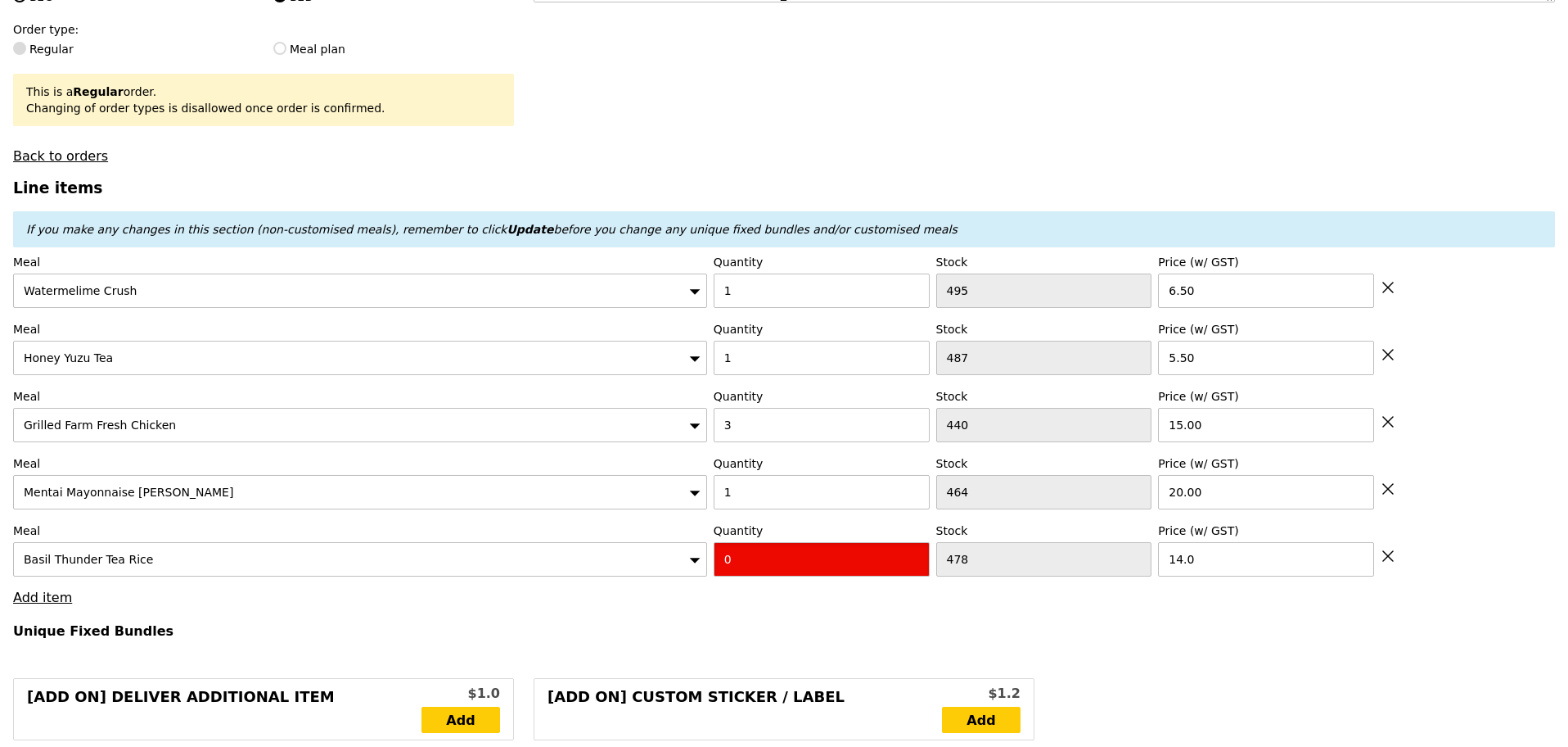
drag, startPoint x: 797, startPoint y: 572, endPoint x: 668, endPoint y: 562, distance: 129.4
click at [668, 562] on div "Meal Basil Thunder Tea Rice Quantity 0 Stock 478 Price (w/ GST) 14.0" at bounding box center [784, 549] width 1542 height 54
type input "1"
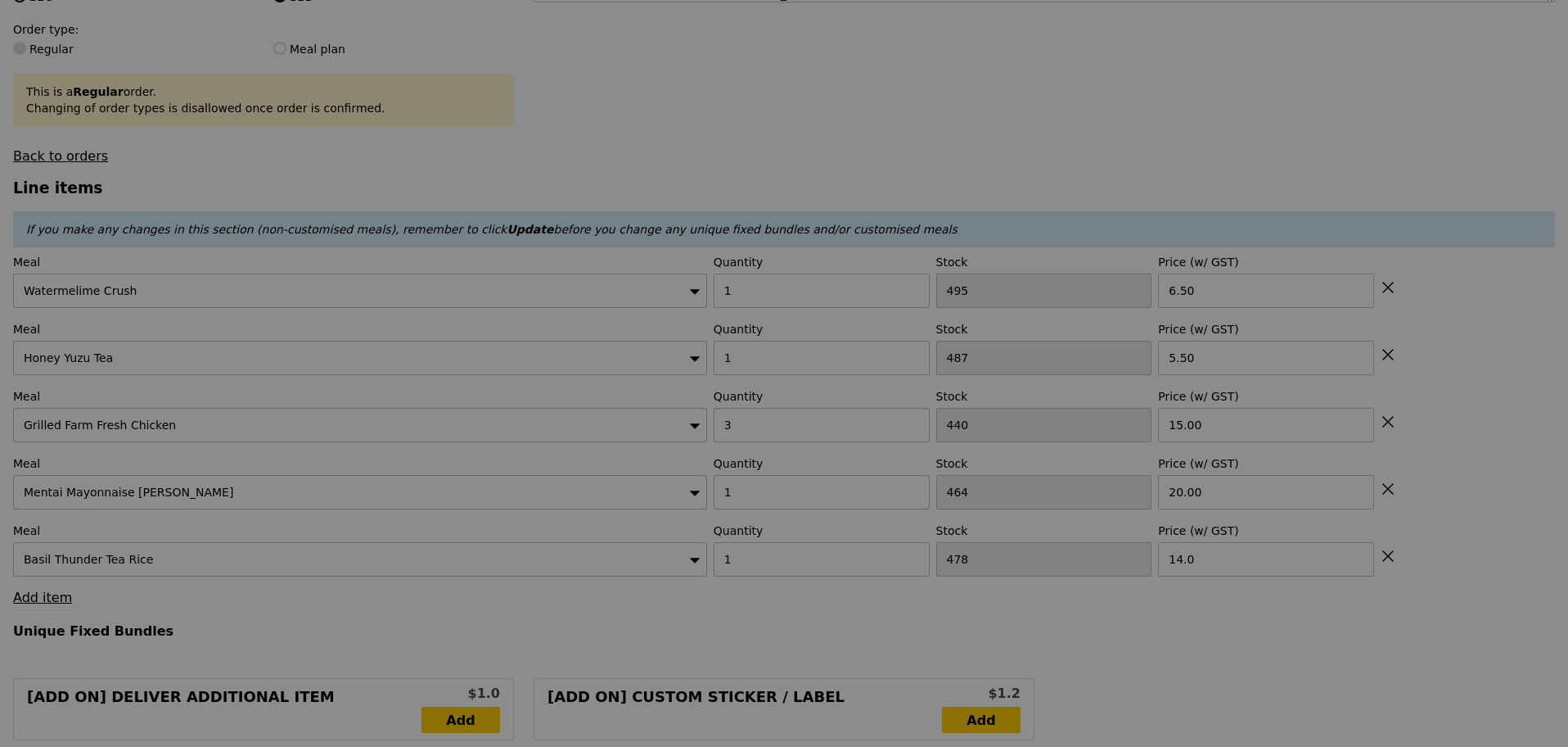
type input "Update"
type input "0.00"
type input "5.90"
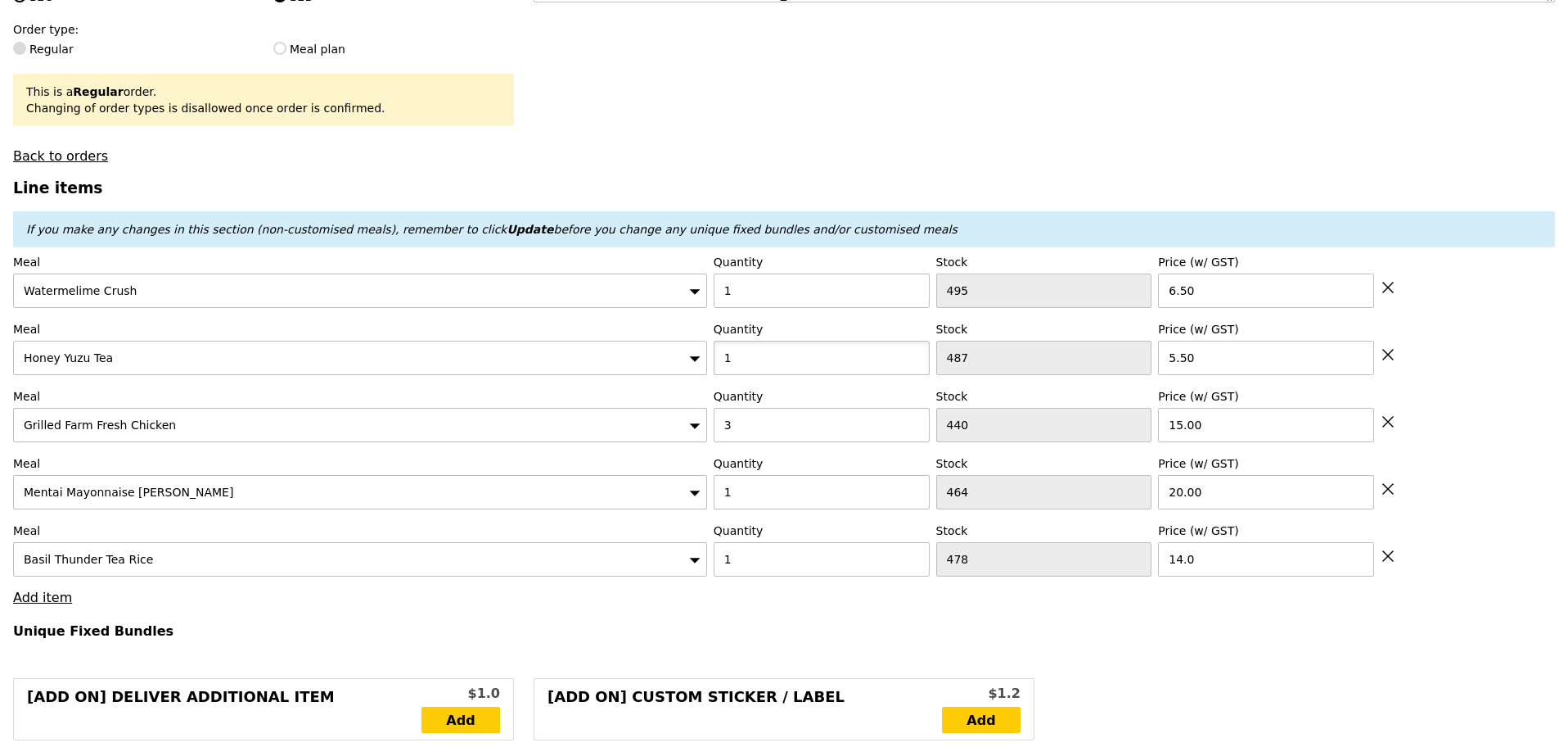
drag, startPoint x: 734, startPoint y: 368, endPoint x: 718, endPoint y: 366, distance: 16.1
click at [719, 366] on input "1" at bounding box center [822, 358] width 216 height 34
type input "2"
drag, startPoint x: 732, startPoint y: 304, endPoint x: 672, endPoint y: 290, distance: 61.6
click at [672, 290] on div "Meal Watermelime Crush Quantity 1 Stock 495 Price (w/ GST) 6.50" at bounding box center [784, 280] width 1542 height 54
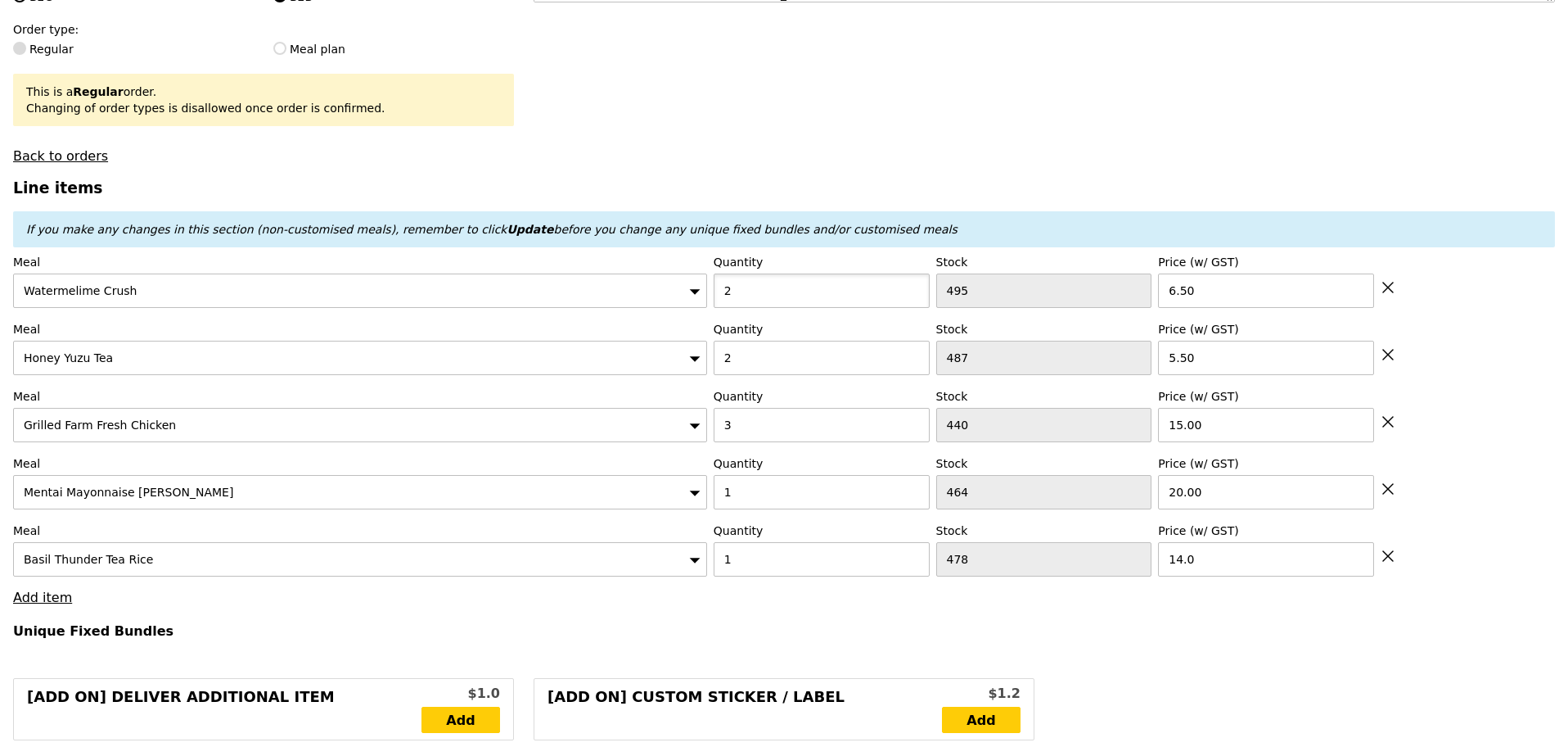
type input "2"
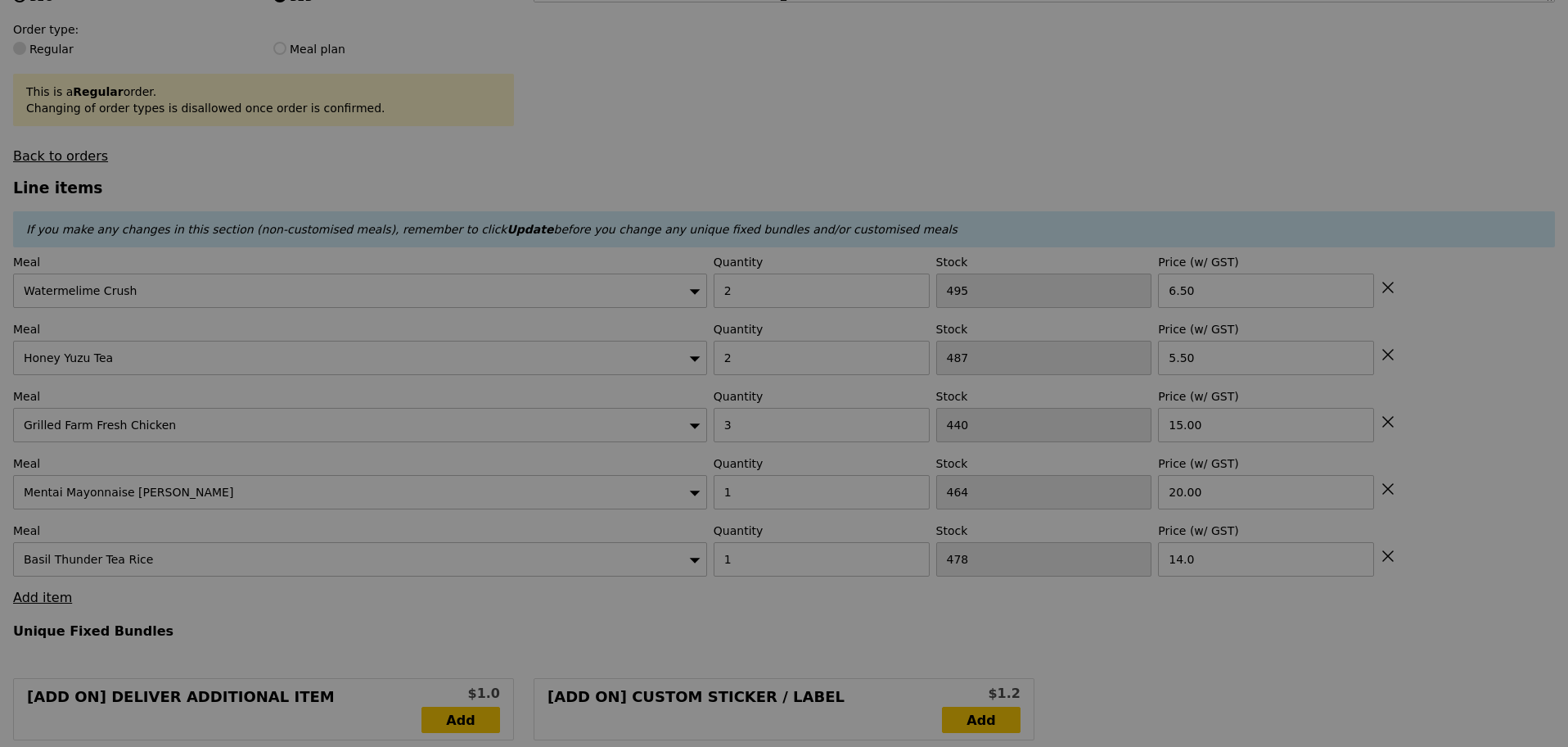
type input "Update"
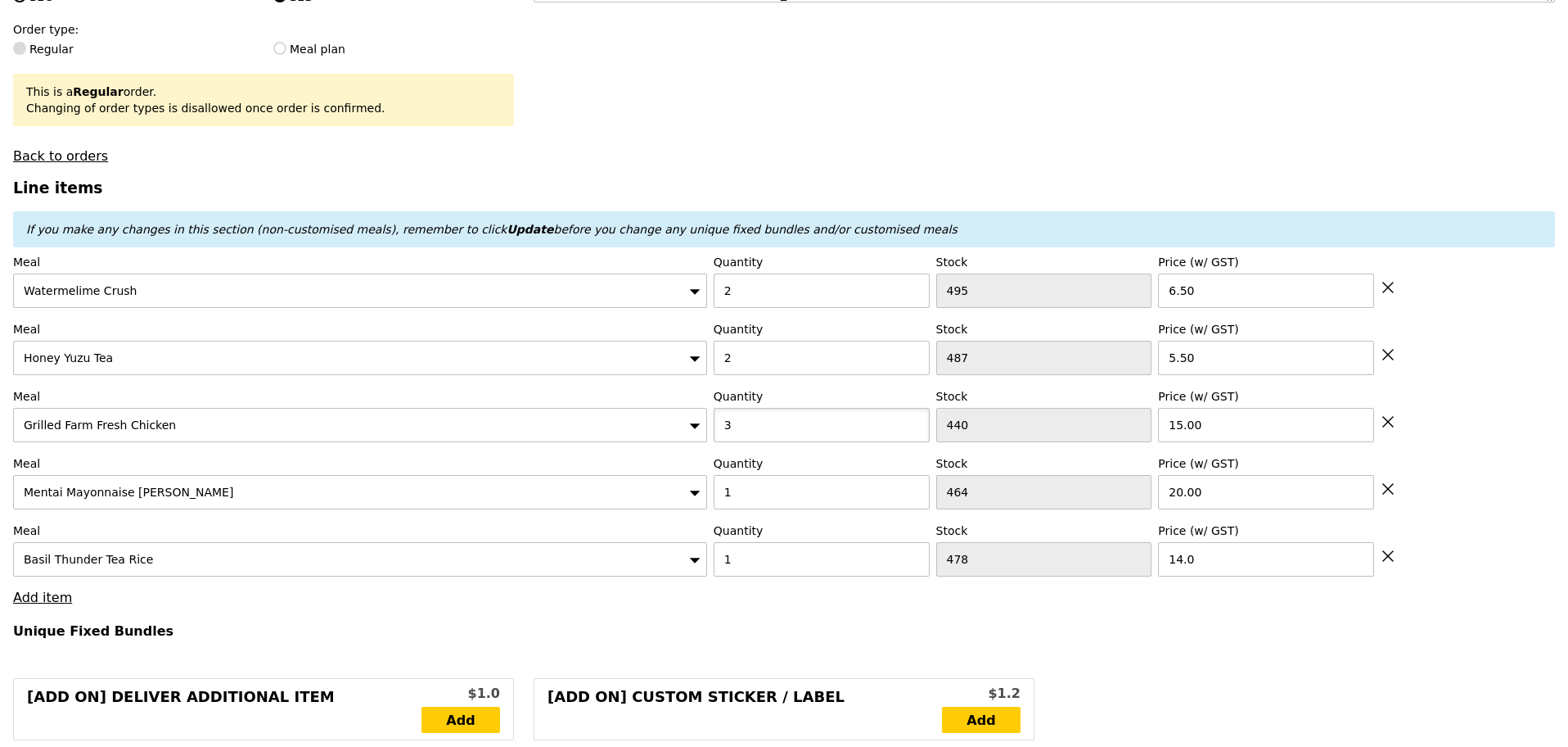
drag, startPoint x: 742, startPoint y: 435, endPoint x: 710, endPoint y: 440, distance: 32.4
click at [710, 440] on div "Meal Grilled Farm Fresh Chicken Quantity 3 Stock 440 Price (w/ GST) 15.00" at bounding box center [784, 415] width 1542 height 54
type input "4"
drag, startPoint x: 744, startPoint y: 506, endPoint x: 711, endPoint y: 509, distance: 33.1
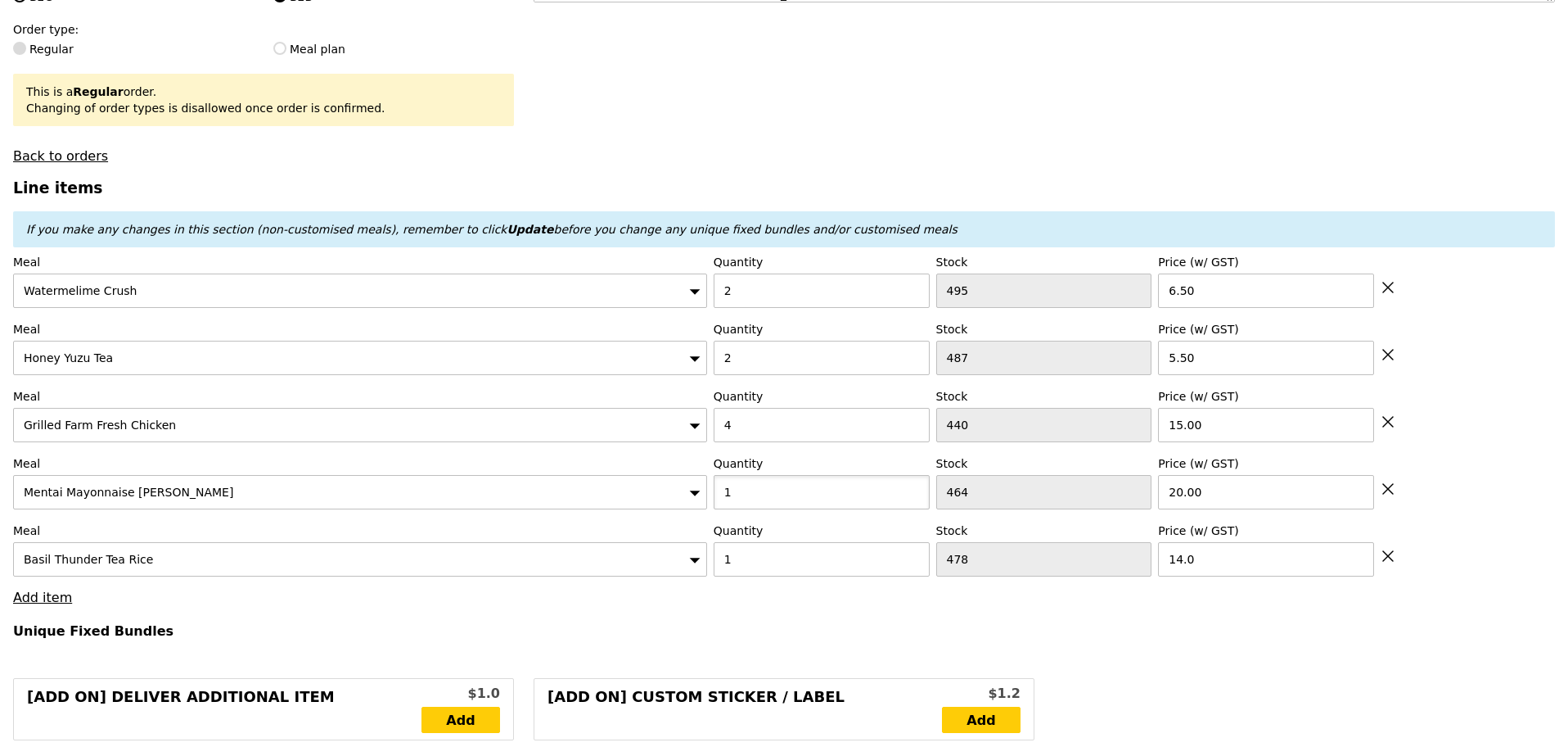
click at [711, 509] on div "Meal Mentai Mayonnaise Aburi Salmon Quantity 1 Stock 464 Price (w/ GST) 20.00" at bounding box center [784, 482] width 1542 height 54
type input "2"
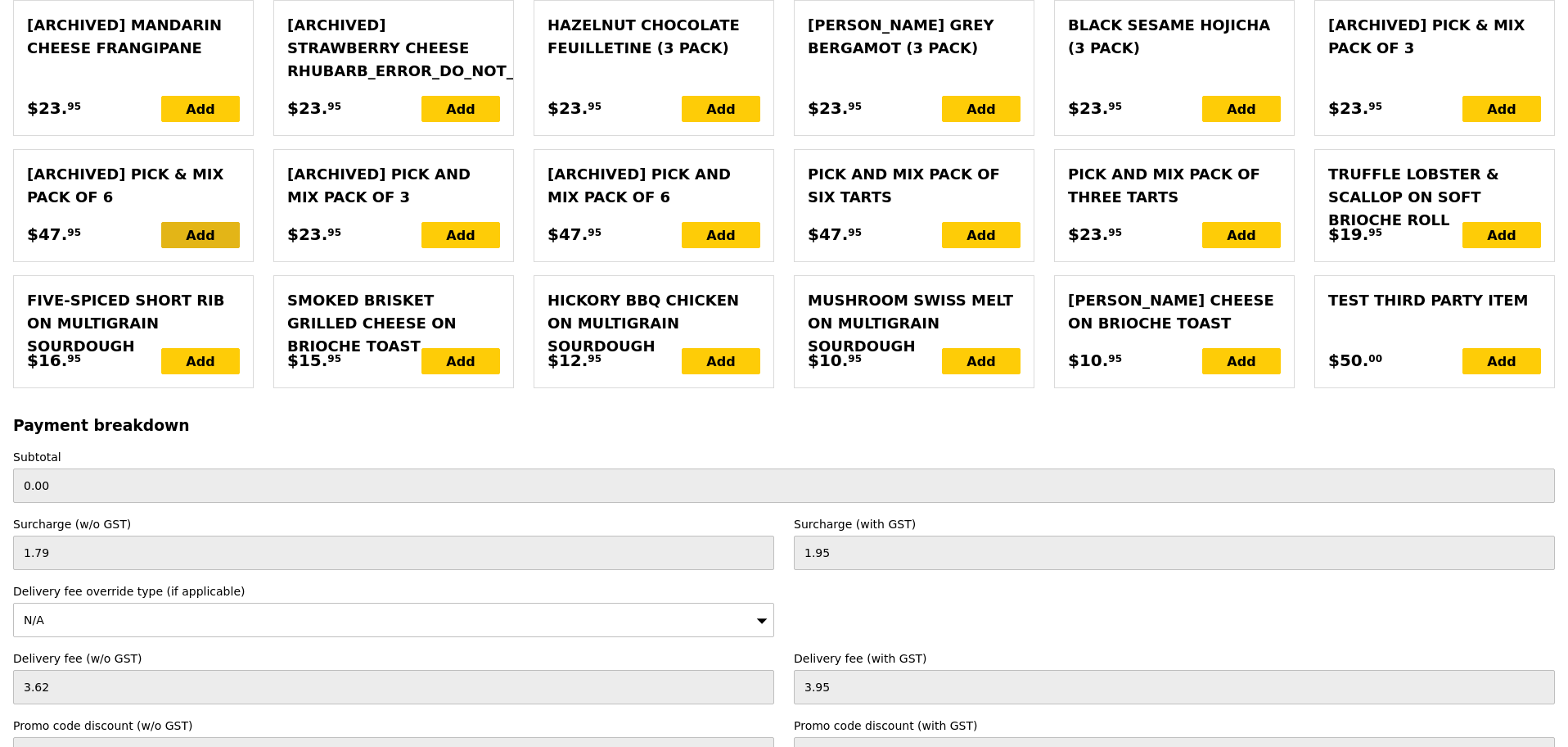
scroll to position [3867, 0]
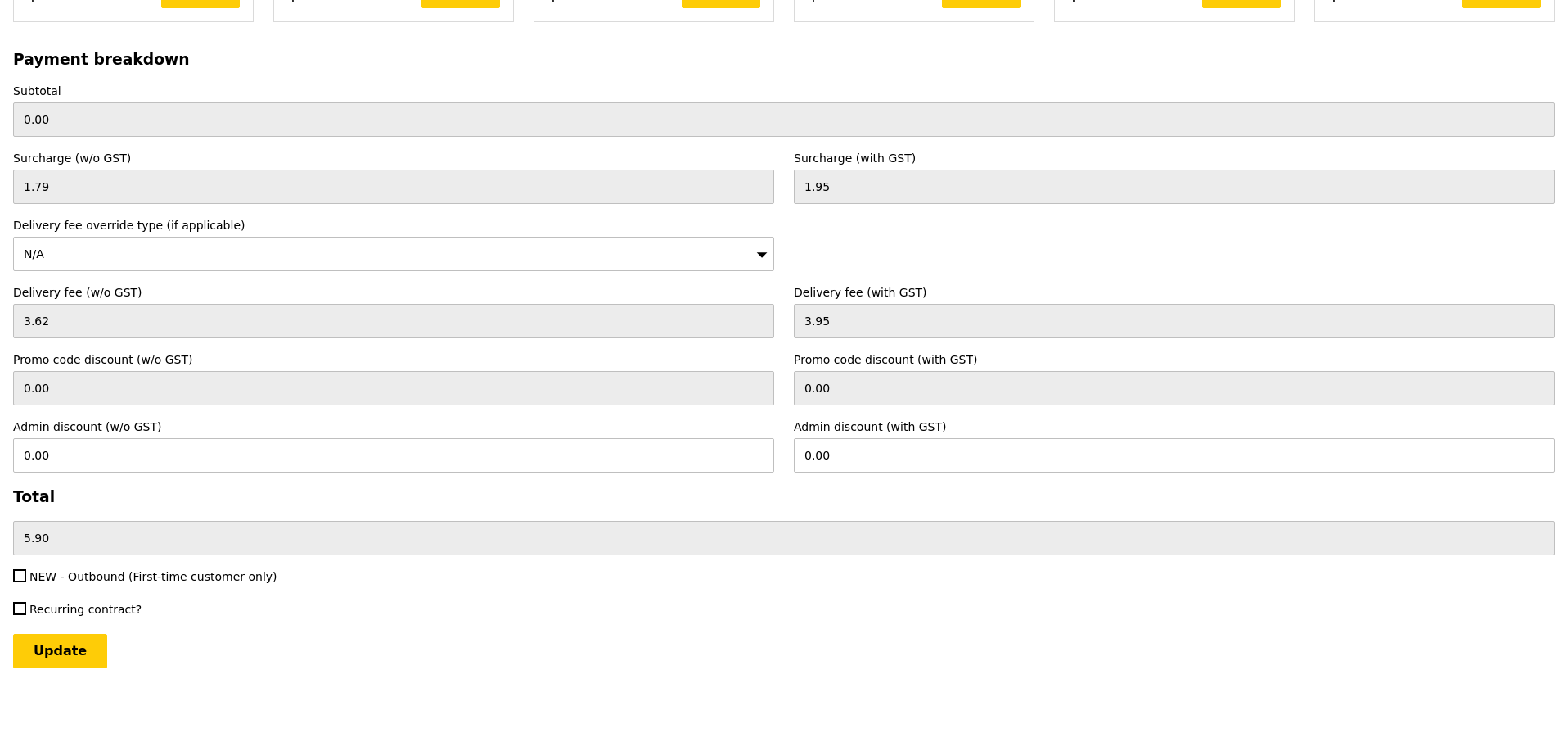
click at [88, 650] on input "Update" at bounding box center [60, 651] width 94 height 34
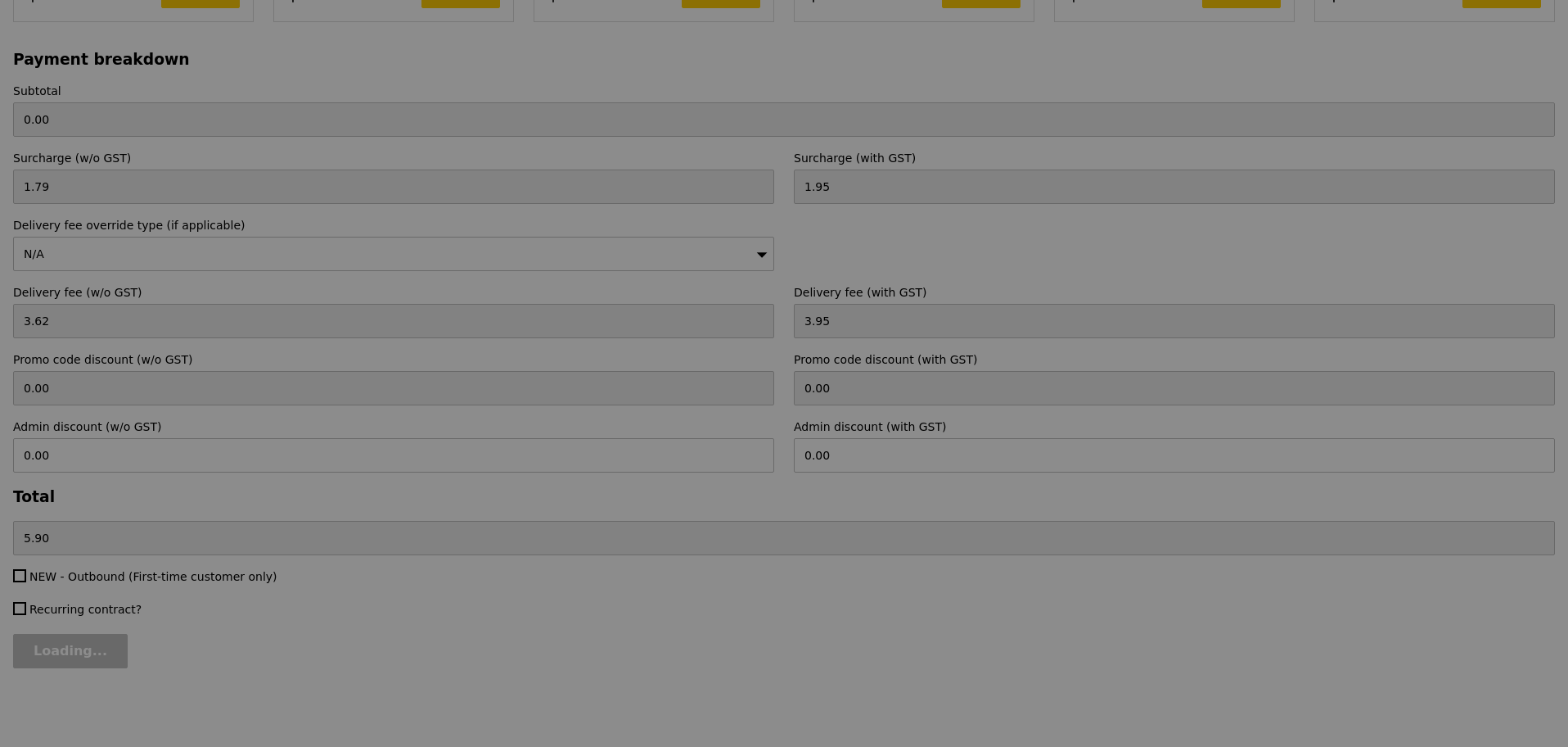
type input "Update"
type input "138.00"
type input "143.90"
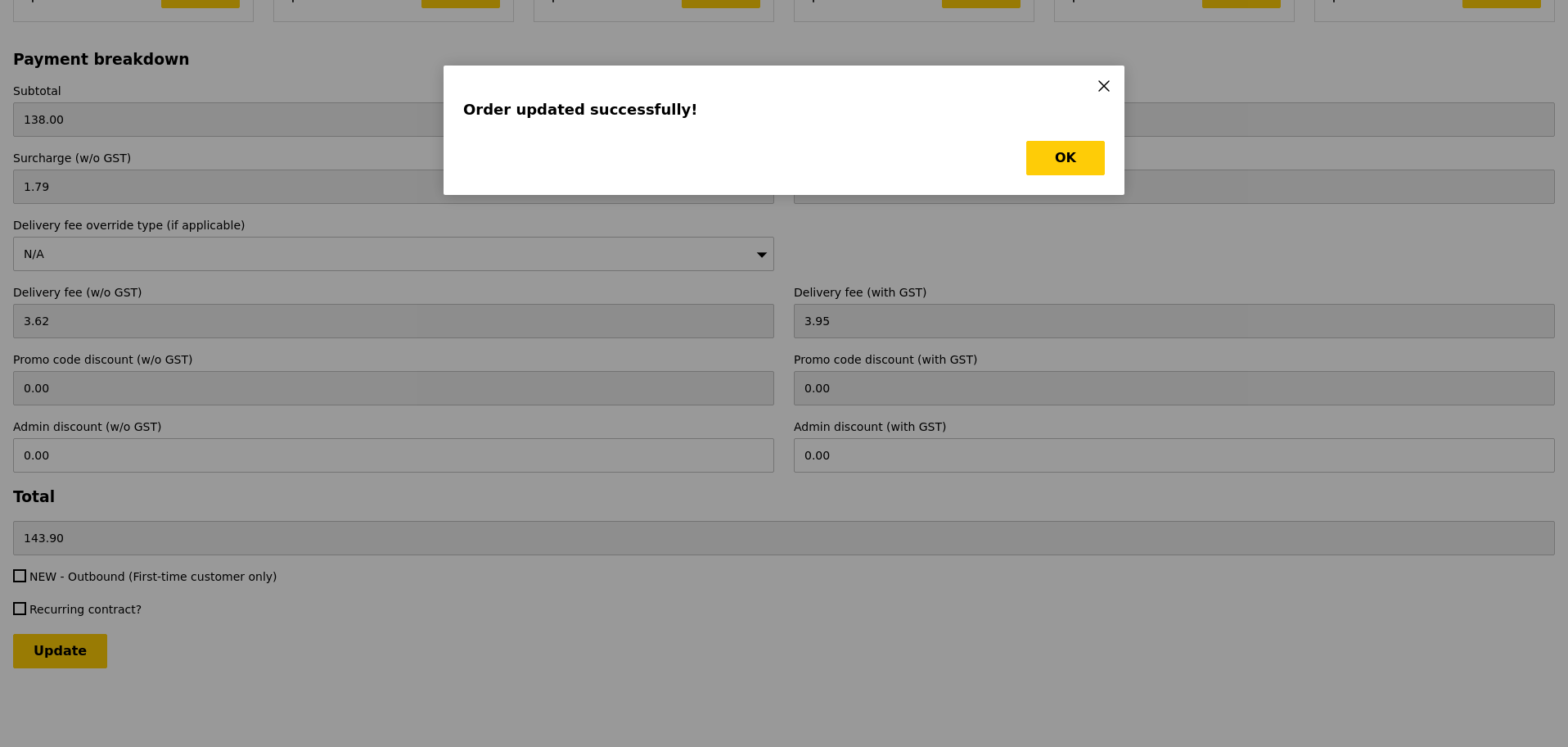
scroll to position [0, 0]
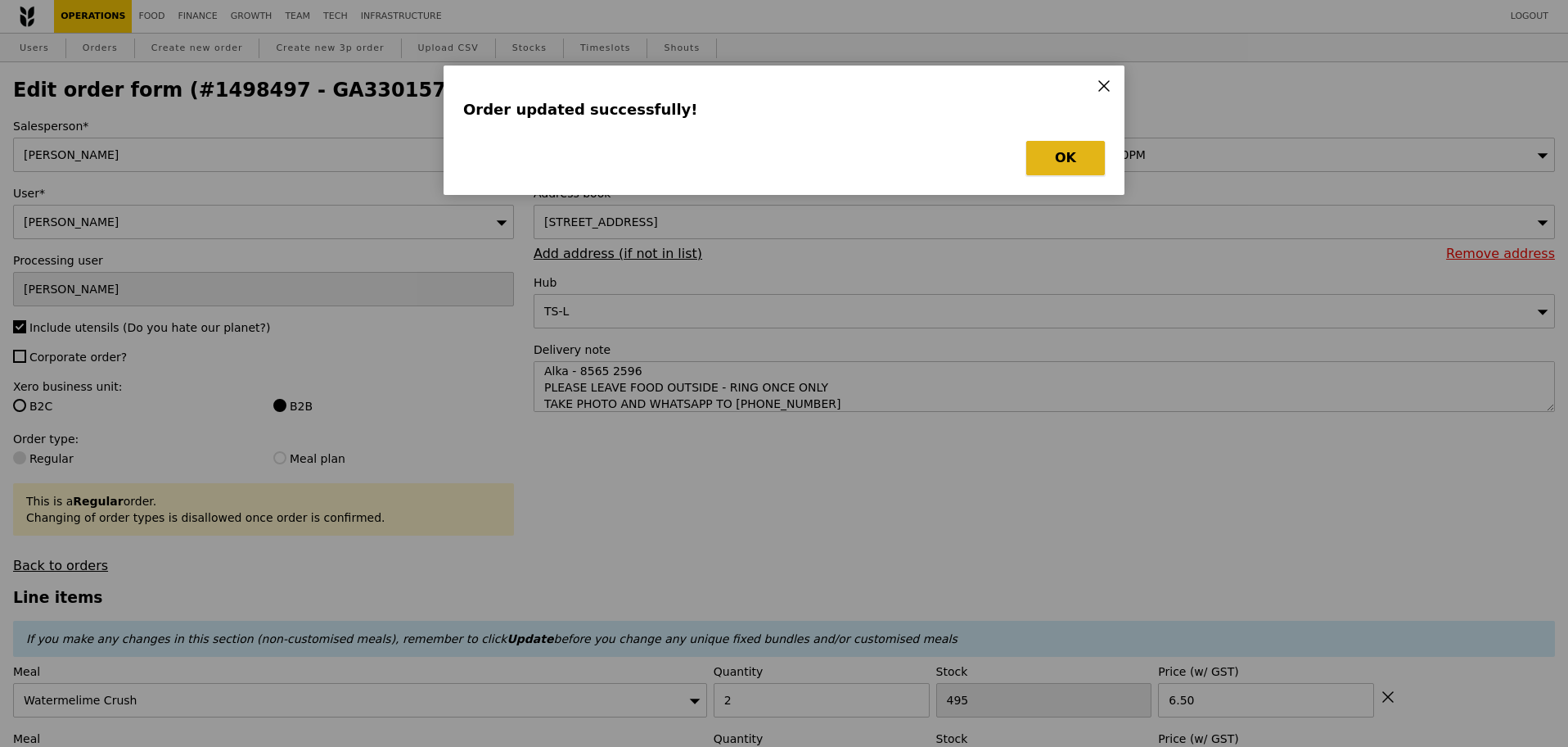
click at [1053, 155] on button "OK" at bounding box center [1066, 158] width 79 height 34
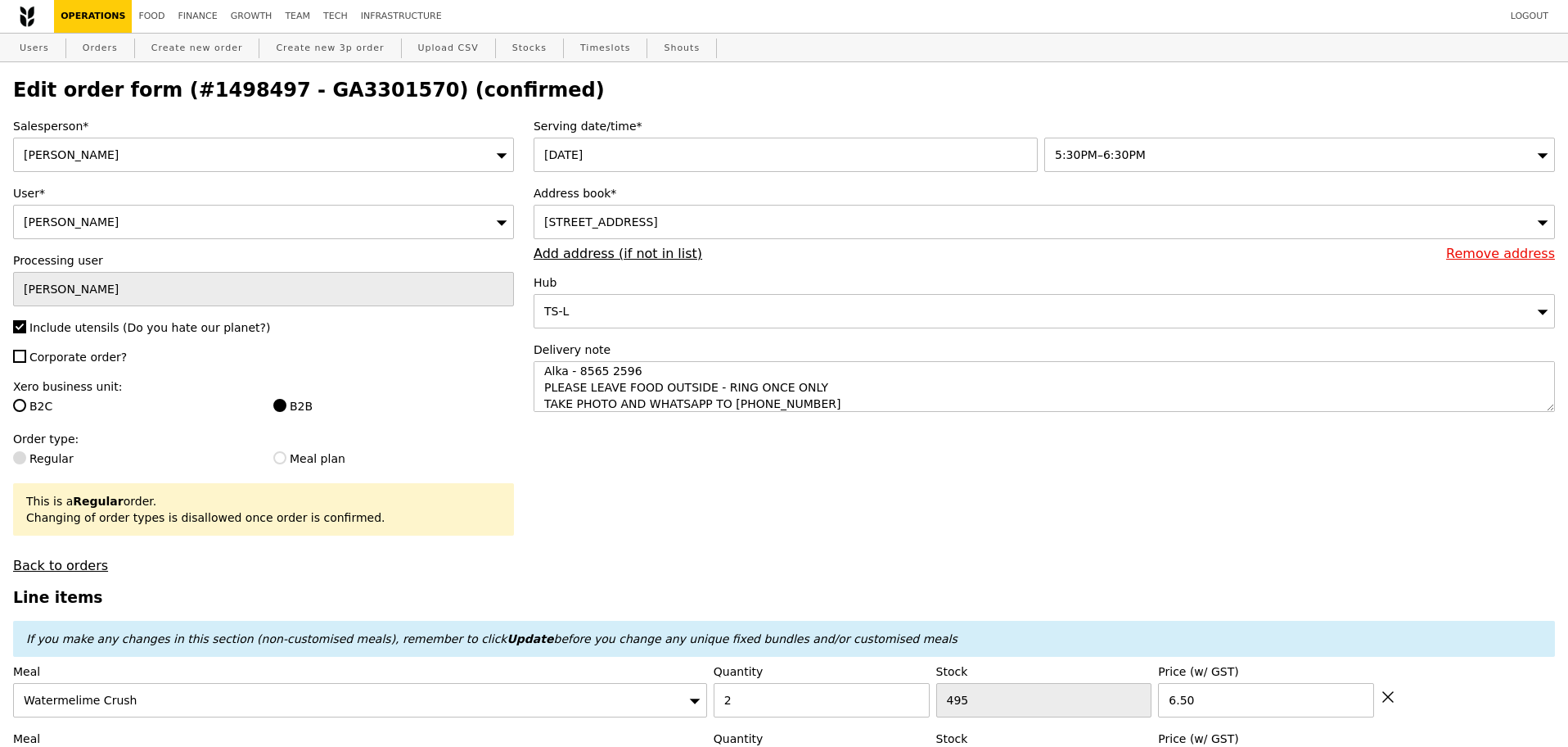
click at [352, 96] on h2 "Edit order form (#1498497 - GA3301570) (confirmed)" at bounding box center [784, 90] width 1542 height 23
copy h2 "GA3301570"
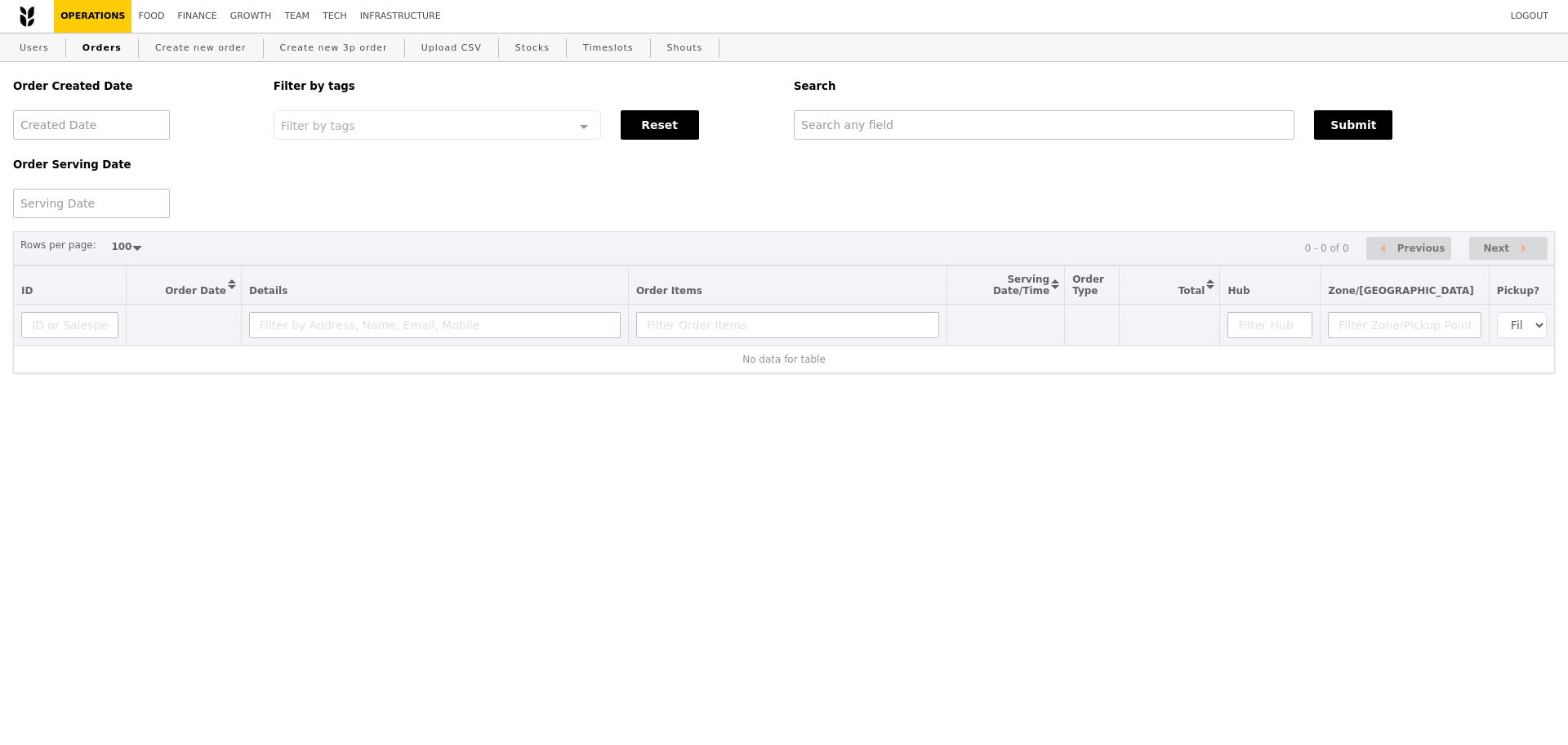
select select "100"
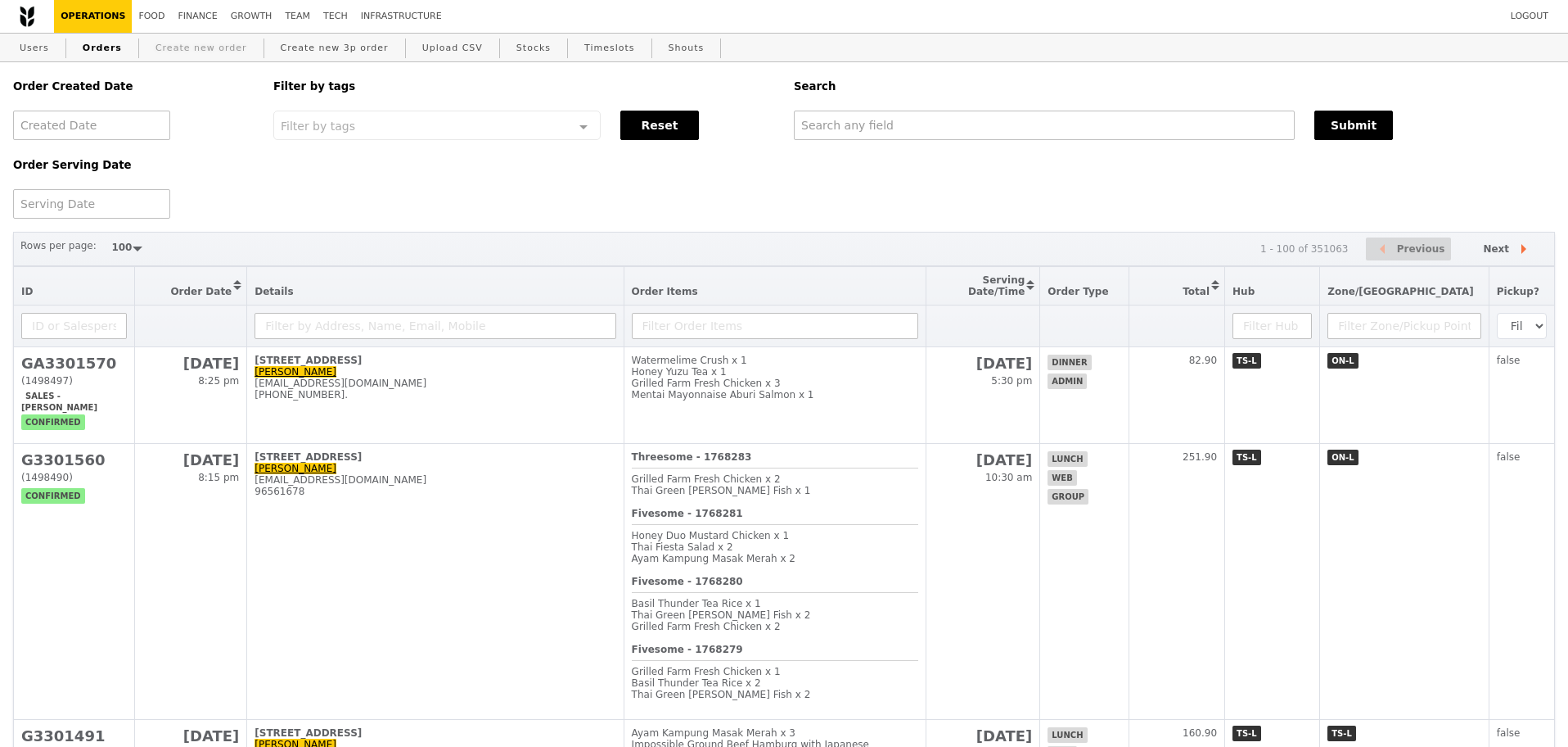
click at [217, 43] on link "Create new order" at bounding box center [201, 48] width 105 height 29
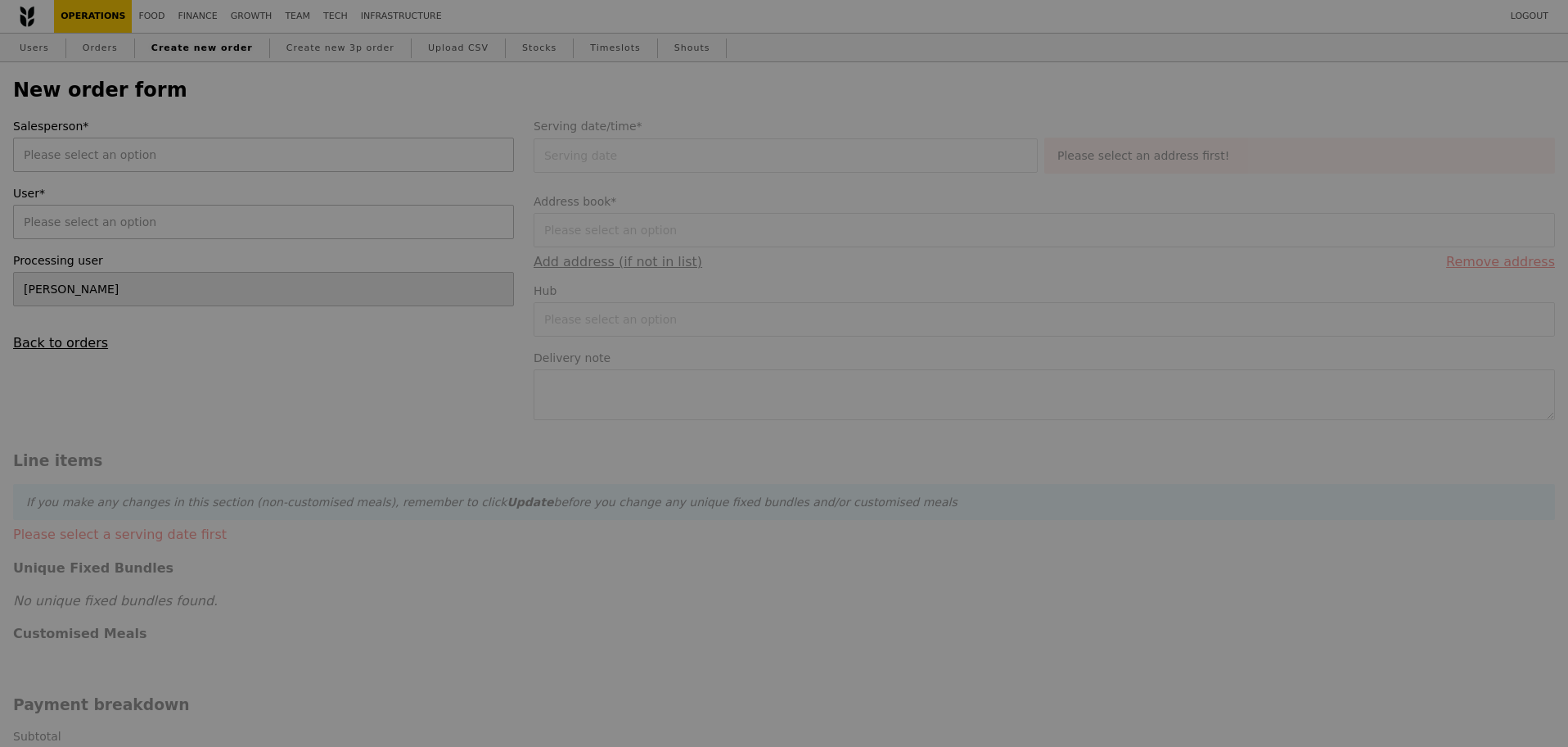
type input "Confirm"
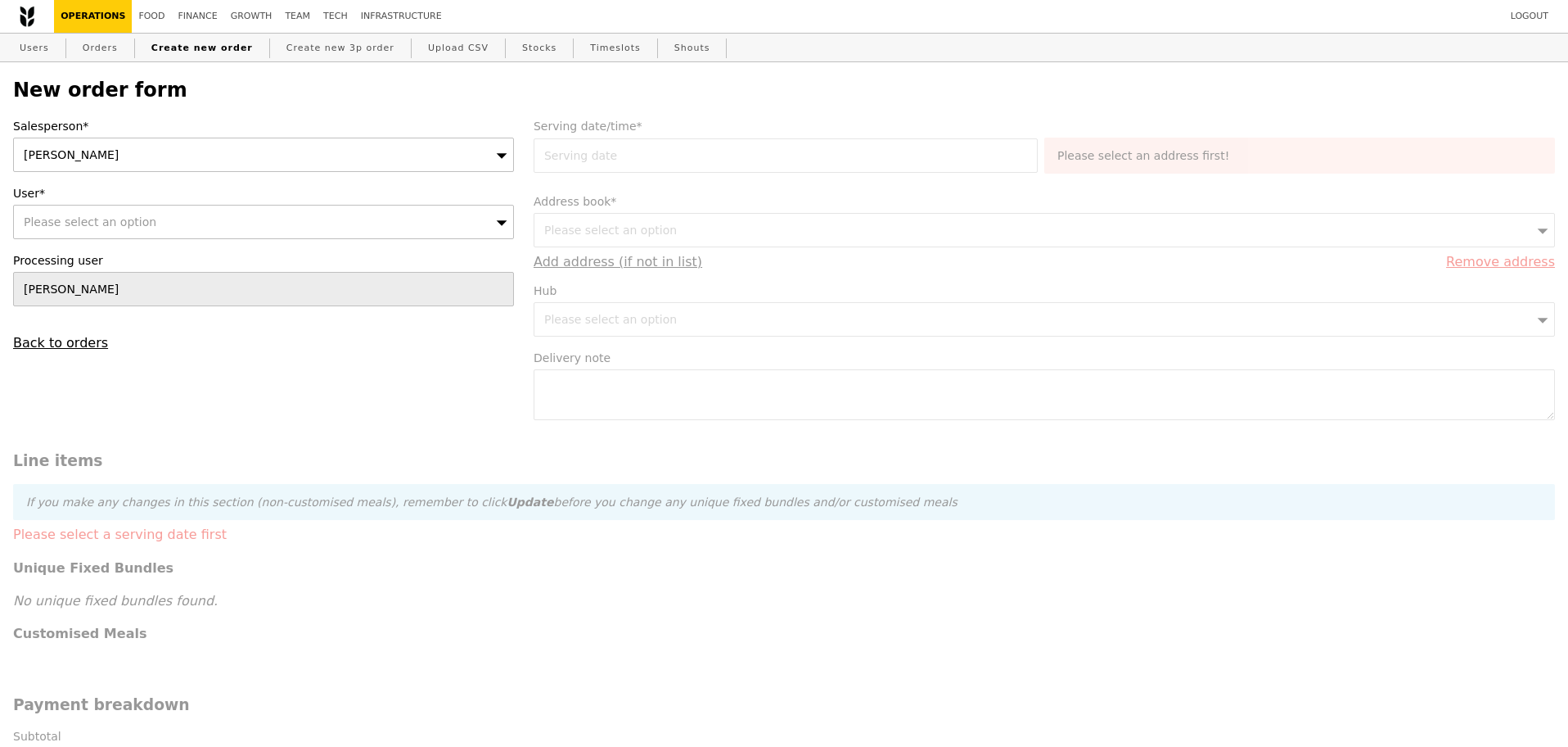
click at [154, 220] on div "Please select an option" at bounding box center [263, 222] width 501 height 34
type input "alka@podiumsociety.com"
type input "Confirm"
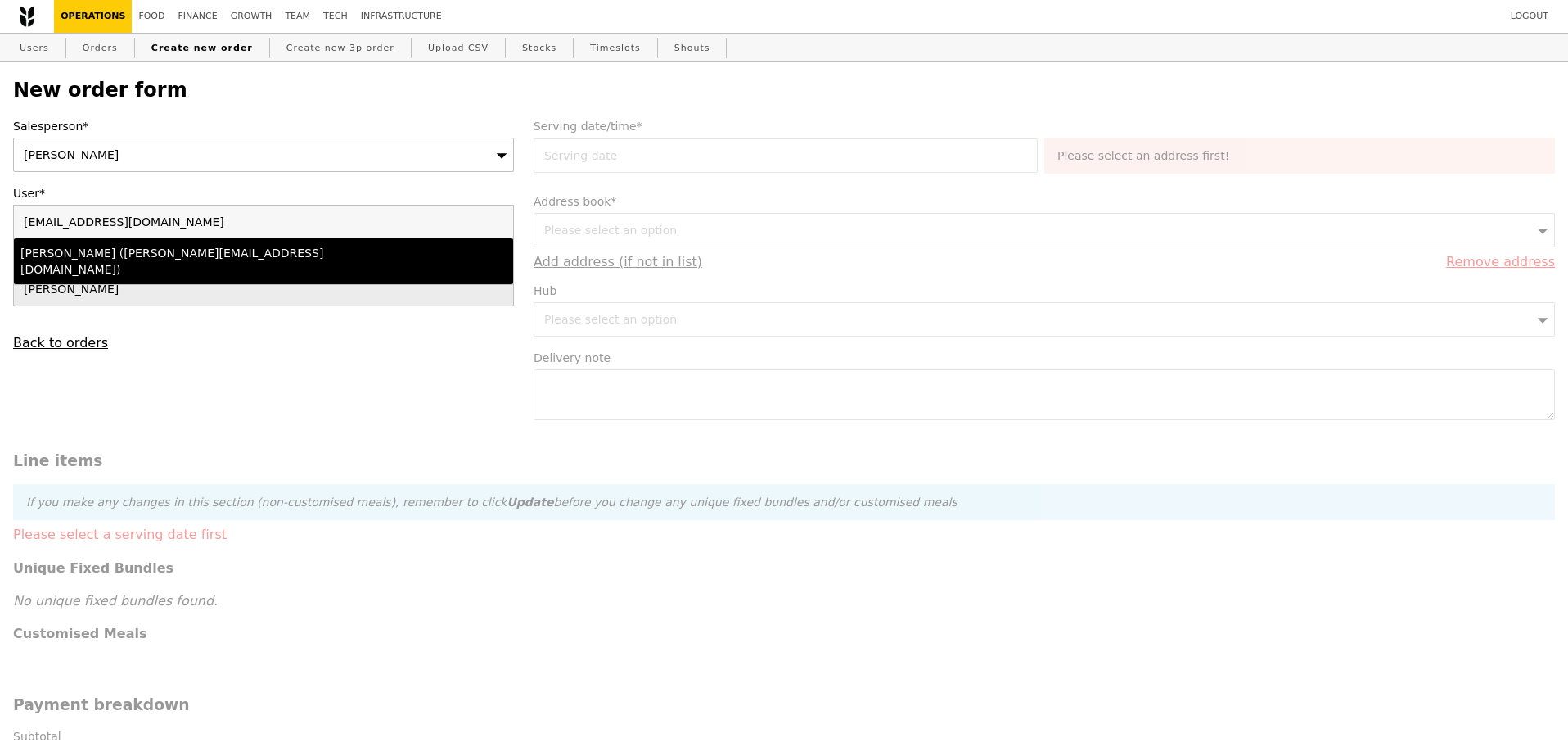
type input "alka@podiumsociety.com"
click at [165, 249] on div "Alka Gupta (alka@podiumsociety.com)" at bounding box center [202, 261] width 364 height 33
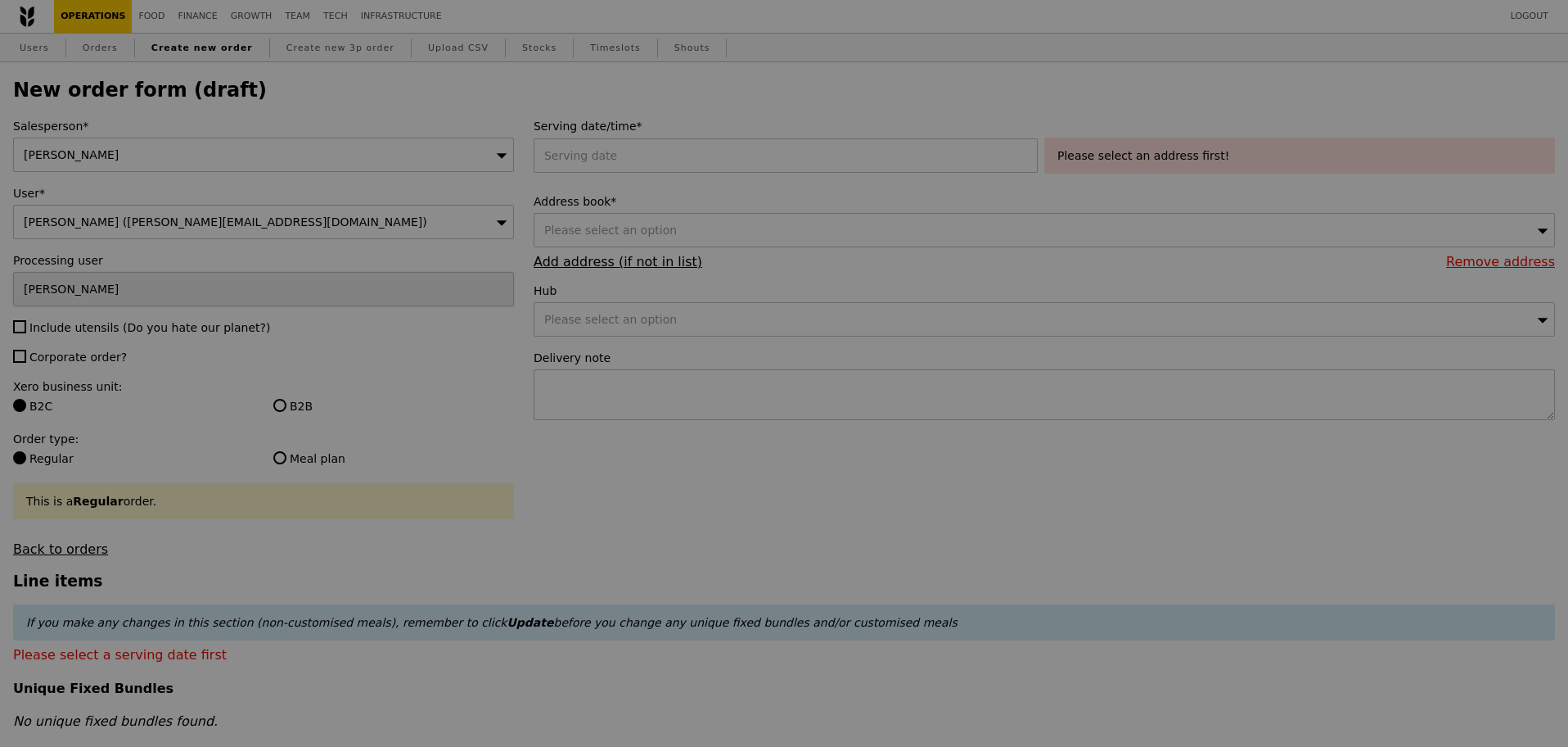
type input "Confirm"
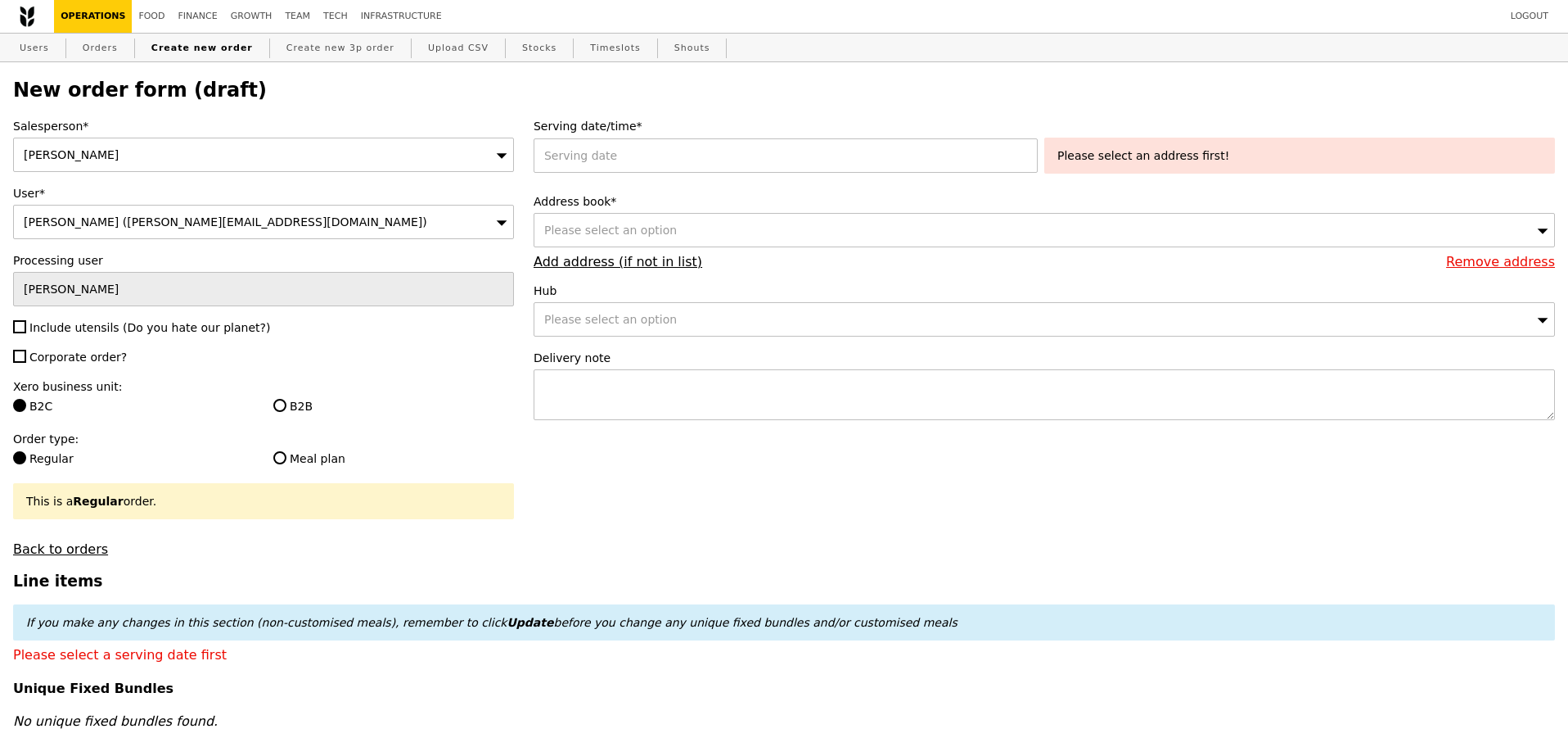
click at [124, 340] on div "Salesperson* Joyce User* Alka Gupta (alka@podiumsociety.com) Processing user Jo…" at bounding box center [263, 337] width 520 height 439
drag, startPoint x: 99, startPoint y: 363, endPoint x: 96, endPoint y: 325, distance: 38.1
click at [97, 363] on span "Corporate order?" at bounding box center [78, 357] width 98 height 13
click at [27, 363] on input "Corporate order?" at bounding box center [19, 356] width 13 height 13
checkbox input "true"
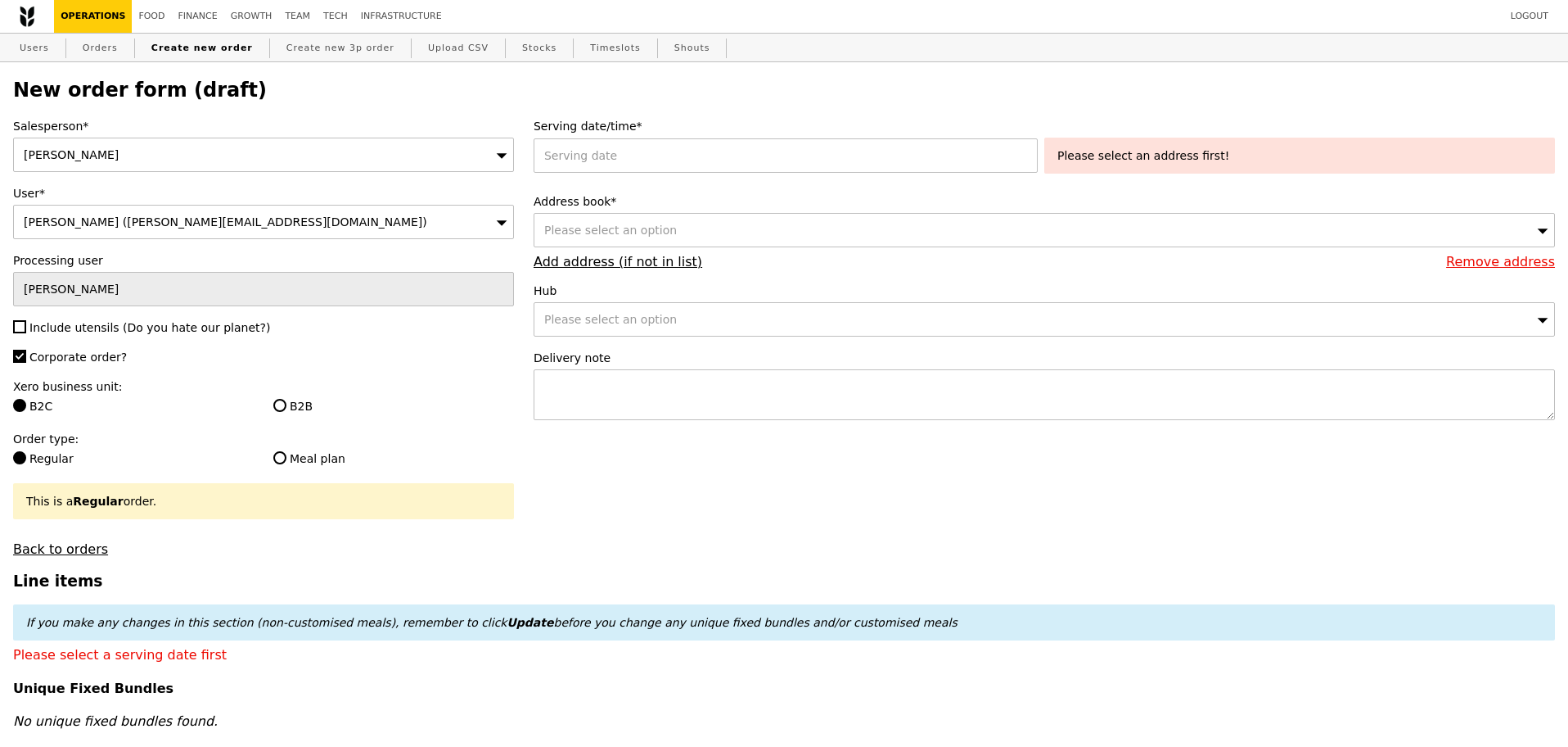
click at [96, 325] on span "Include utensils (Do you hate our planet?)" at bounding box center [149, 327] width 241 height 13
click at [27, 325] on input "Include utensils (Do you hate our planet?)" at bounding box center [19, 326] width 13 height 13
checkbox input "true"
type input "Confirm"
click at [287, 405] on label "B2B" at bounding box center [394, 406] width 241 height 16
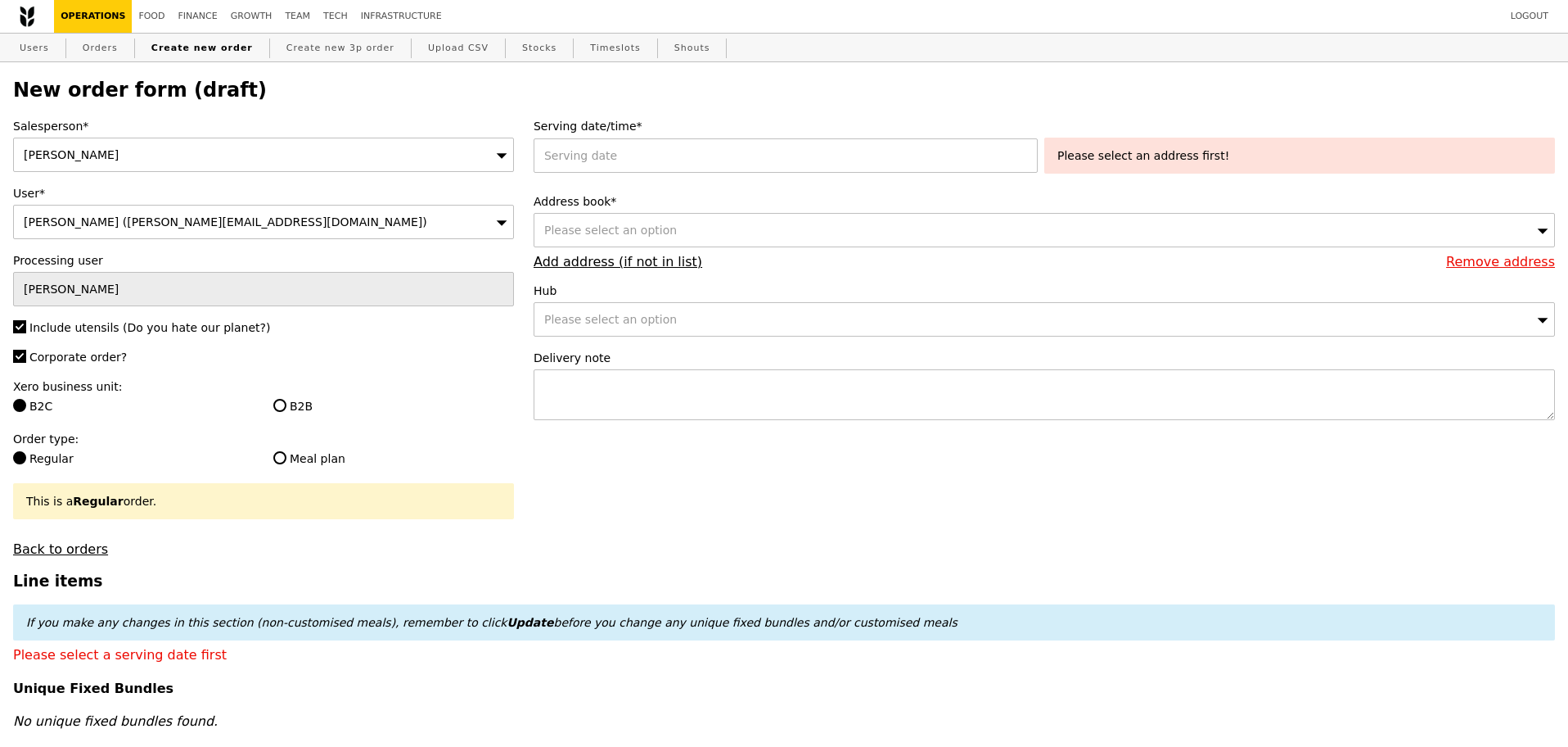
click at [286, 405] on input "B2B" at bounding box center [279, 405] width 13 height 13
radio input "true"
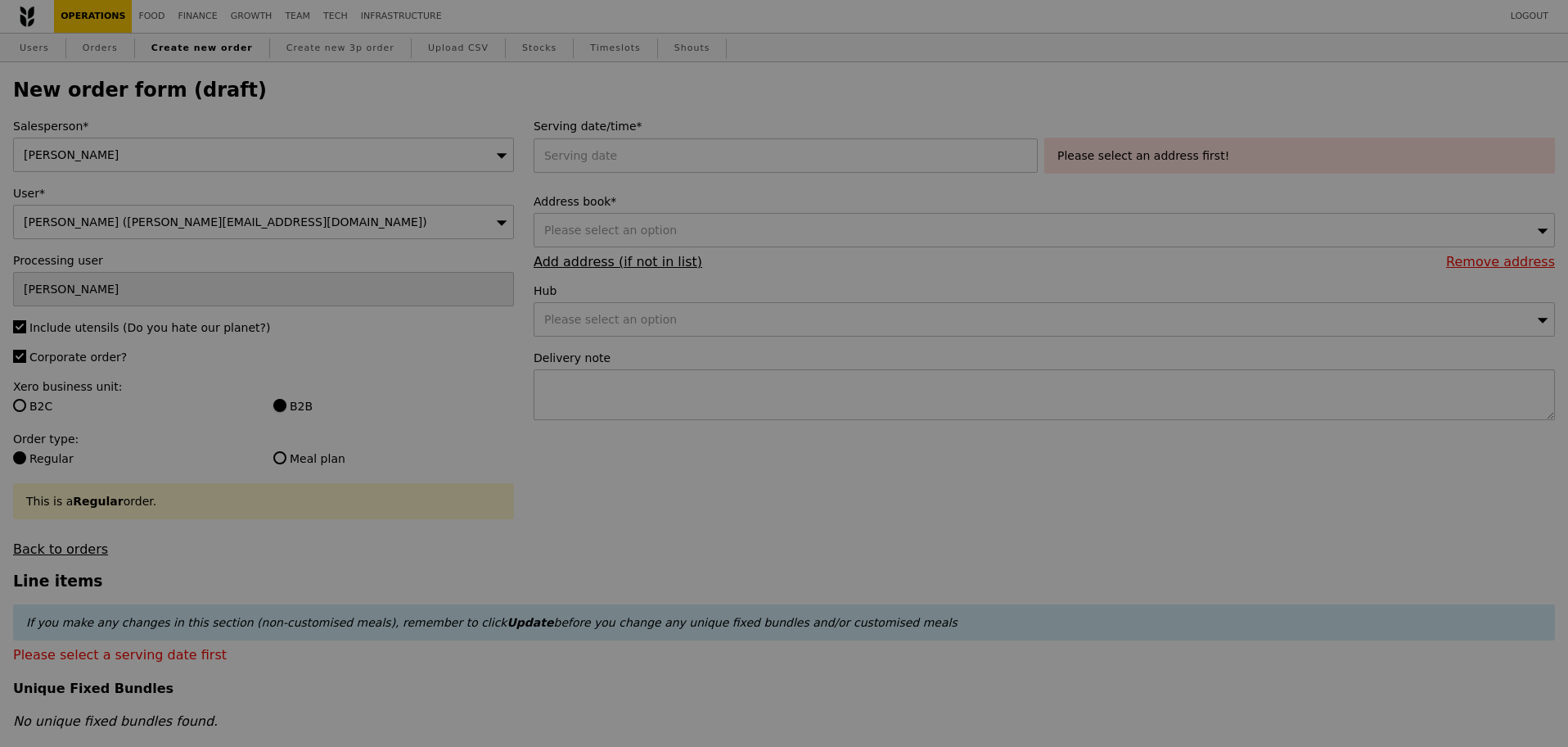
type input "Confirm"
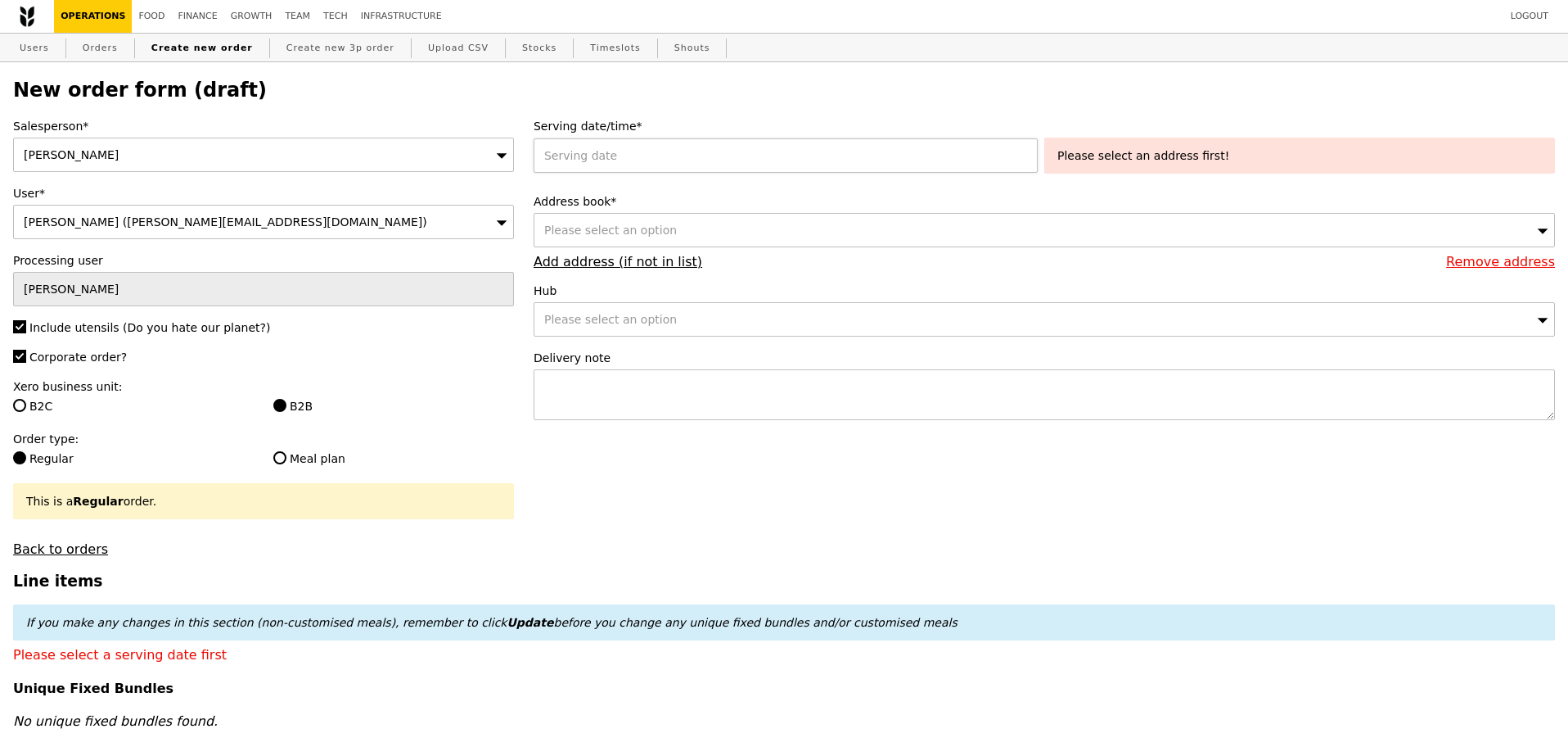
click at [730, 159] on div at bounding box center [790, 155] width 511 height 34
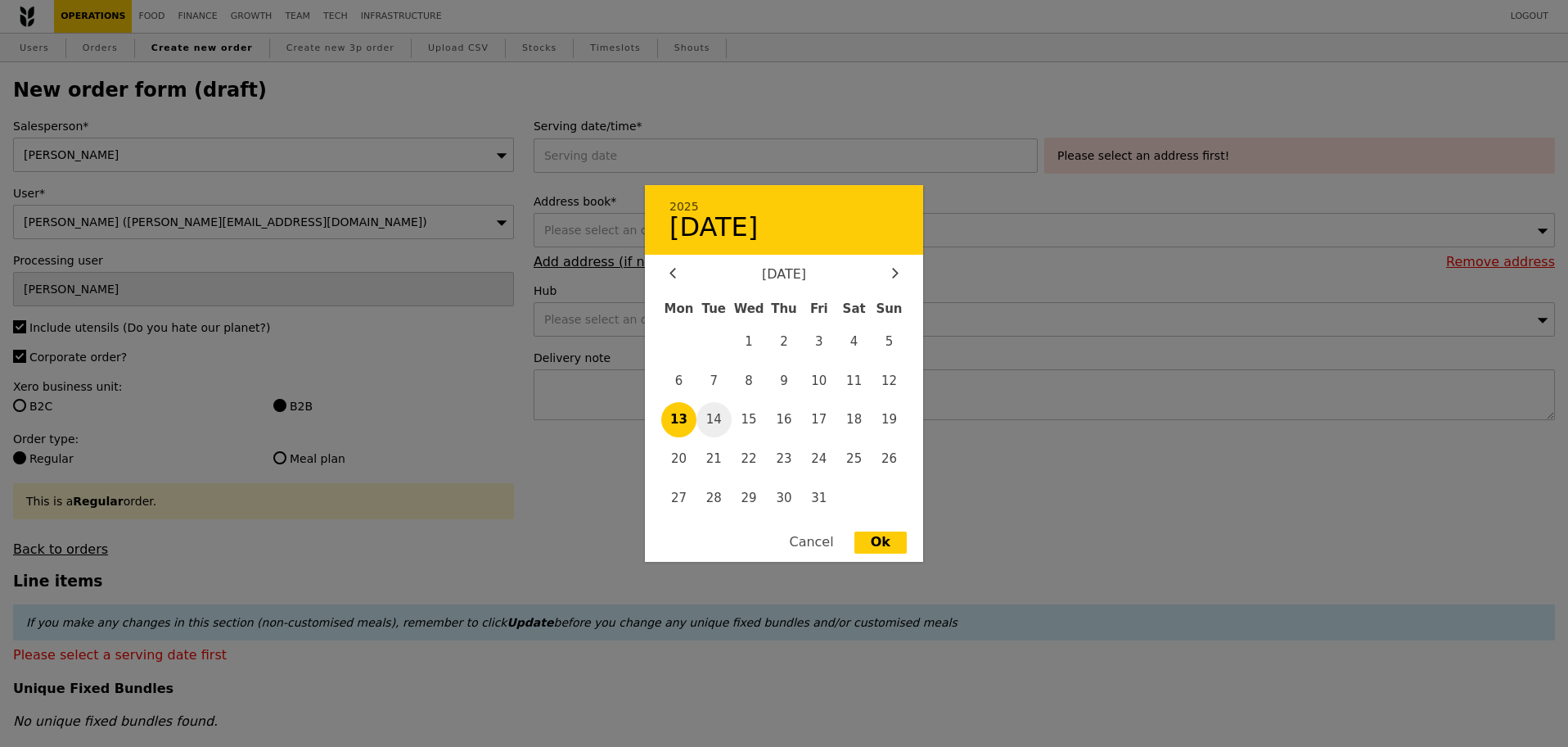
click at [722, 413] on span "14" at bounding box center [714, 419] width 35 height 35
type input "14 Oct 2025"
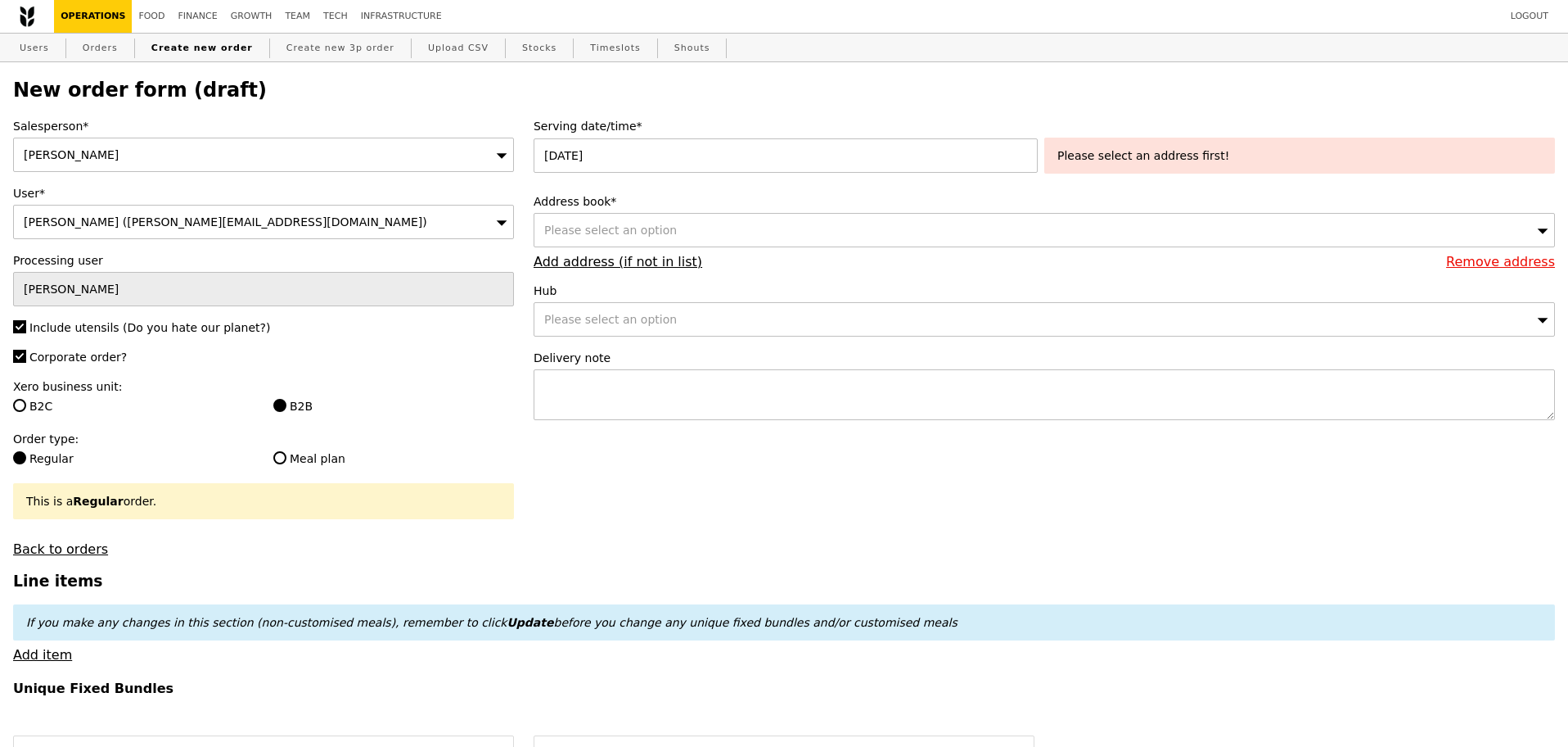
click at [730, 224] on div "Please select an option" at bounding box center [1045, 230] width 1022 height 34
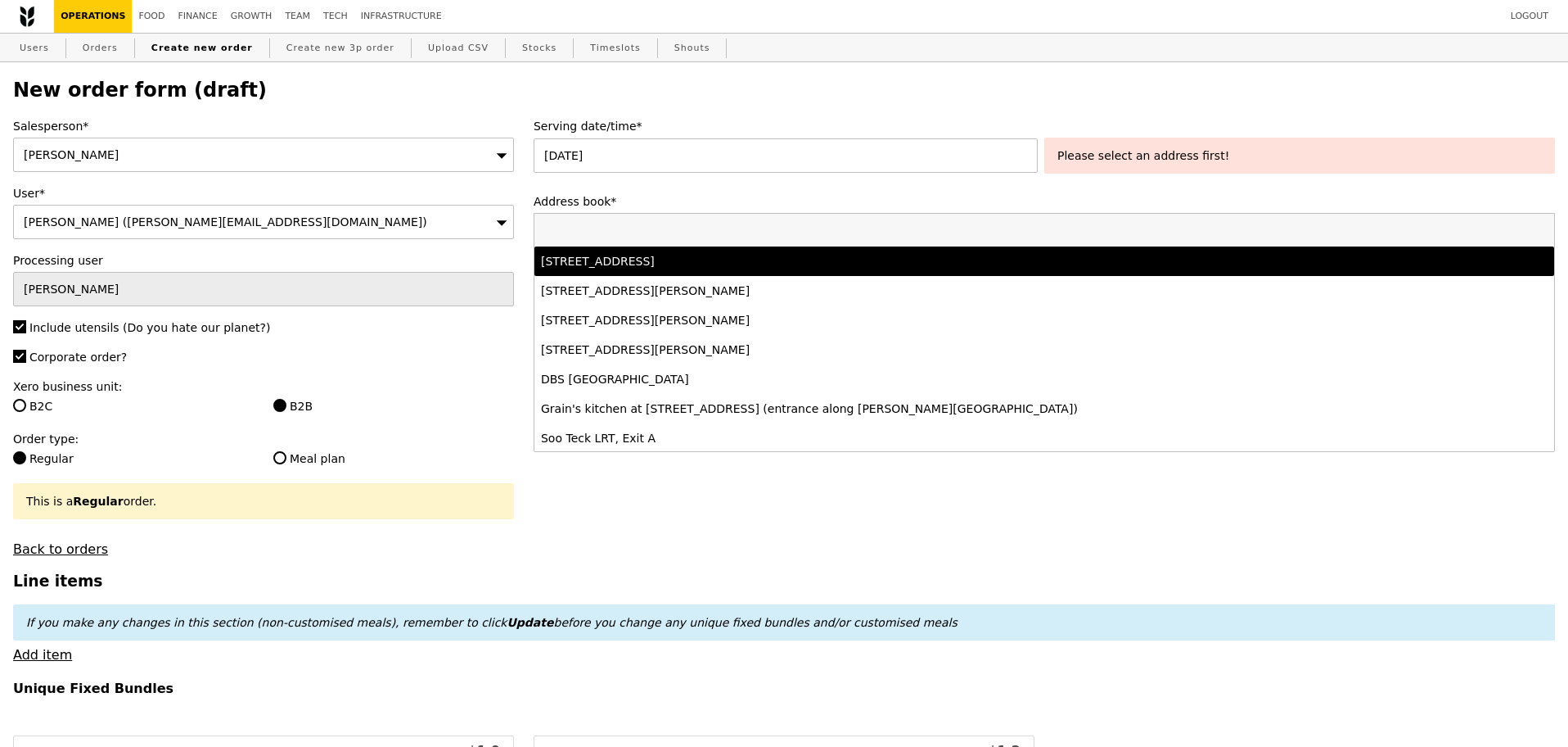
click at [742, 268] on div "11 Keng Cheow Street, #04-09, Singapore 059608" at bounding box center [918, 261] width 755 height 16
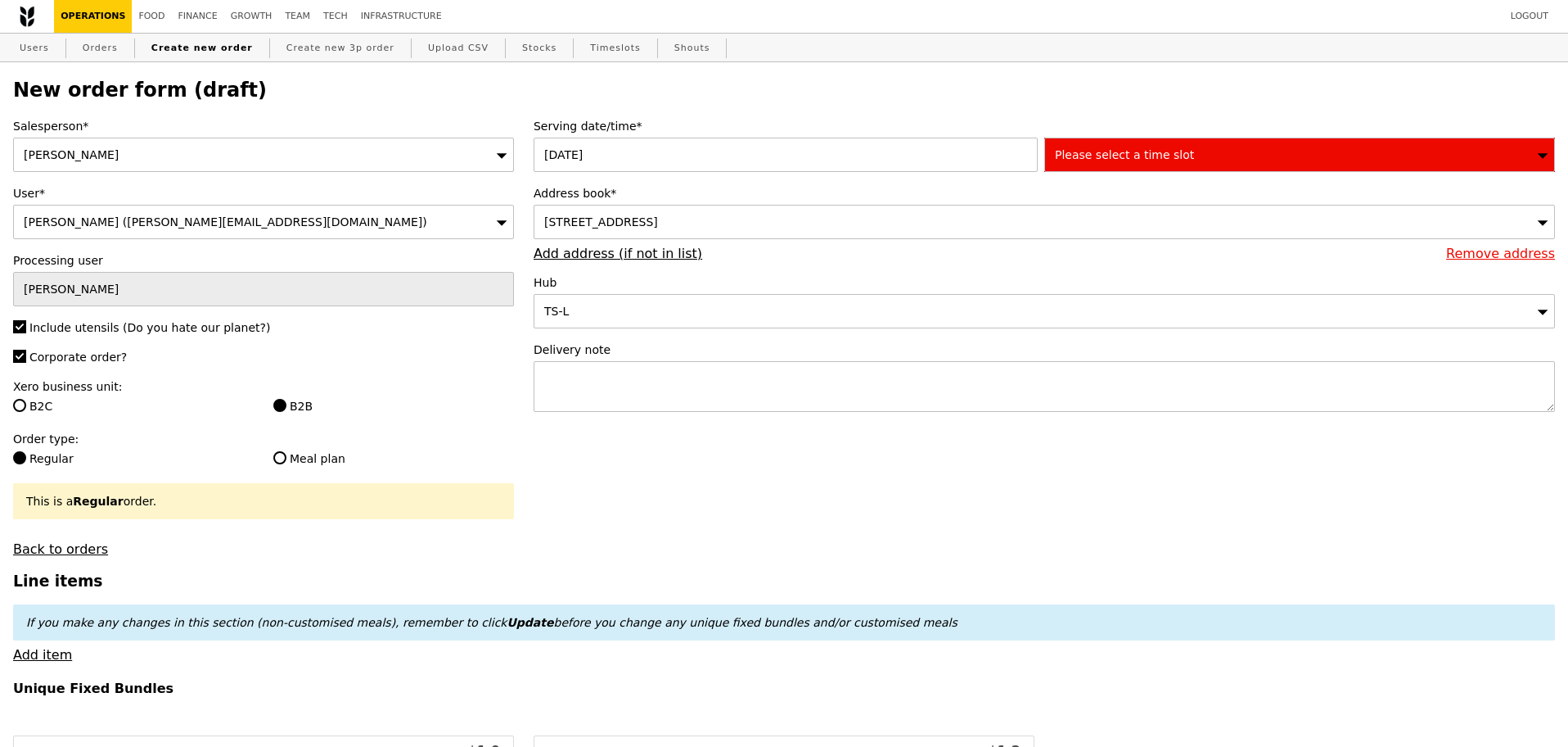
type input "Confirm"
click at [103, 45] on link "Orders" at bounding box center [100, 48] width 48 height 29
select select "100"
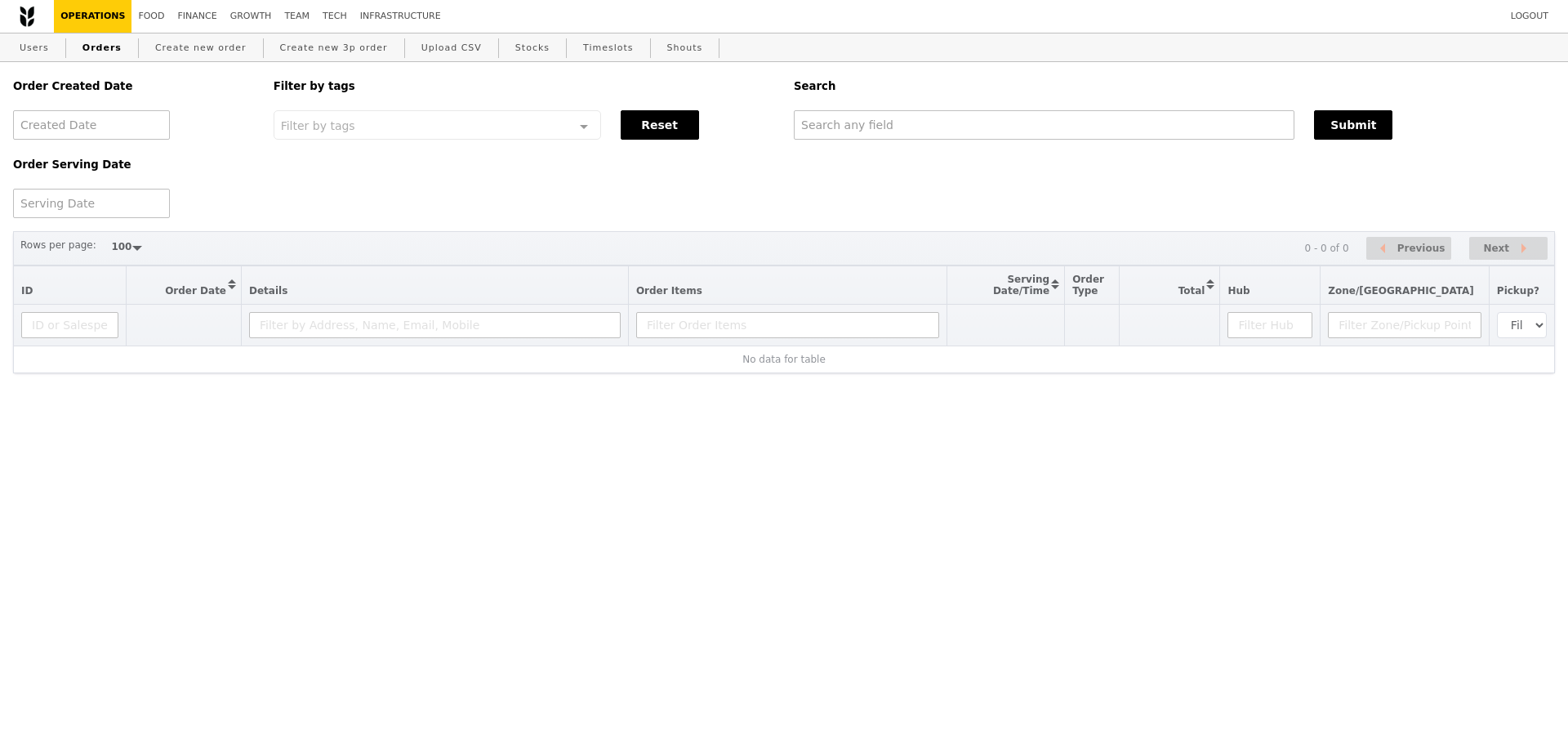
click at [831, 139] on div at bounding box center [1044, 125] width 520 height 29
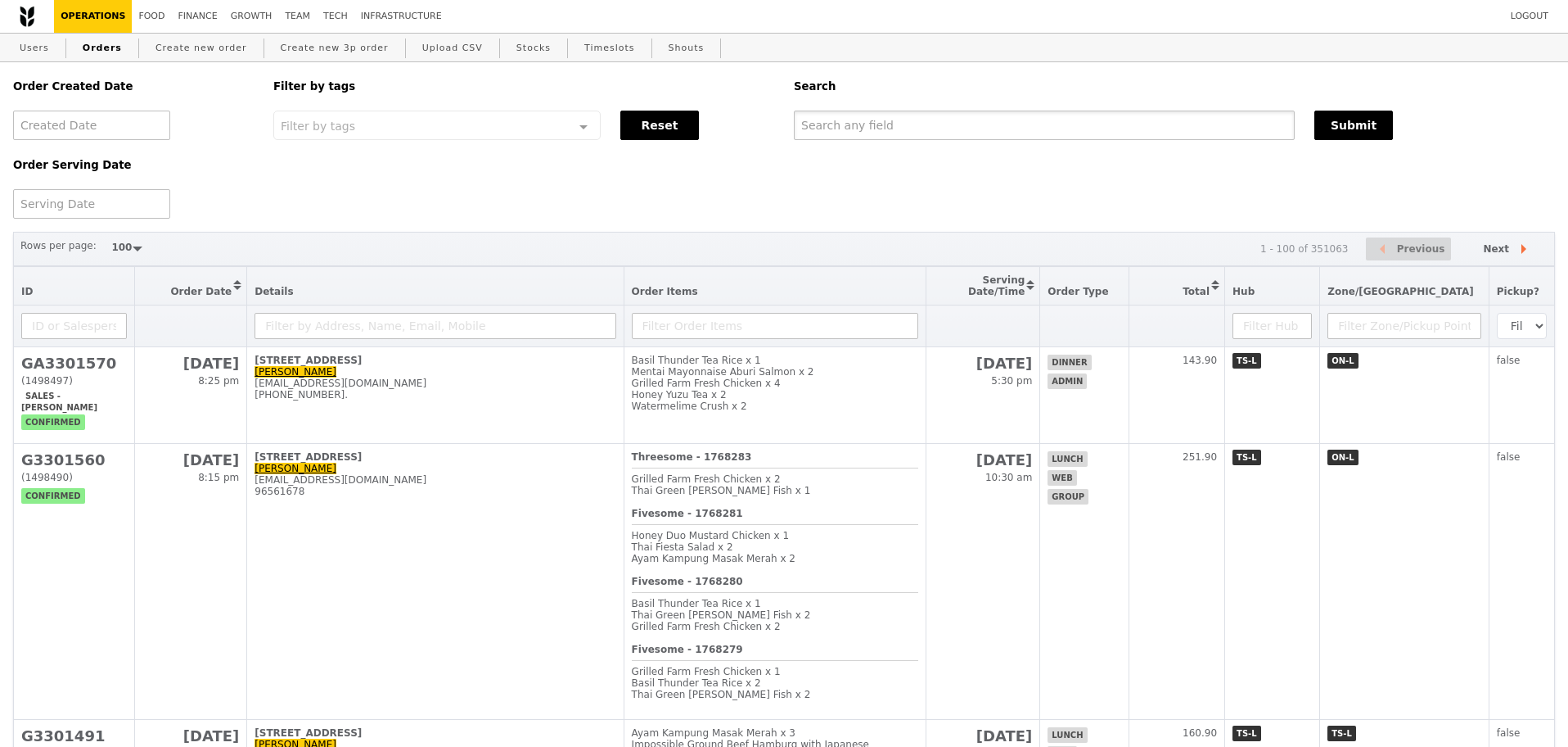
click at [840, 126] on input "text" at bounding box center [1044, 125] width 501 height 29
paste input "GA3301570"
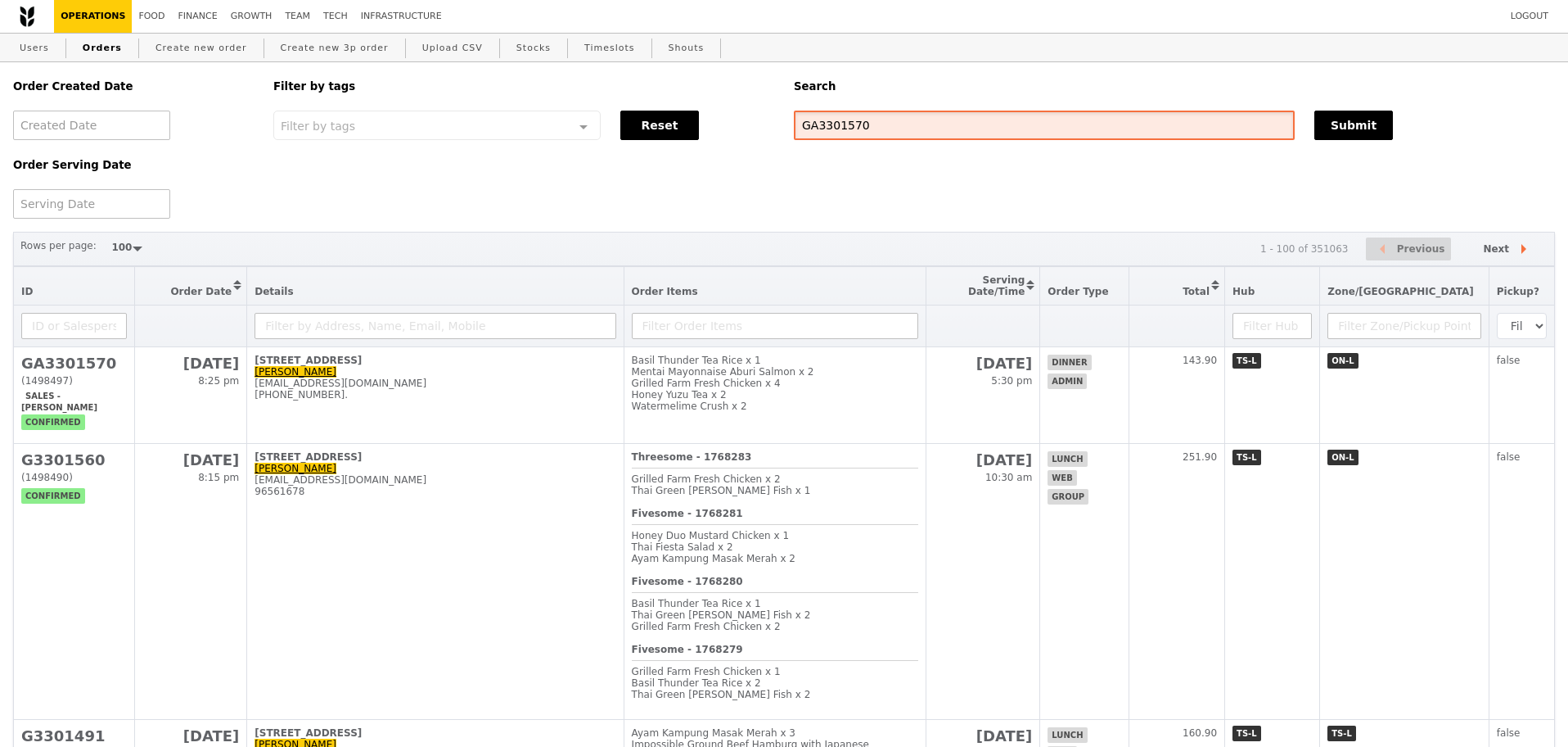
type input "GA3301570"
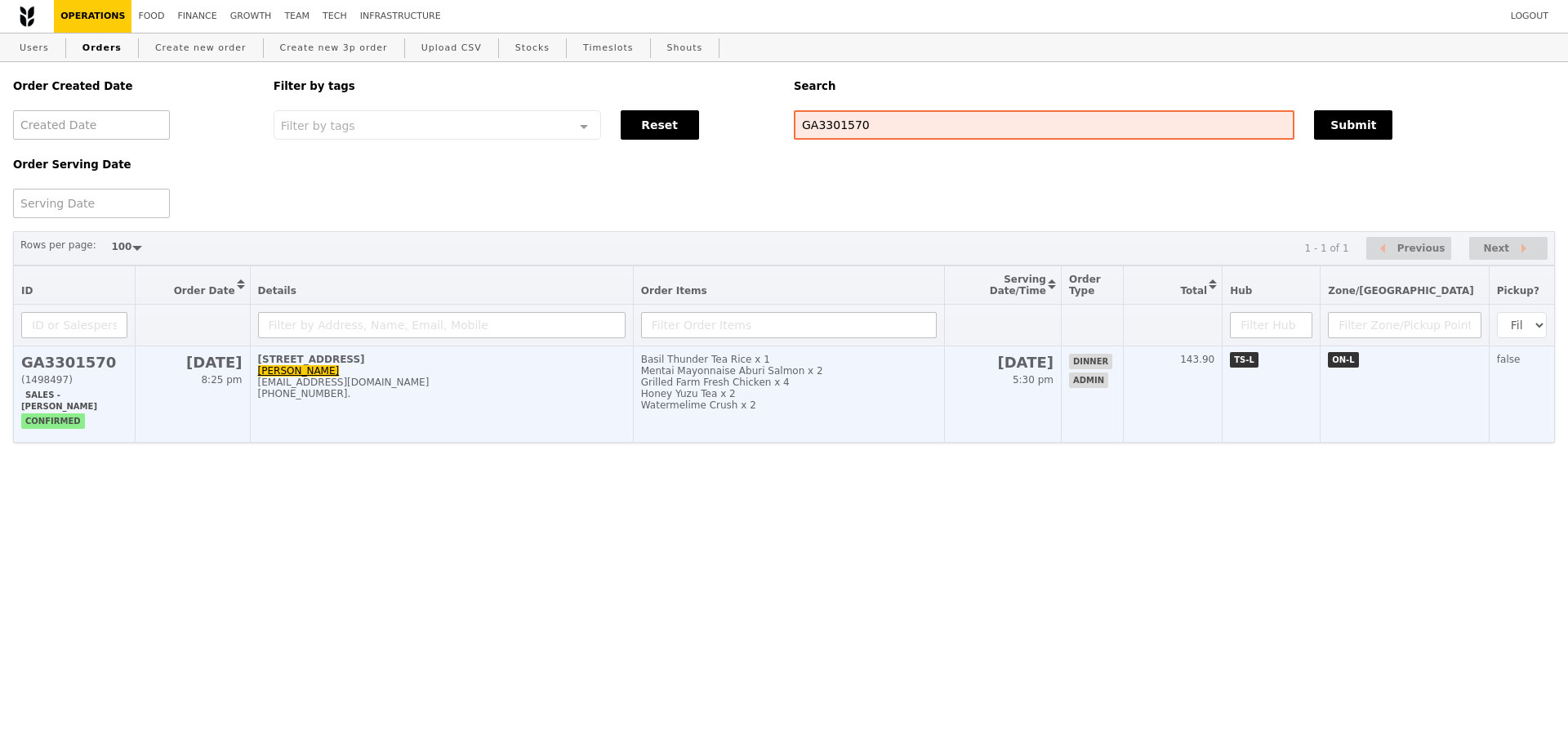
click at [909, 399] on div "Honey Yuzu Tea x 2" at bounding box center [789, 393] width 297 height 11
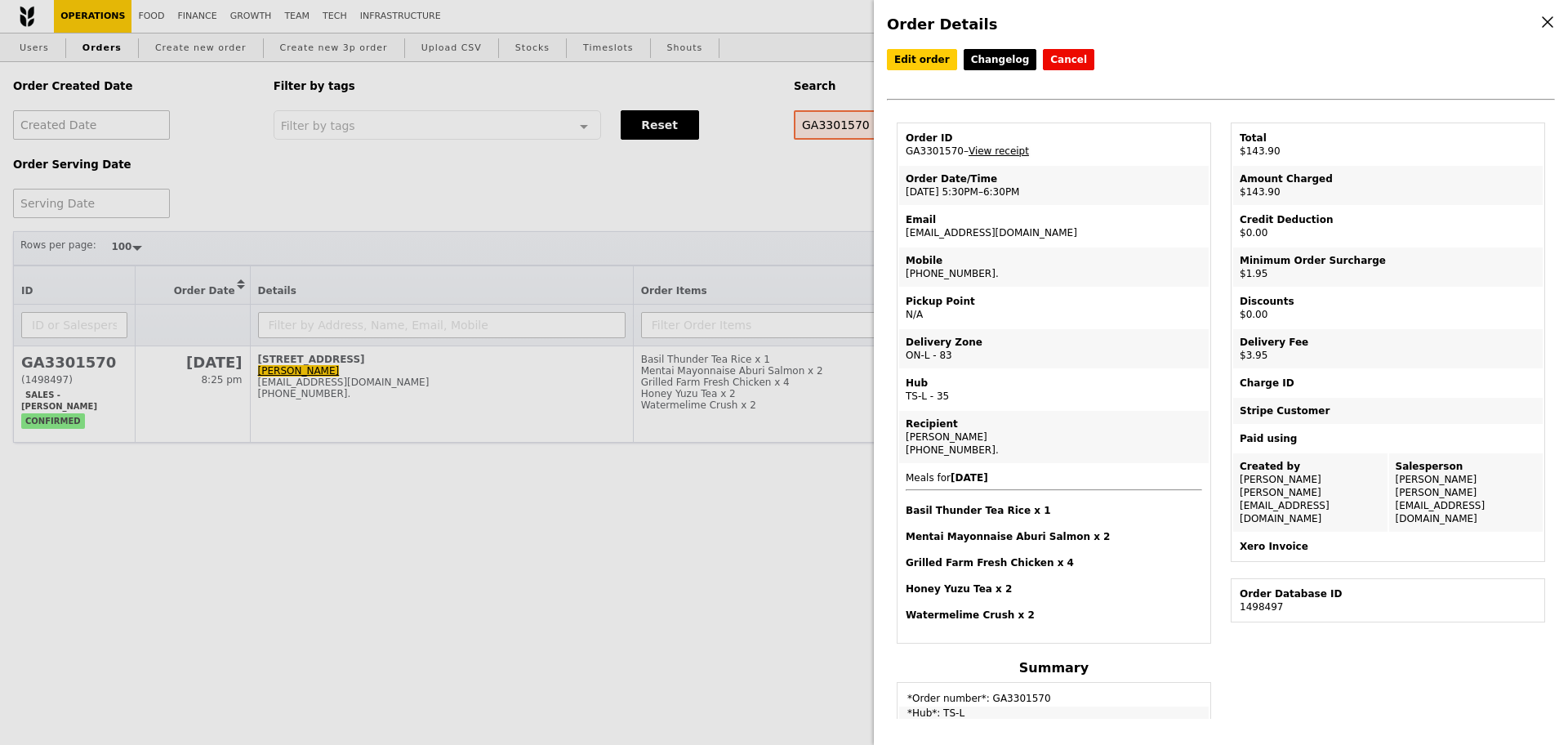
click at [1016, 153] on link "View receipt" at bounding box center [998, 151] width 61 height 11
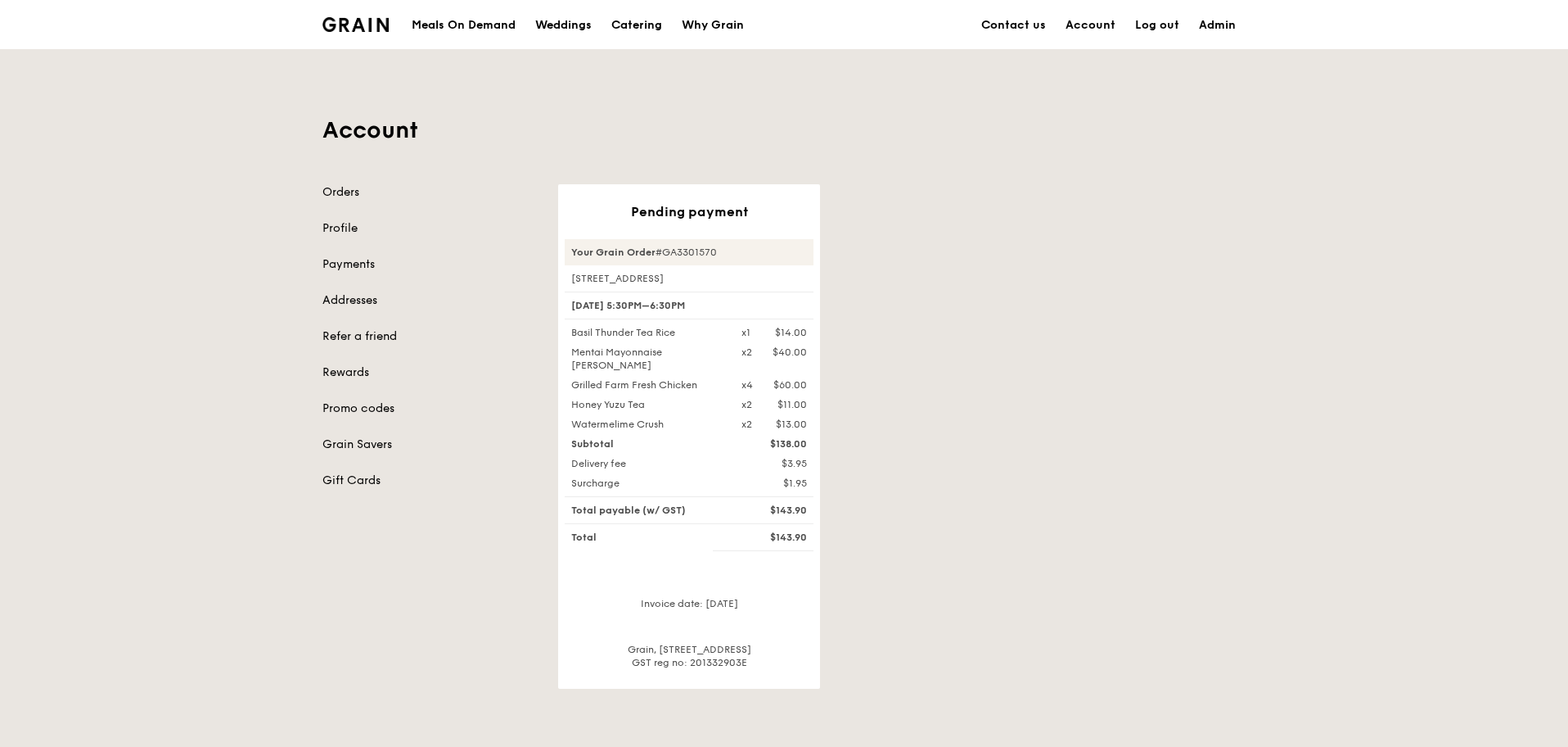
drag, startPoint x: 604, startPoint y: 371, endPoint x: 570, endPoint y: 355, distance: 37.6
click at [570, 355] on div "Mentai Mayonnaise [PERSON_NAME]" at bounding box center [646, 358] width 171 height 27
drag, startPoint x: 598, startPoint y: 358, endPoint x: 615, endPoint y: 359, distance: 17.0
click at [615, 359] on div "Mentai Mayonnaise [PERSON_NAME]" at bounding box center [646, 358] width 171 height 27
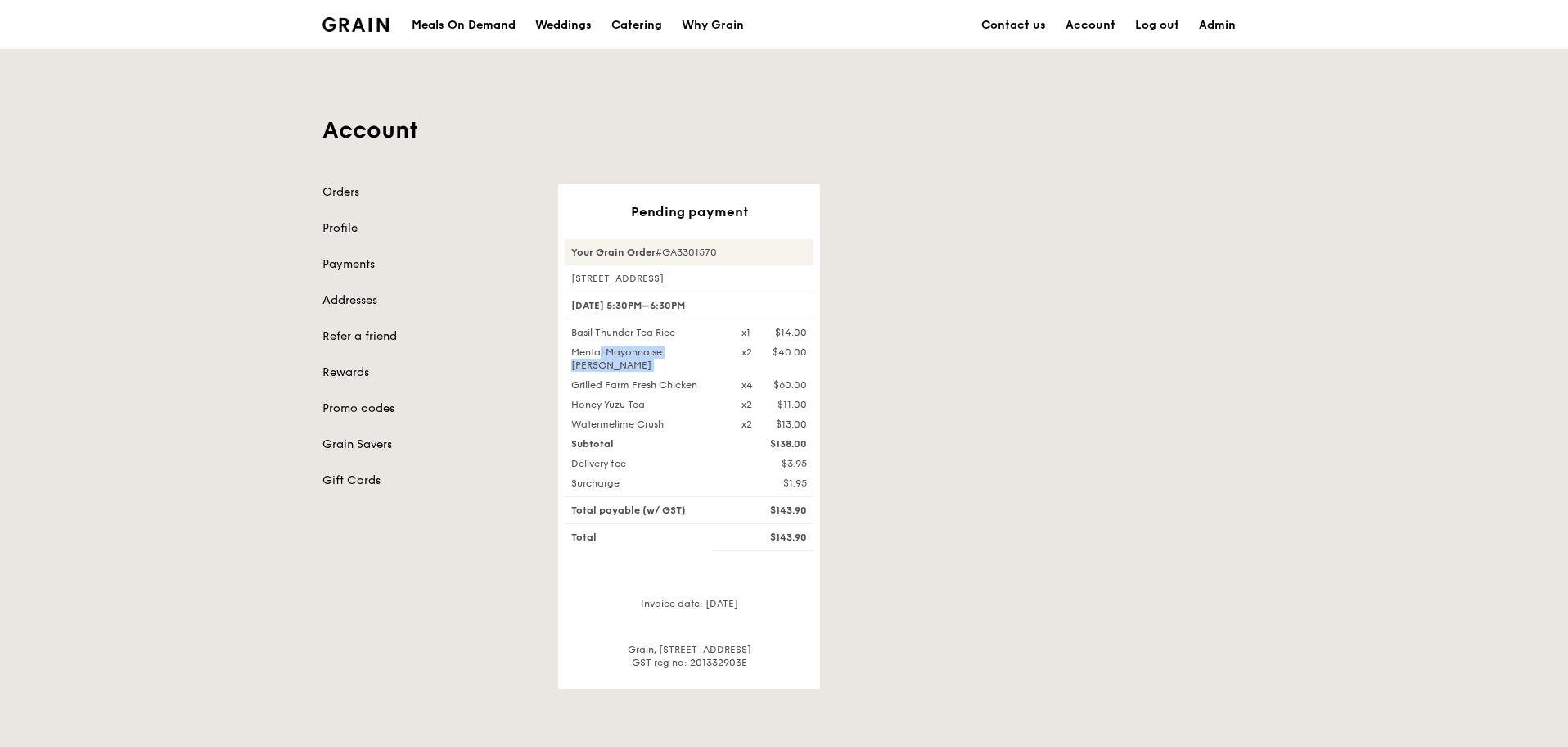
drag, startPoint x: 570, startPoint y: 389, endPoint x: 706, endPoint y: 384, distance: 136.1
click at [706, 384] on div "Grilled Farm Fresh Chicken" at bounding box center [646, 384] width 171 height 13
copy div "Grilled Farm Fresh Chicken"
drag, startPoint x: 646, startPoint y: 406, endPoint x: 570, endPoint y: 407, distance: 76.0
click at [570, 407] on div "Honey Yuzu Tea" at bounding box center [646, 404] width 171 height 13
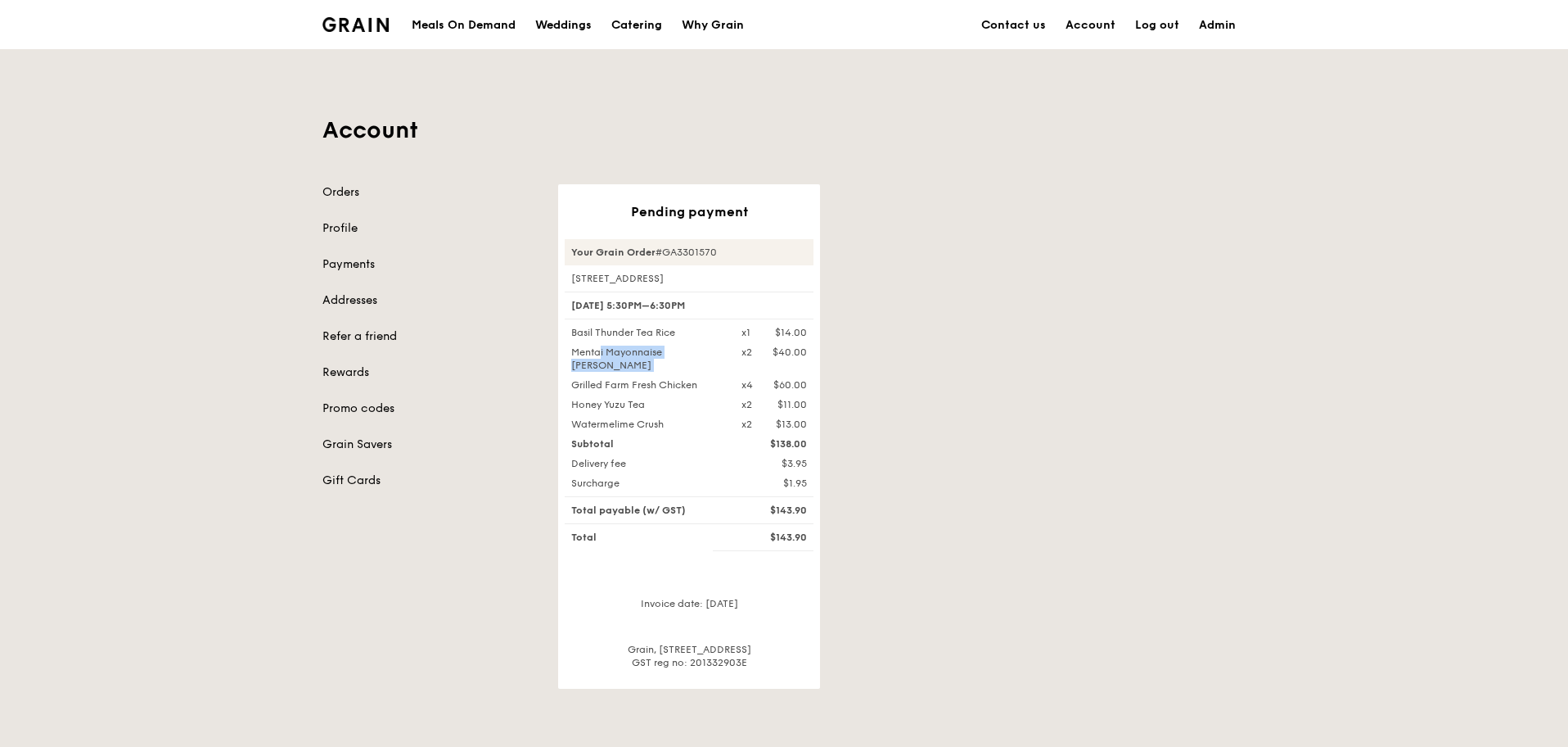
copy div "Honey Yuzu Tea"
drag, startPoint x: 665, startPoint y: 425, endPoint x: 568, endPoint y: 429, distance: 97.1
click at [568, 429] on div "Watermelime Crush" at bounding box center [646, 424] width 171 height 13
copy div "Watermelime Crush"
drag, startPoint x: 622, startPoint y: 374, endPoint x: 588, endPoint y: 358, distance: 37.6
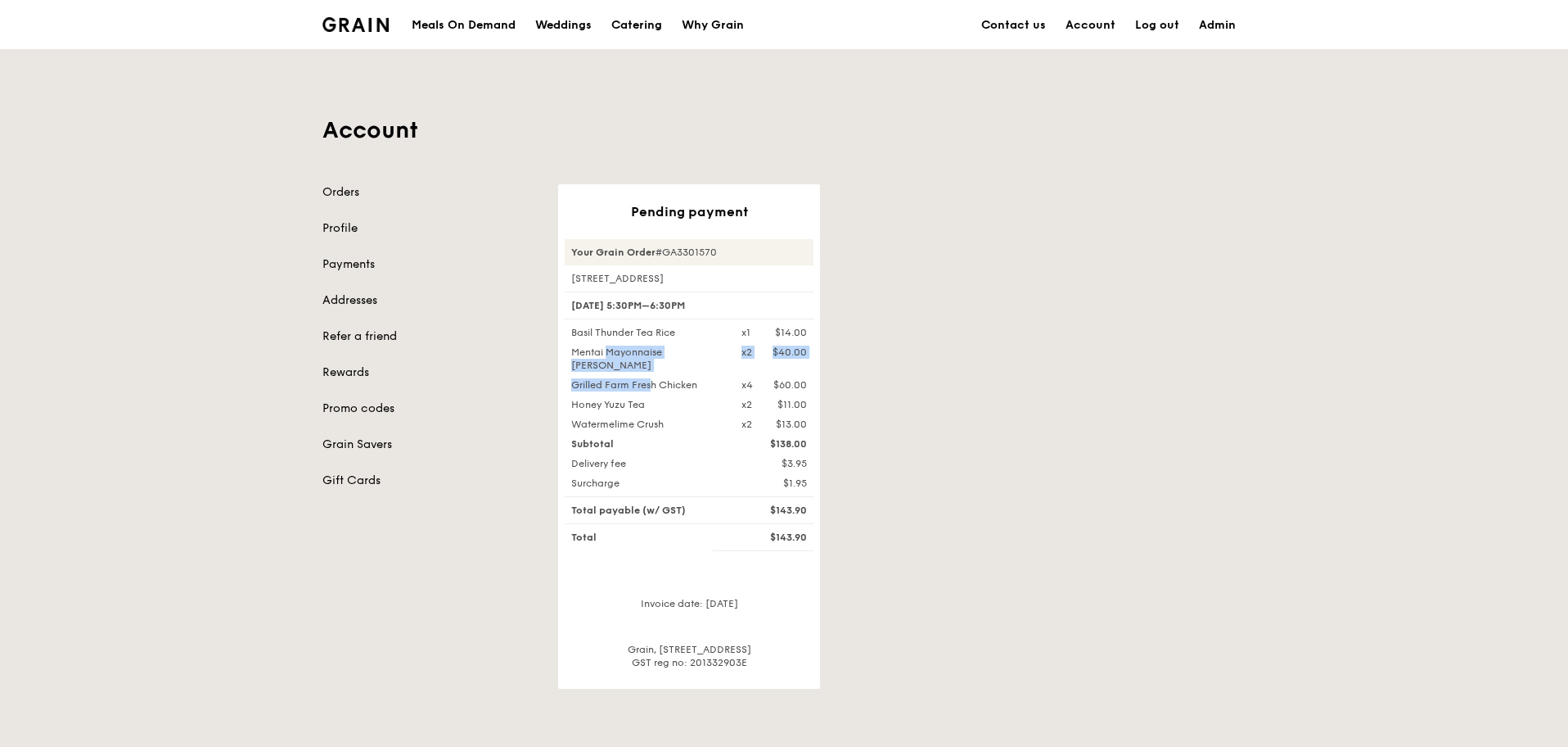
click at [588, 358] on div "Basil Thunder Tea Rice x1 $14.00 Mentai Mayonnaise Aburi Salmon x2 $40.00 Grill…" at bounding box center [689, 378] width 249 height 105
click at [584, 347] on div "Mentai Mayonnaise [PERSON_NAME]" at bounding box center [646, 358] width 171 height 27
drag, startPoint x: 570, startPoint y: 334, endPoint x: 687, endPoint y: 334, distance: 117.0
click at [687, 334] on div "Basil Thunder Tea Rice" at bounding box center [646, 332] width 171 height 13
copy div "Basil Thunder Tea Rice"
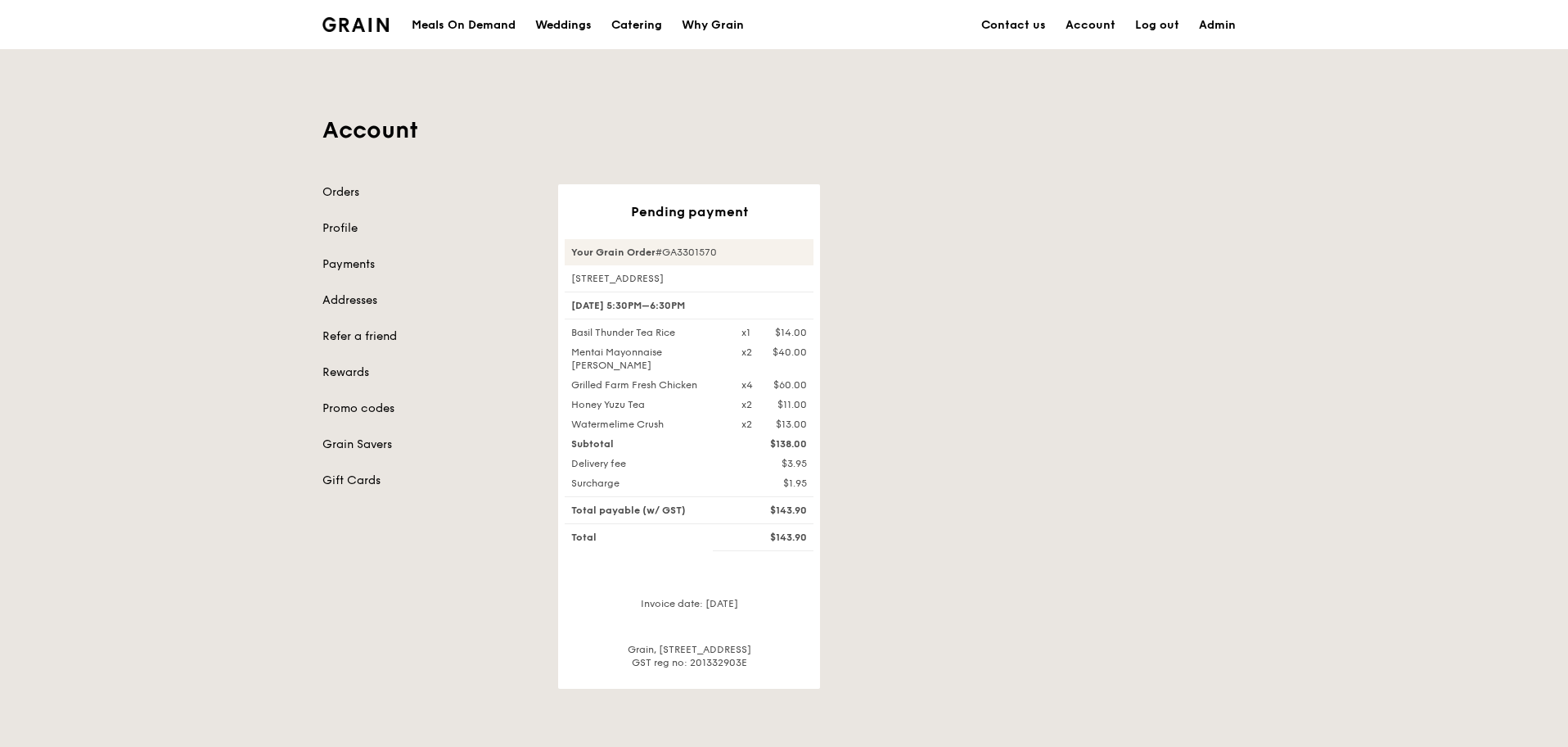
drag, startPoint x: 610, startPoint y: 360, endPoint x: 567, endPoint y: 356, distance: 43.2
click at [567, 356] on div "Mentai Mayonnaise [PERSON_NAME]" at bounding box center [646, 358] width 171 height 27
copy div "Mentai Mayonnaise [PERSON_NAME]"
click at [650, 391] on div "Basil Thunder Tea Rice x1 $14.00 Mentai Mayonnaise Aburi Salmon x2 $40.00 Grill…" at bounding box center [689, 378] width 249 height 105
drag, startPoint x: 700, startPoint y: 383, endPoint x: 569, endPoint y: 383, distance: 131.0
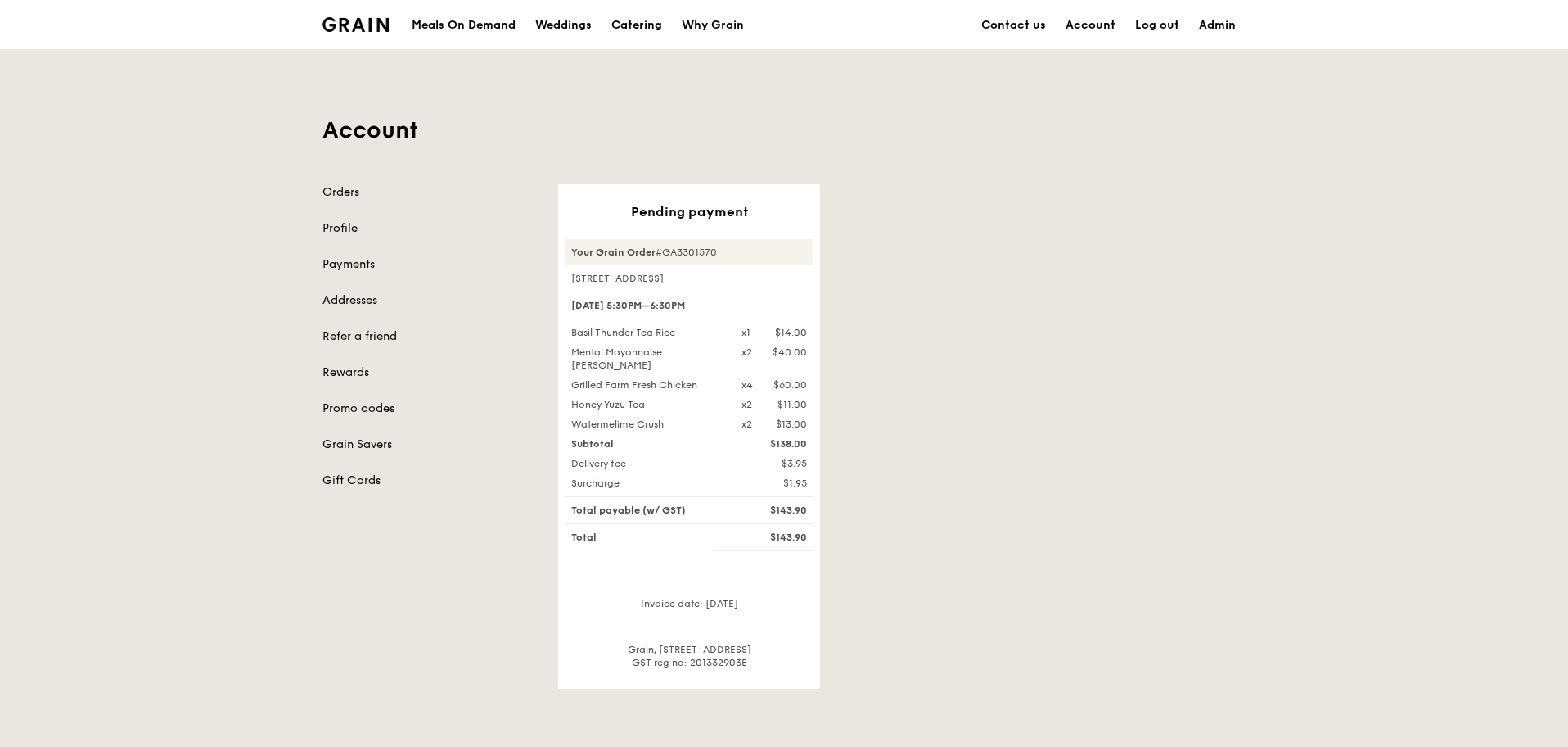
click at [569, 383] on div "Grilled Farm Fresh Chicken" at bounding box center [646, 384] width 171 height 13
copy div "Grilled Farm Fresh Chicken"
click at [700, 249] on div "Your Grain Order #GA3301570" at bounding box center [689, 252] width 249 height 27
copy div "GA3301570"
